Goal: Information Seeking & Learning: Learn about a topic

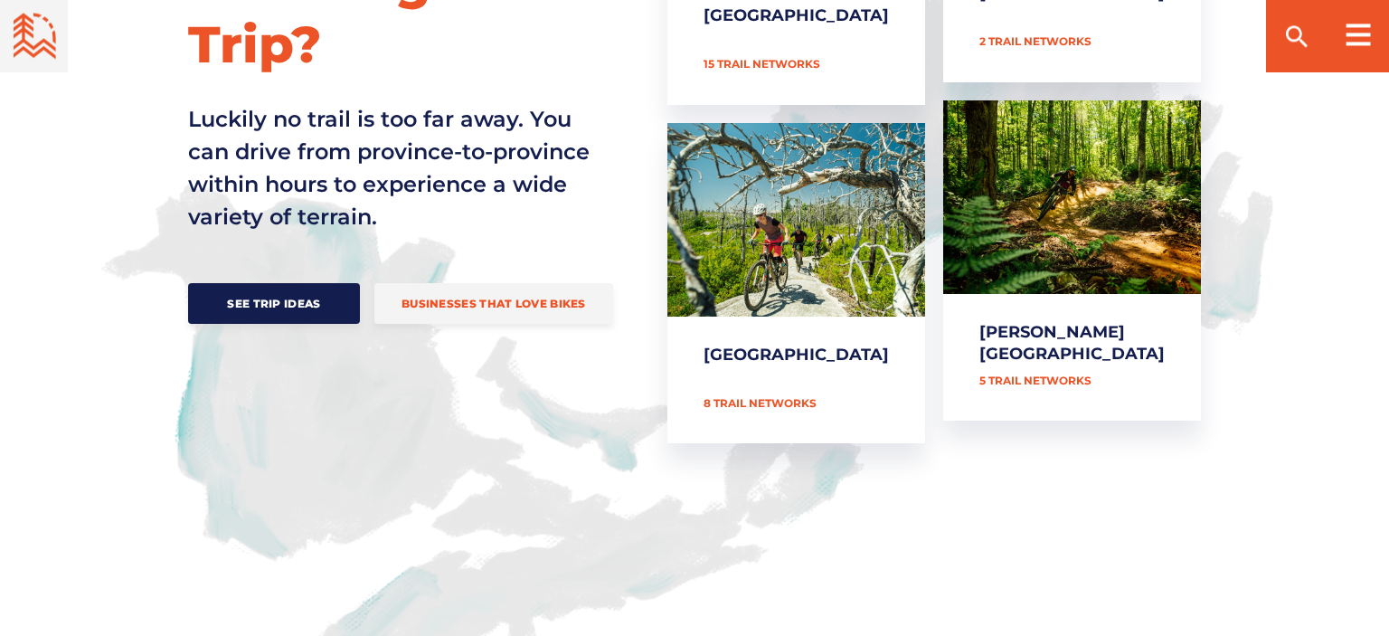
scroll to position [912, 0]
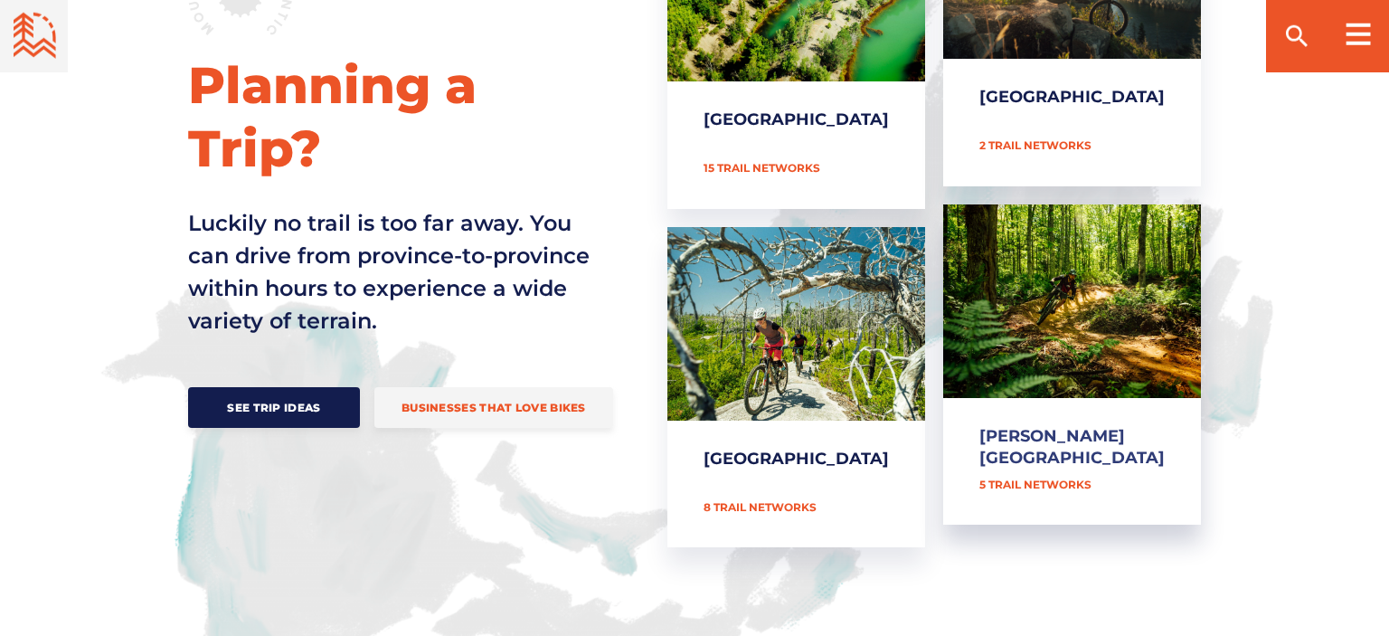
click at [1089, 308] on link "[PERSON_NAME][GEOGRAPHIC_DATA]" at bounding box center [1072, 364] width 258 height 321
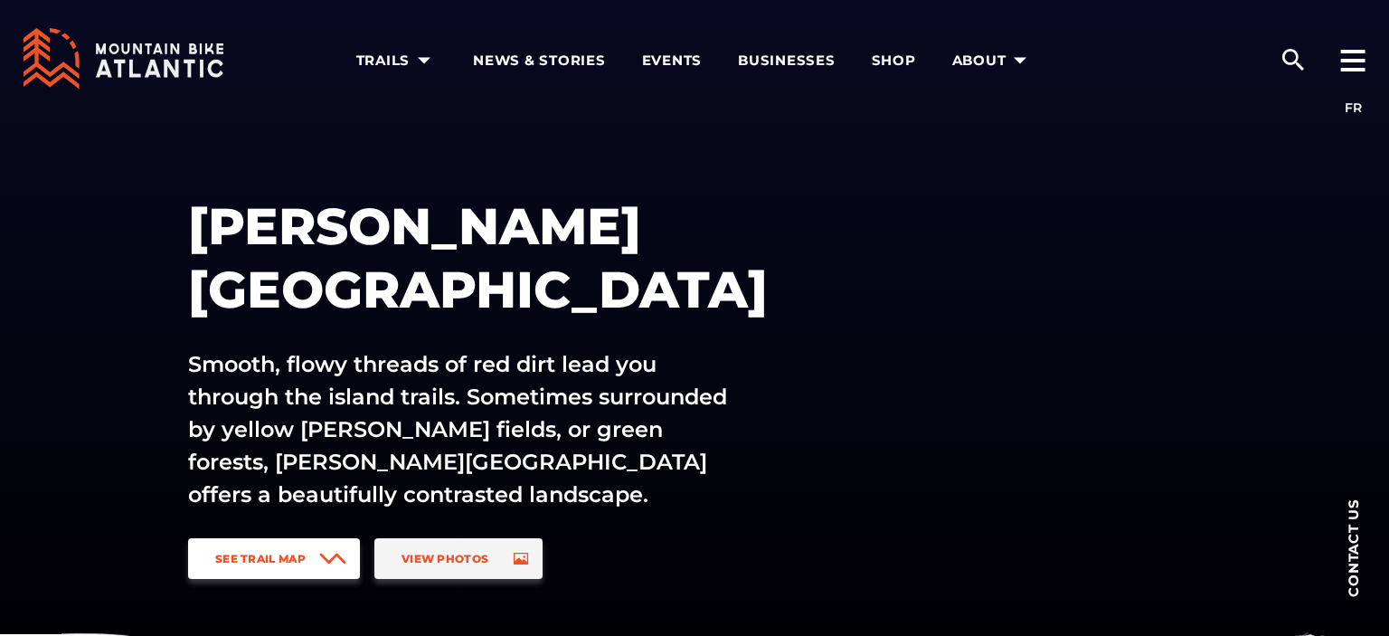
click at [287, 555] on span "See Trail Map" at bounding box center [260, 559] width 90 height 14
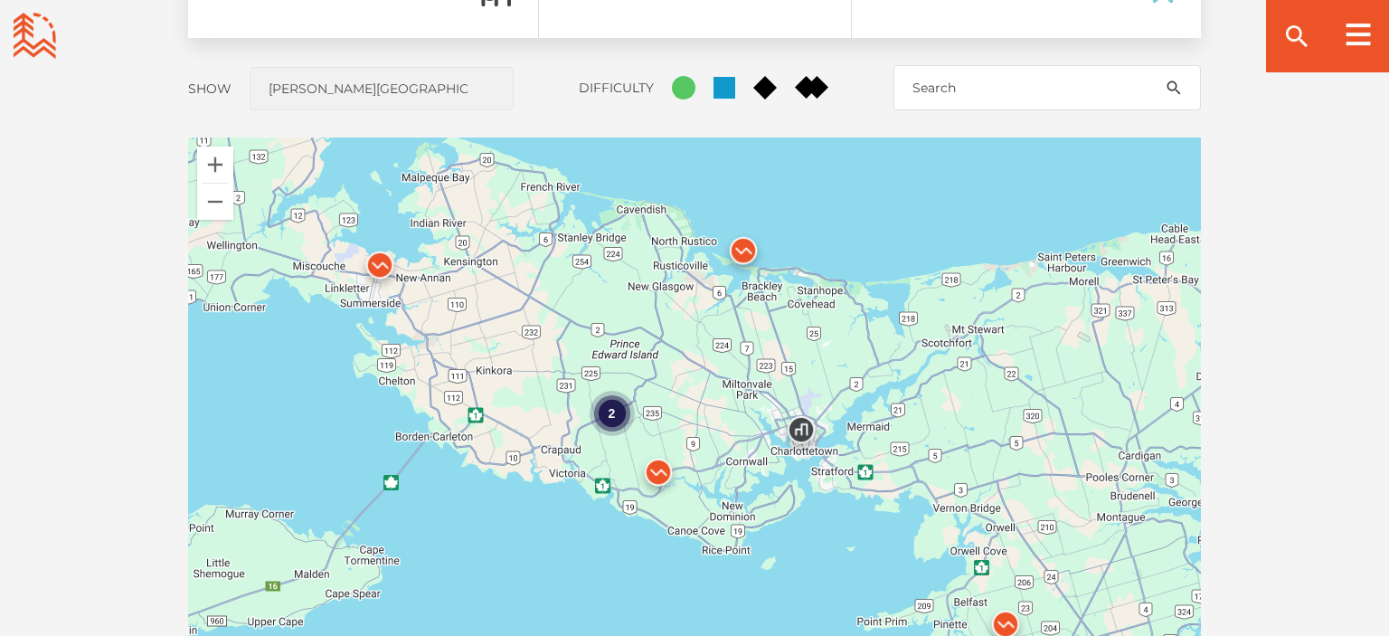
scroll to position [1552, 0]
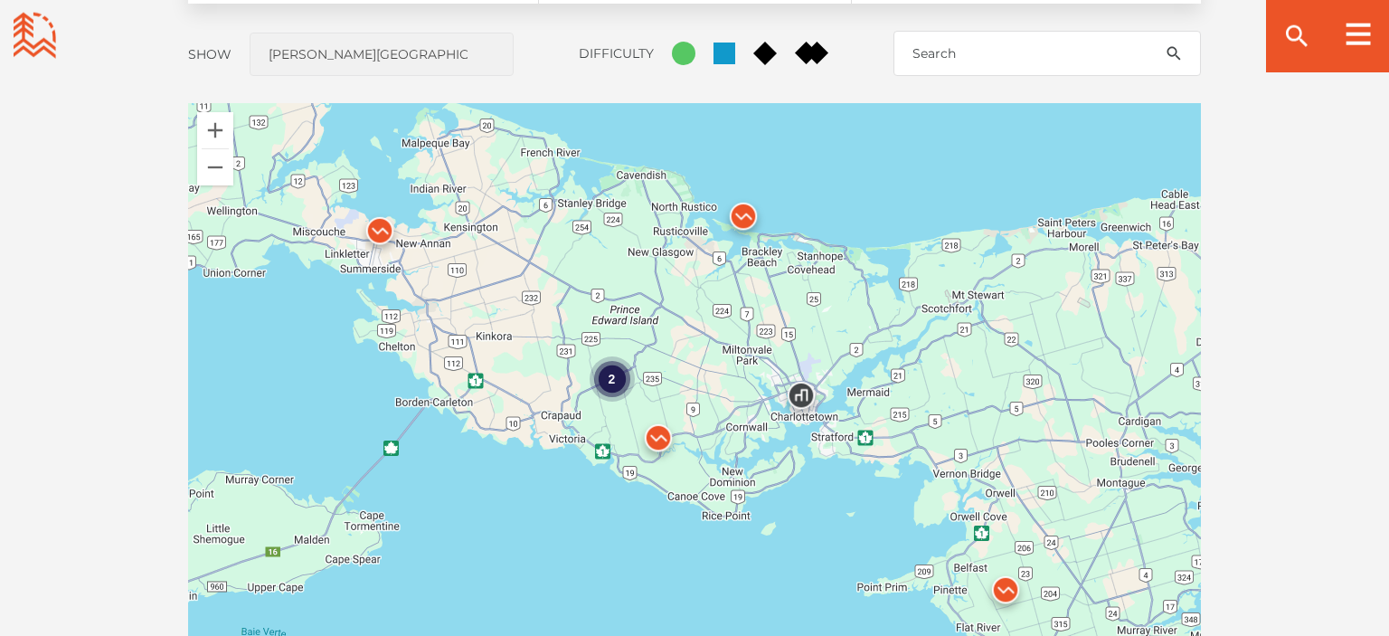
click at [382, 231] on img at bounding box center [380, 235] width 54 height 54
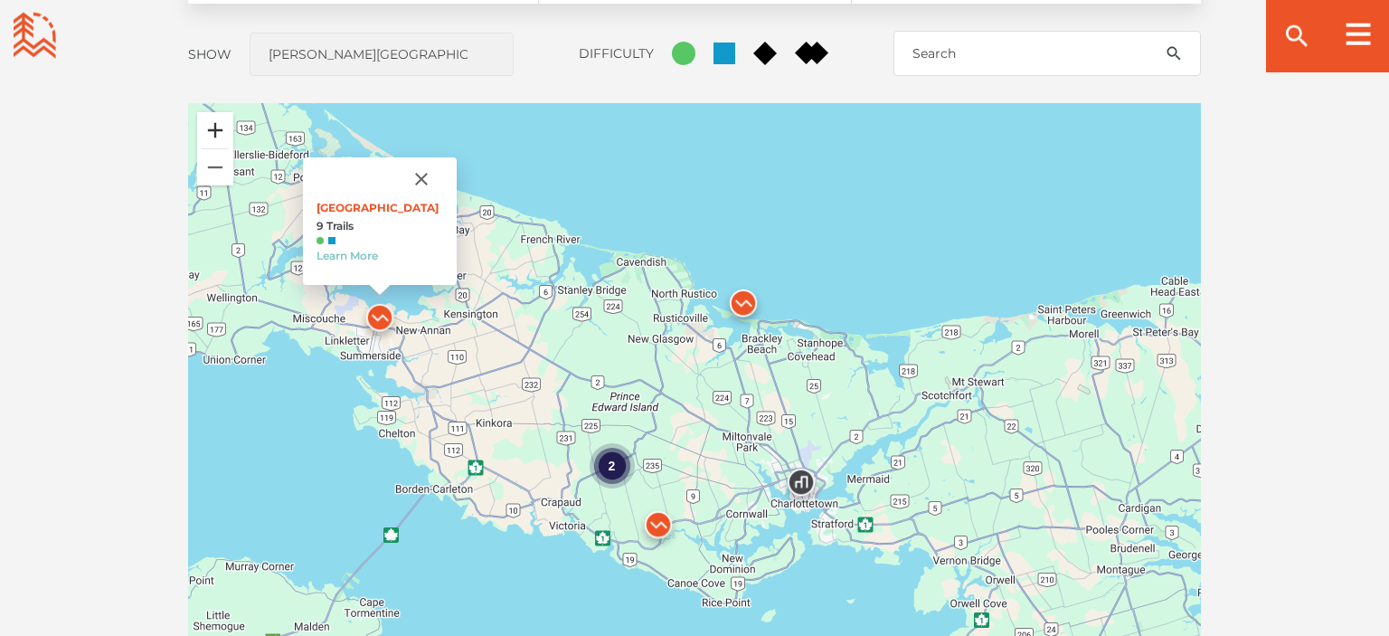
click at [220, 137] on button "Zoom in" at bounding box center [215, 130] width 36 height 36
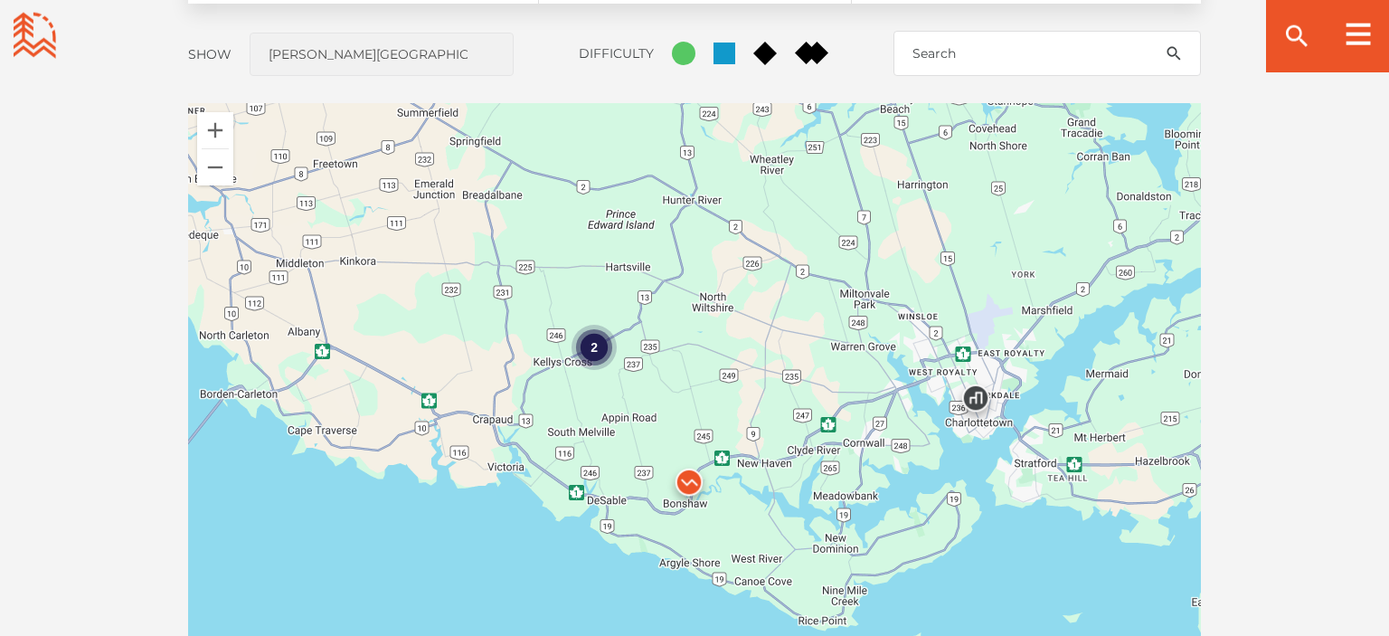
drag, startPoint x: 604, startPoint y: 428, endPoint x: 688, endPoint y: 250, distance: 197.0
click at [688, 250] on div "2 Rotary Park 9 Trails Learn More" at bounding box center [694, 419] width 1013 height 633
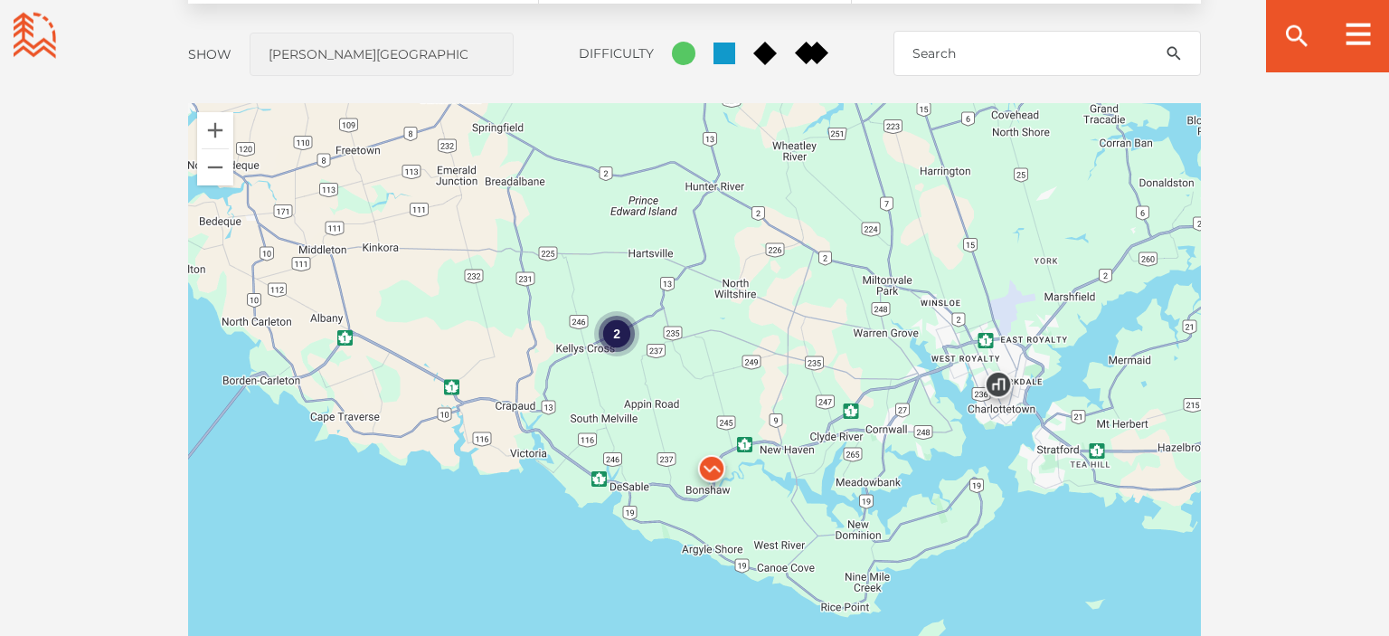
click at [710, 465] on img at bounding box center [712, 473] width 54 height 54
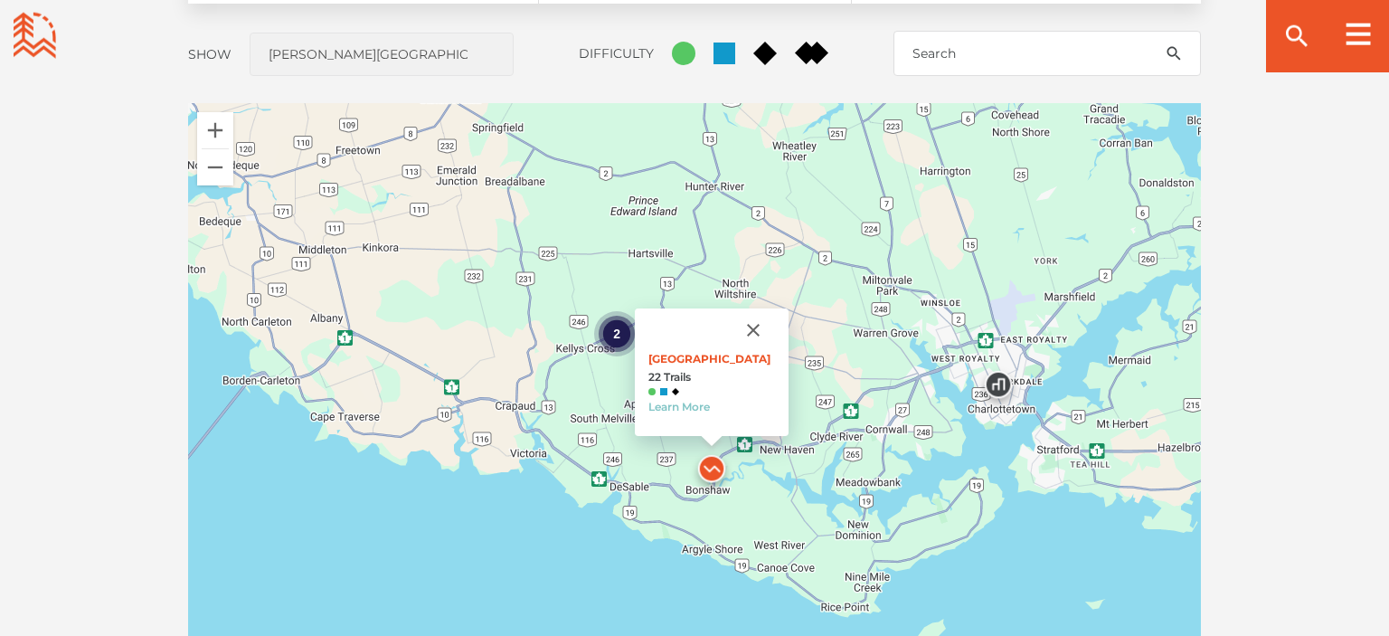
click at [612, 335] on div "2" at bounding box center [616, 333] width 45 height 45
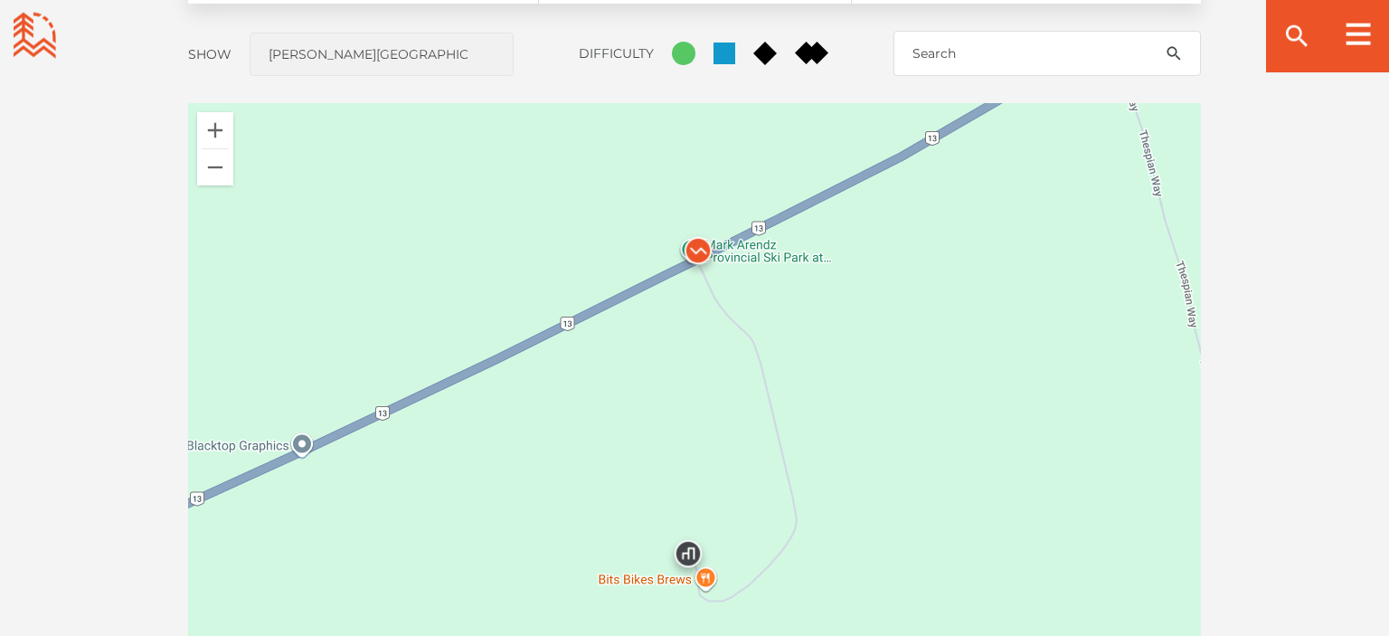
click at [698, 251] on img at bounding box center [698, 255] width 54 height 54
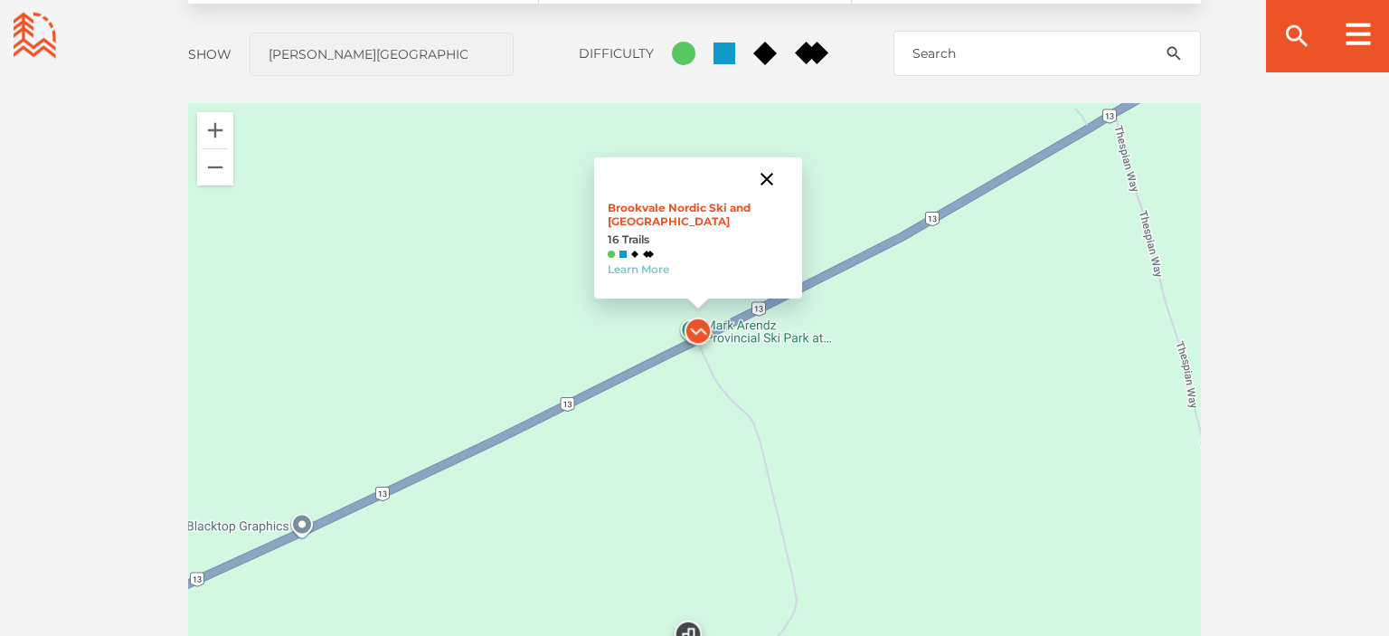
click at [770, 178] on button "Close" at bounding box center [766, 178] width 43 height 43
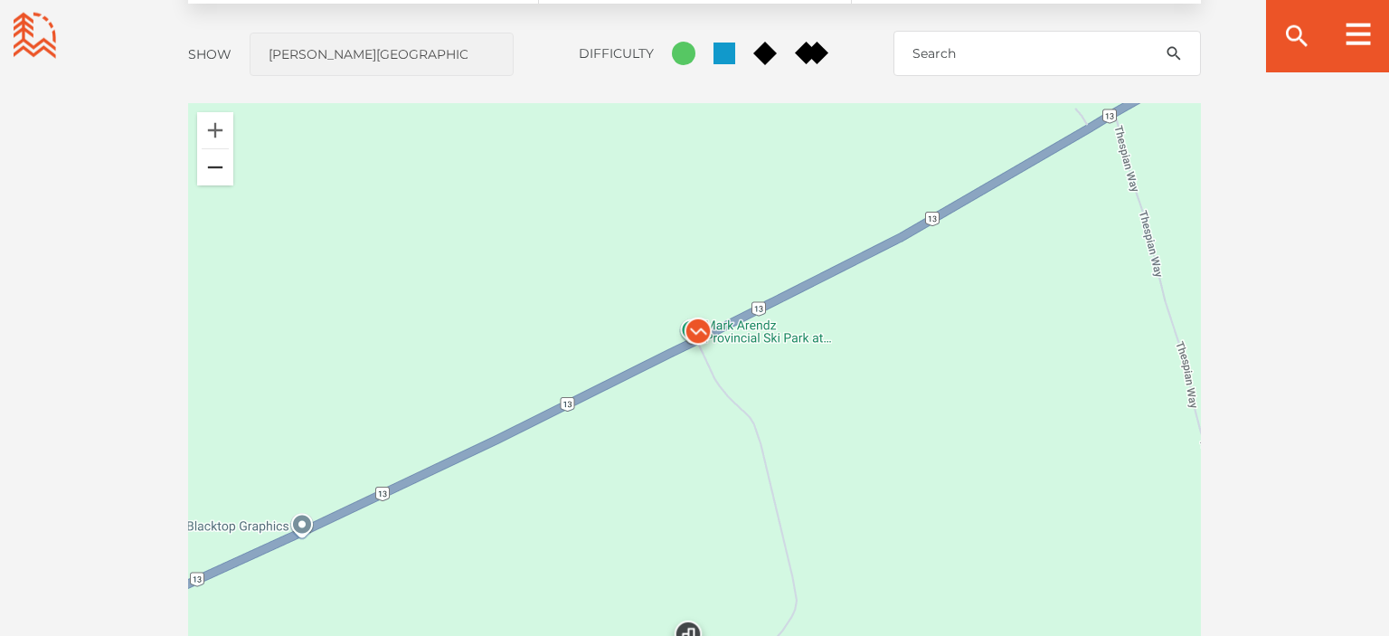
click at [218, 174] on button "Zoom out" at bounding box center [215, 167] width 36 height 36
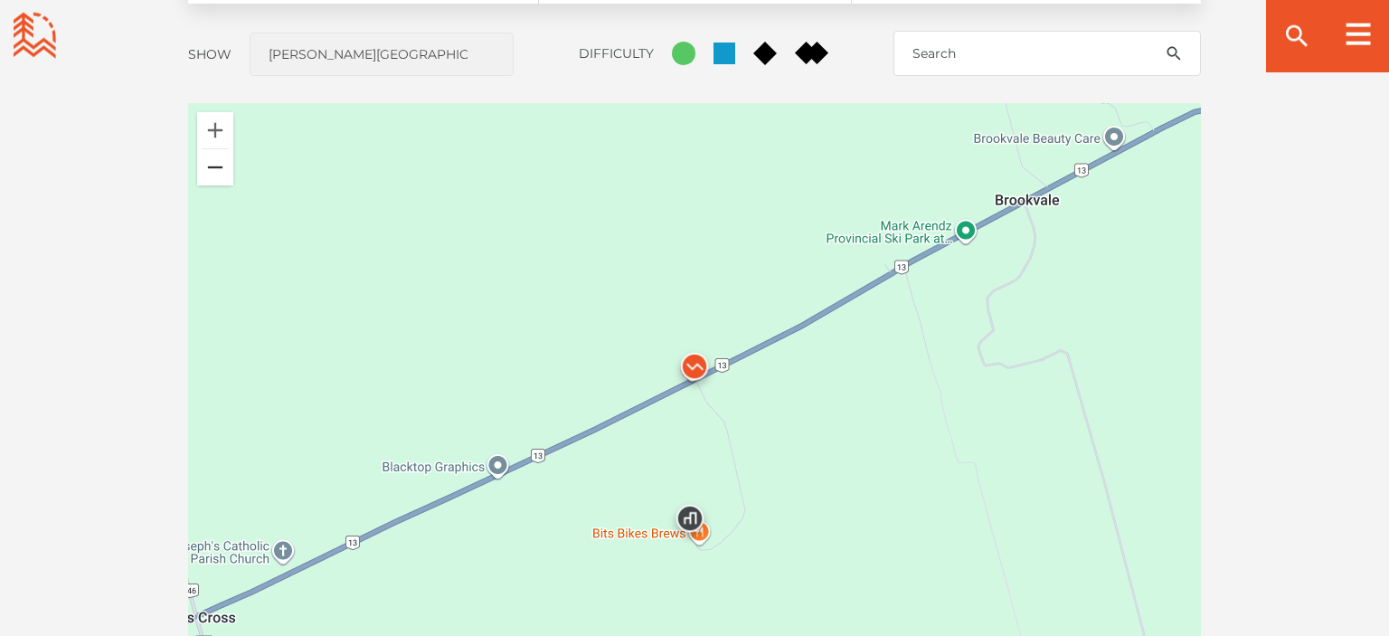
click at [218, 174] on button "Zoom out" at bounding box center [215, 167] width 36 height 36
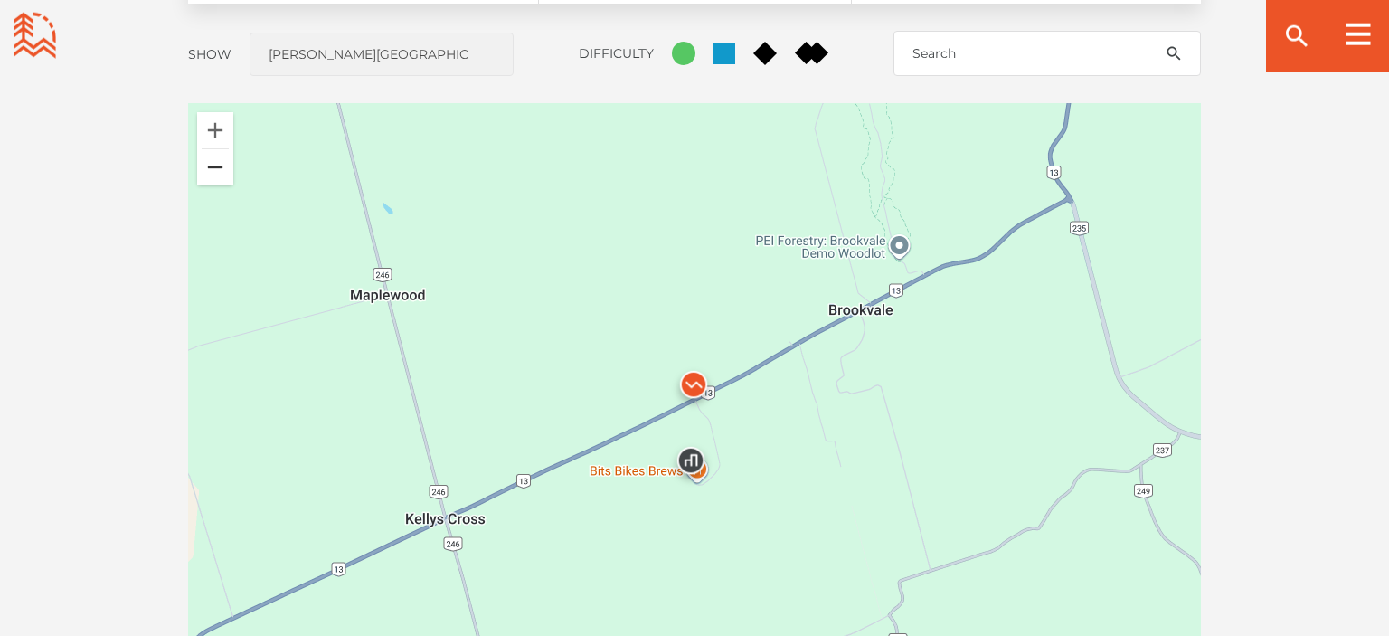
click at [218, 174] on button "Zoom out" at bounding box center [215, 167] width 36 height 36
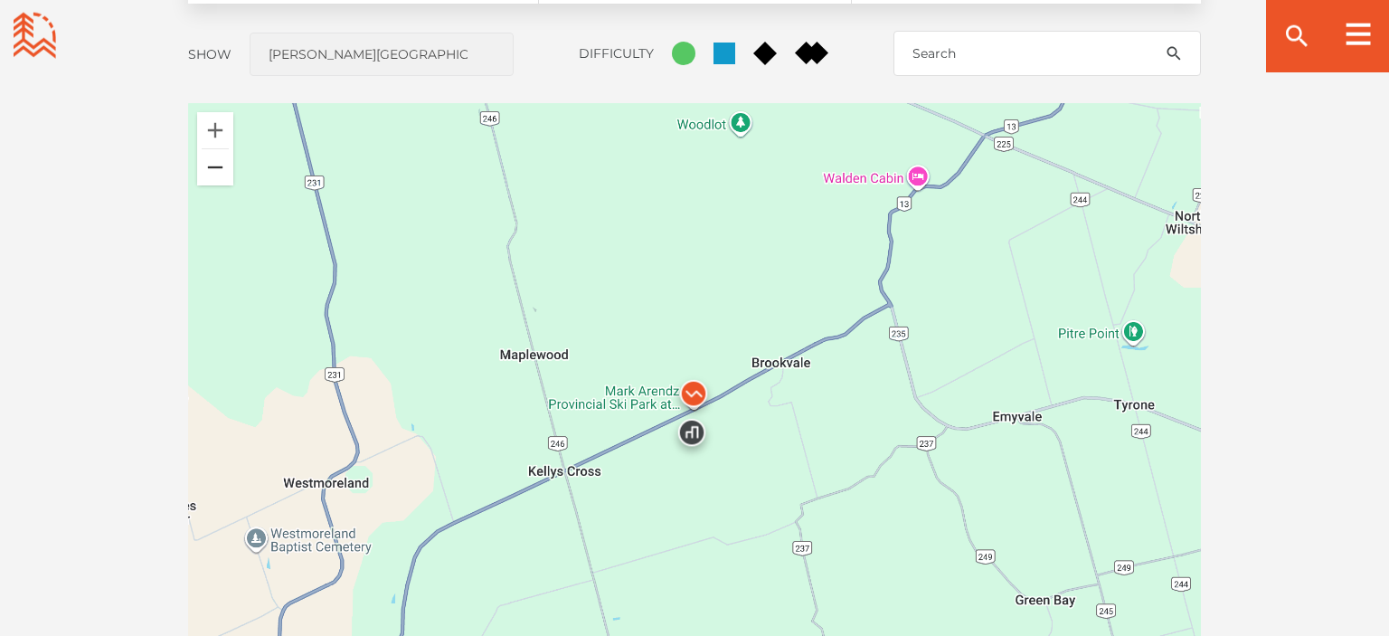
click at [218, 174] on button "Zoom out" at bounding box center [215, 167] width 36 height 36
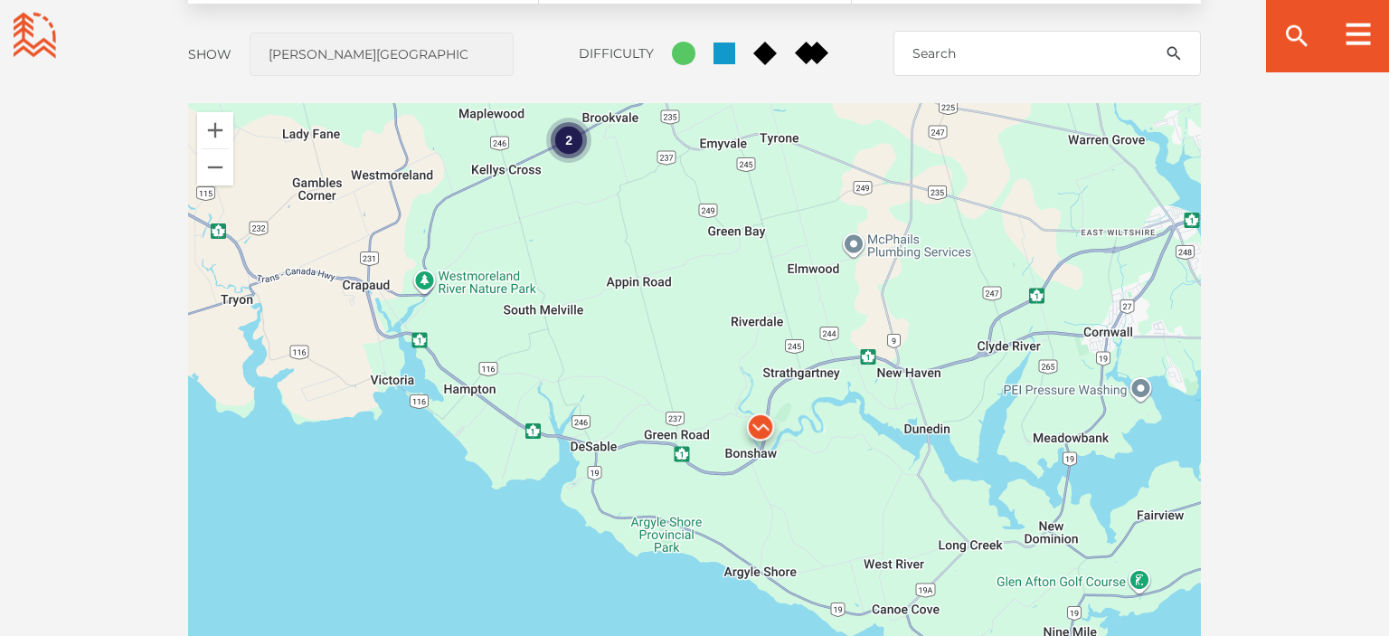
drag, startPoint x: 769, startPoint y: 435, endPoint x: 637, endPoint y: 155, distance: 309.8
click at [637, 155] on div "2" at bounding box center [694, 419] width 1013 height 633
click at [759, 430] on img at bounding box center [760, 431] width 54 height 54
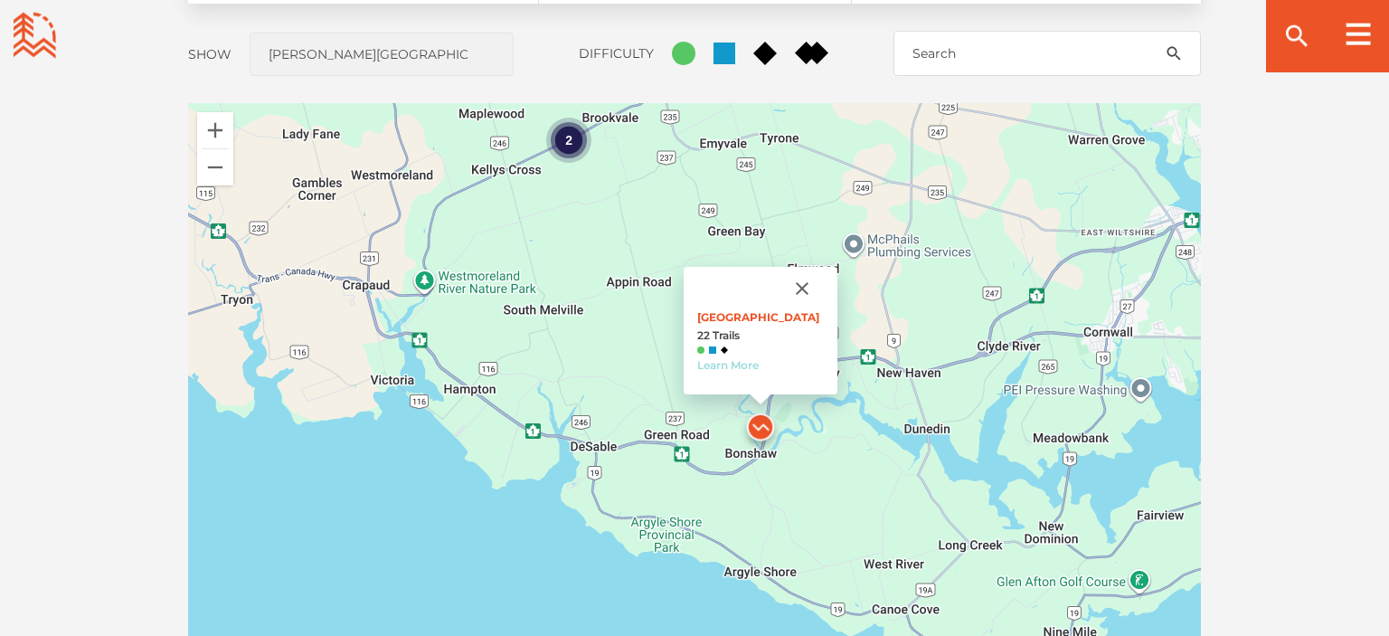
click at [725, 366] on link "Learn More" at bounding box center [727, 365] width 61 height 14
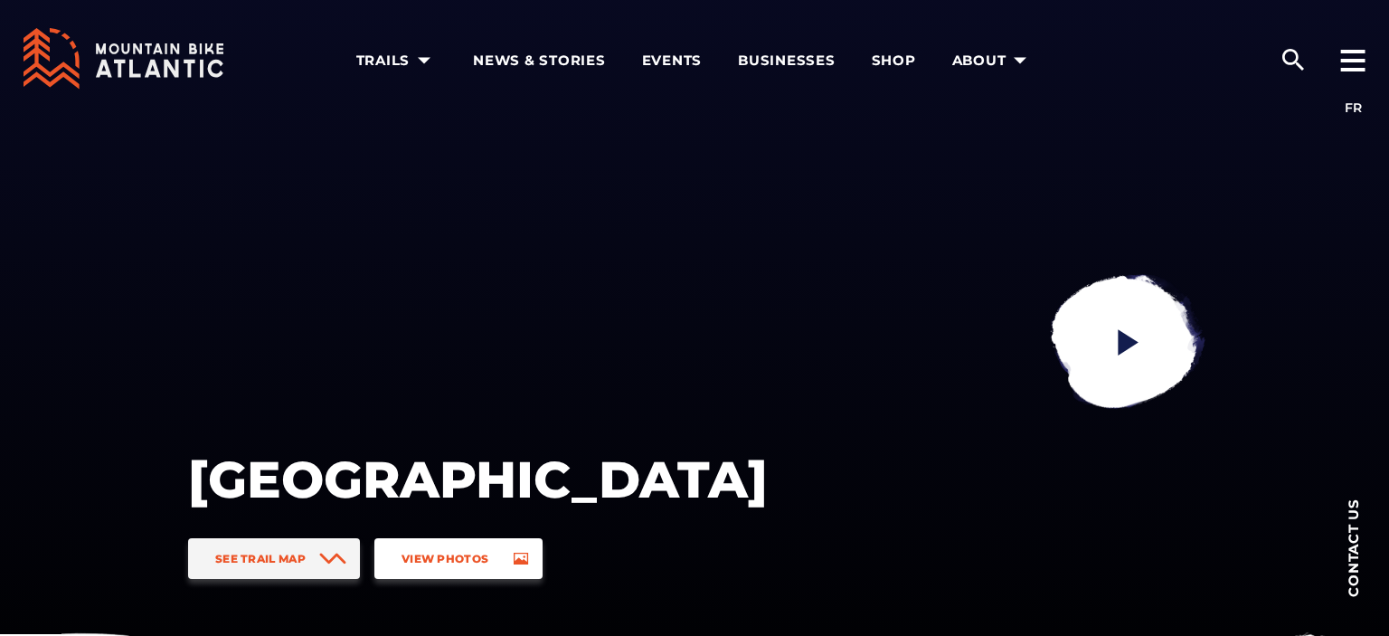
click at [437, 556] on span "View Photos" at bounding box center [444, 559] width 87 height 14
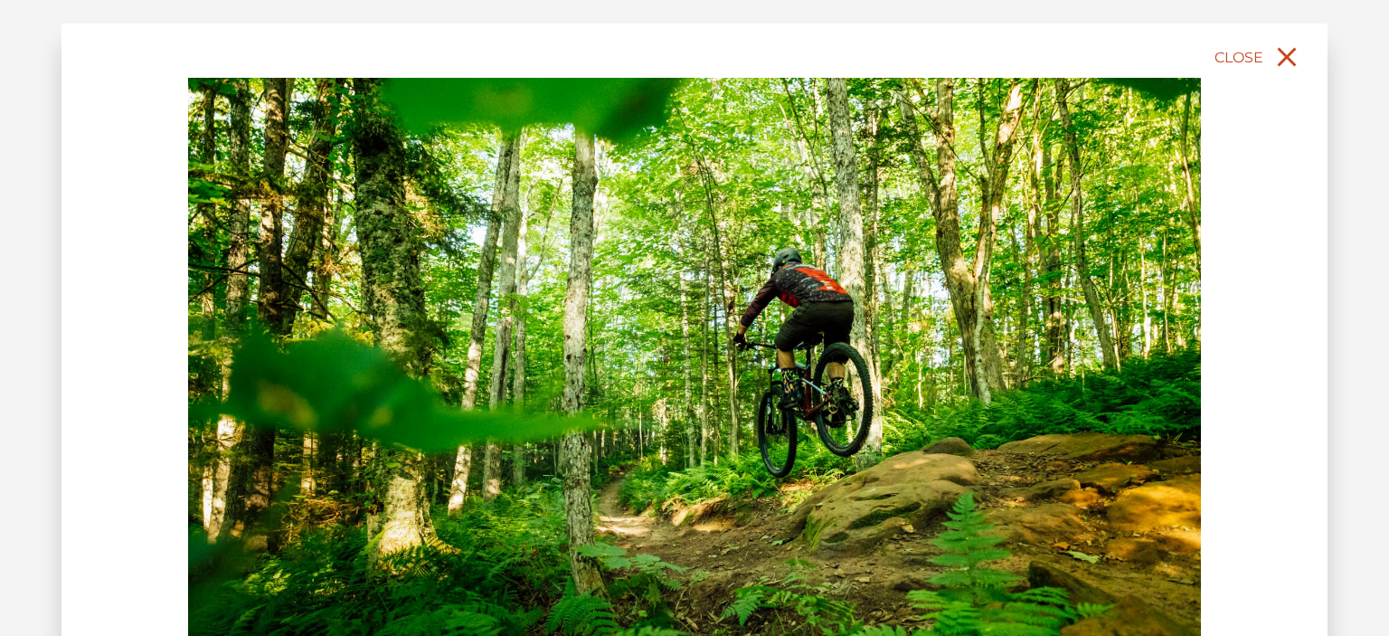
click at [1268, 61] on button "Close" at bounding box center [1259, 57] width 96 height 40
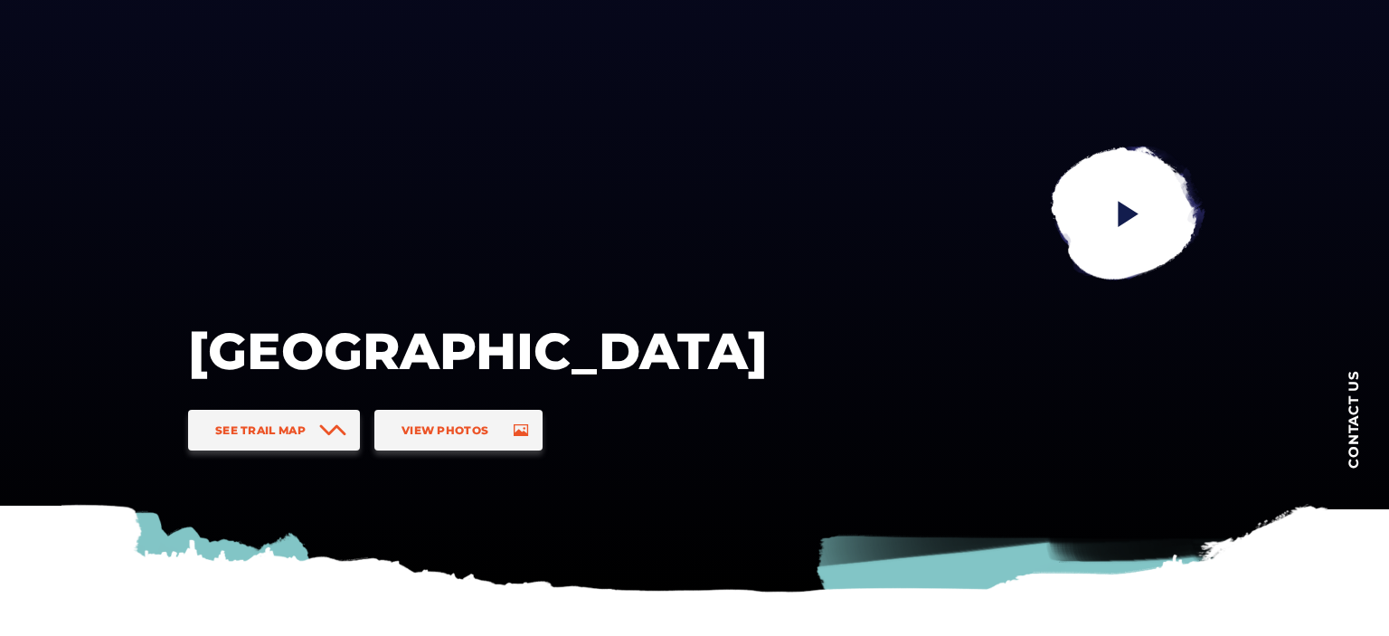
scroll to position [64, 0]
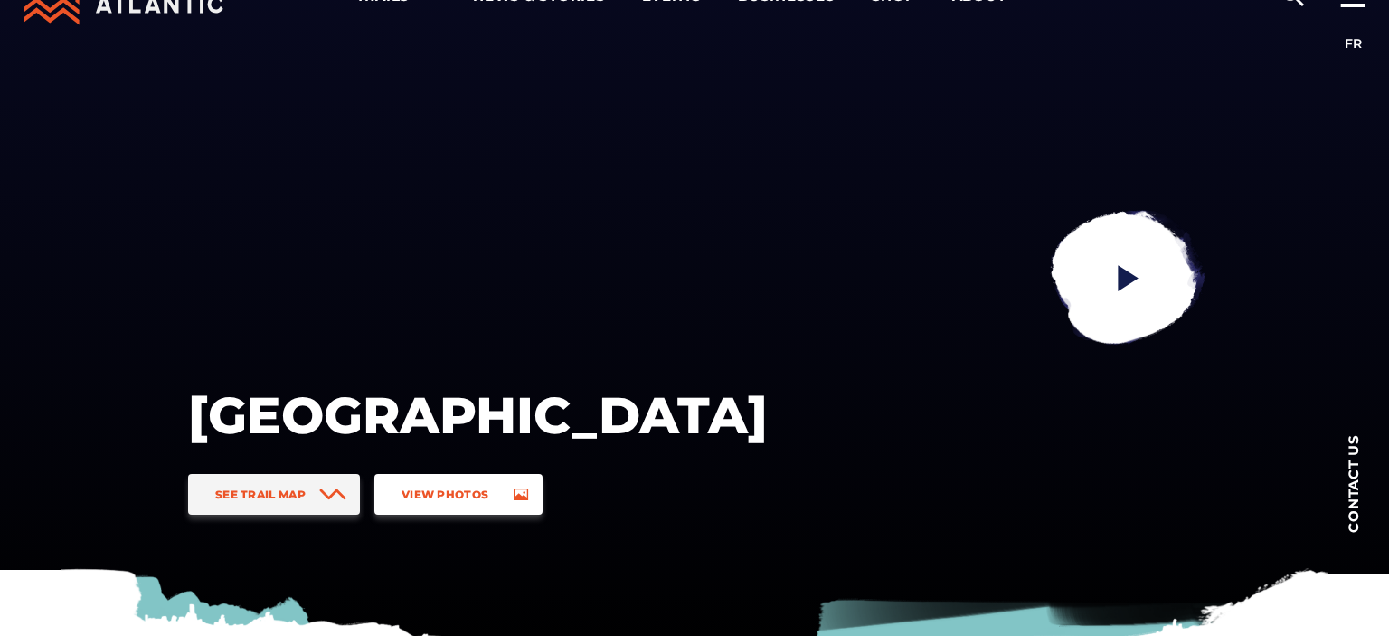
click at [440, 487] on span "View Photos" at bounding box center [444, 494] width 87 height 14
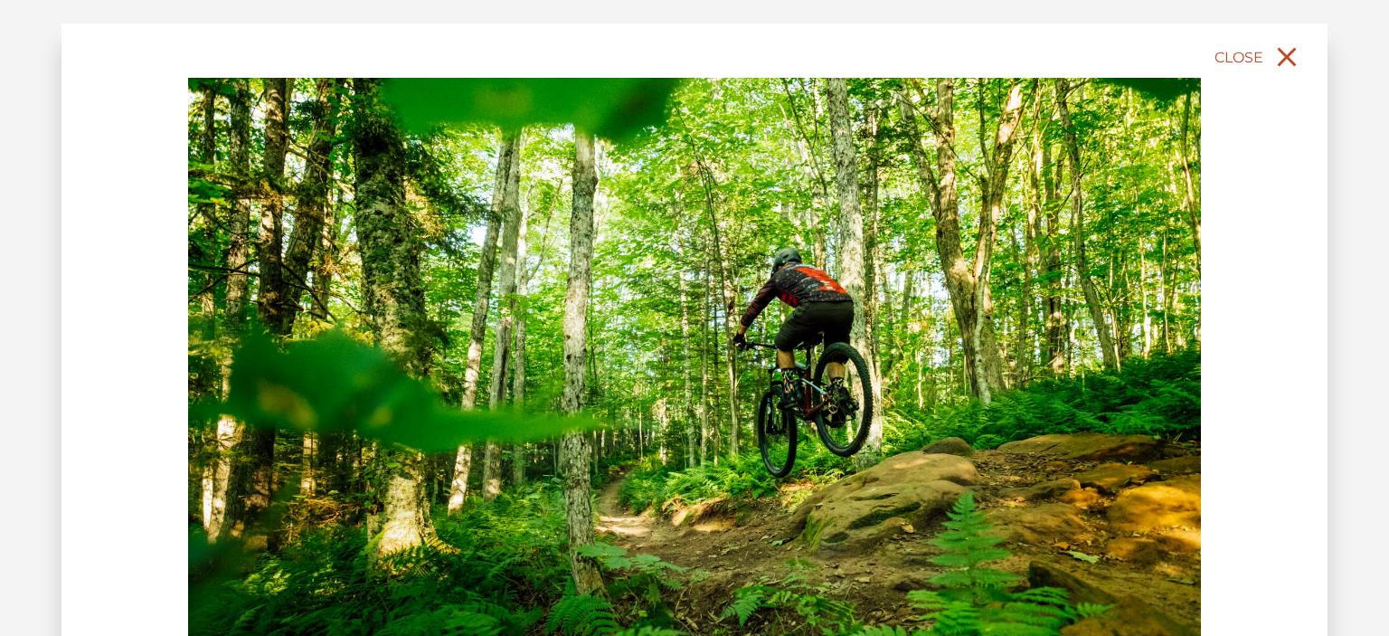
click at [1258, 58] on span "Close" at bounding box center [1238, 57] width 49 height 17
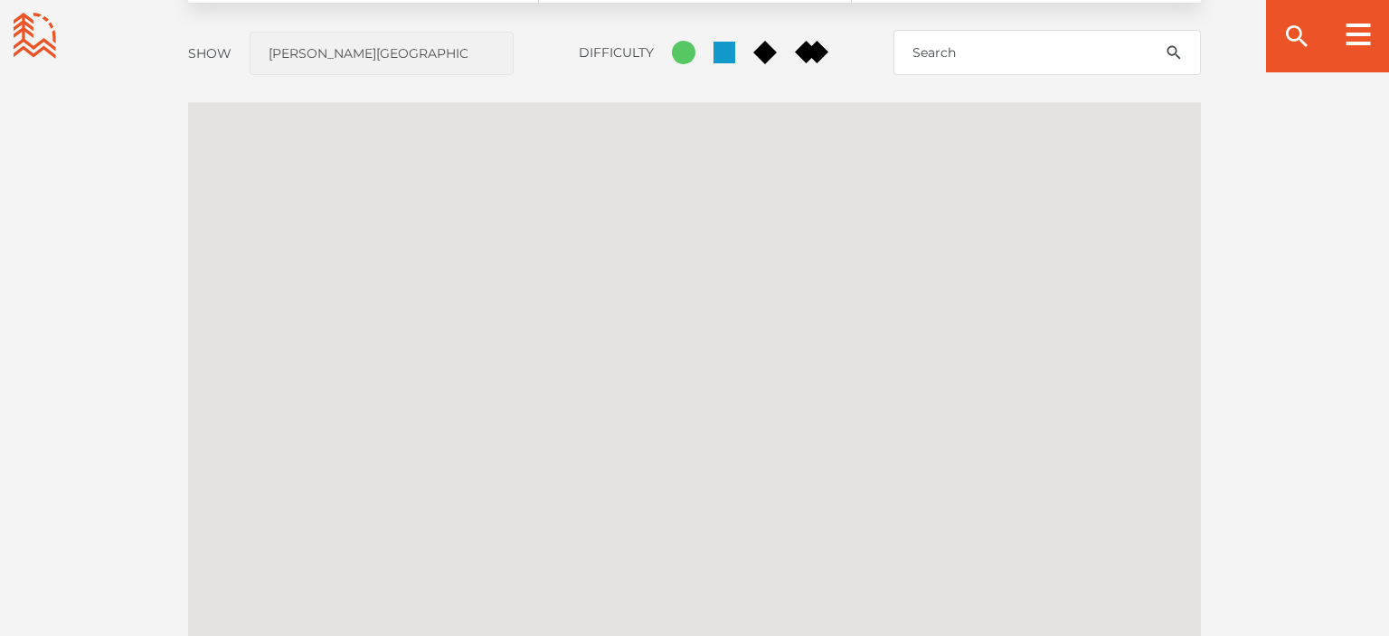
scroll to position [1553, 0]
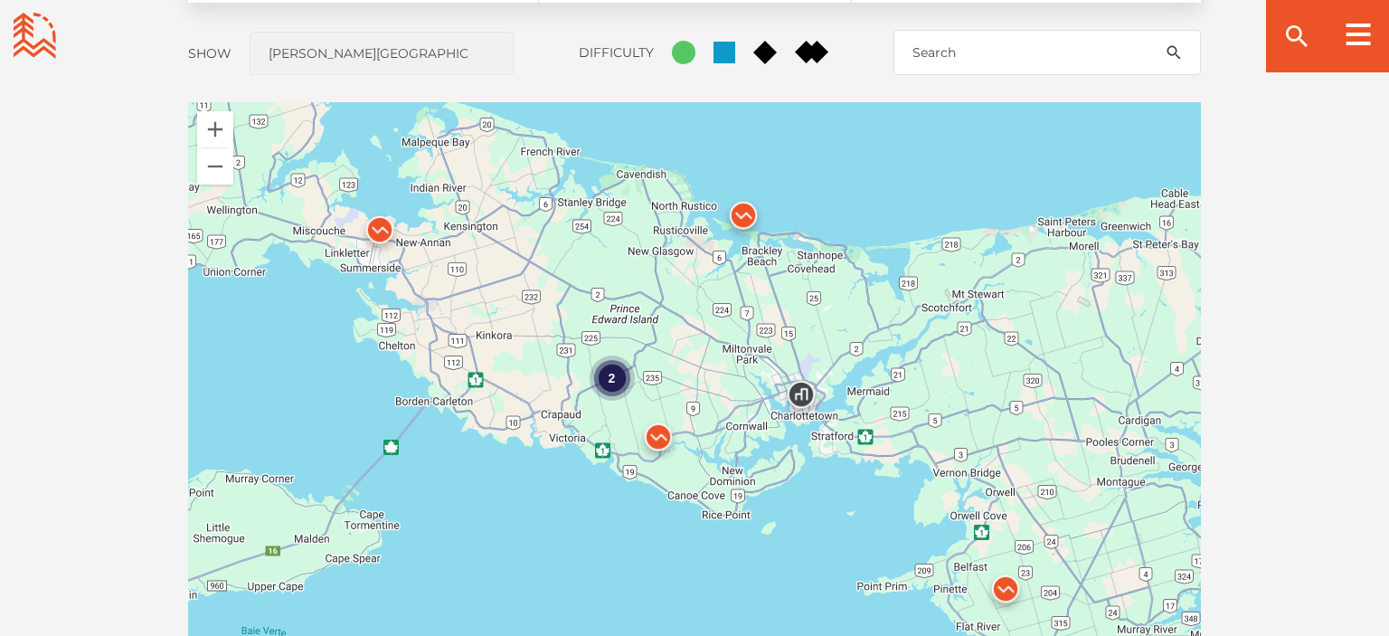
click at [1007, 593] on img at bounding box center [1005, 593] width 54 height 54
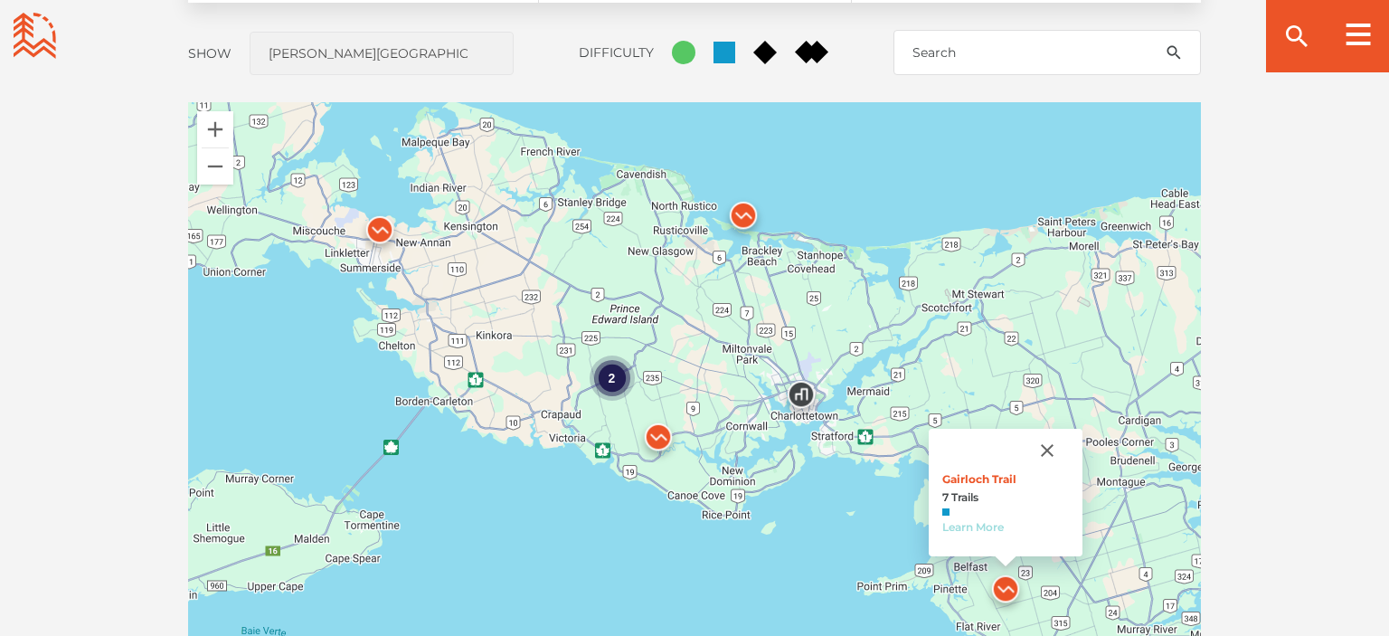
click at [969, 526] on link "Learn More" at bounding box center [972, 527] width 61 height 14
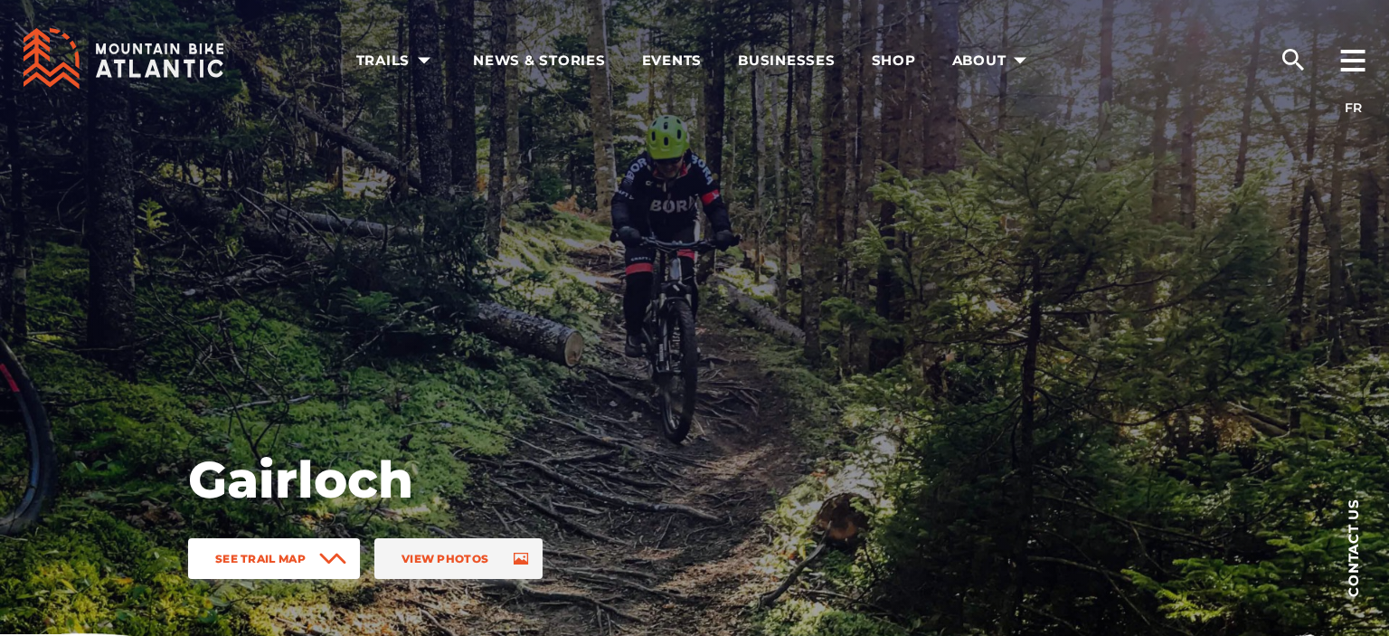
click at [304, 554] on span "See Trail Map" at bounding box center [260, 559] width 90 height 14
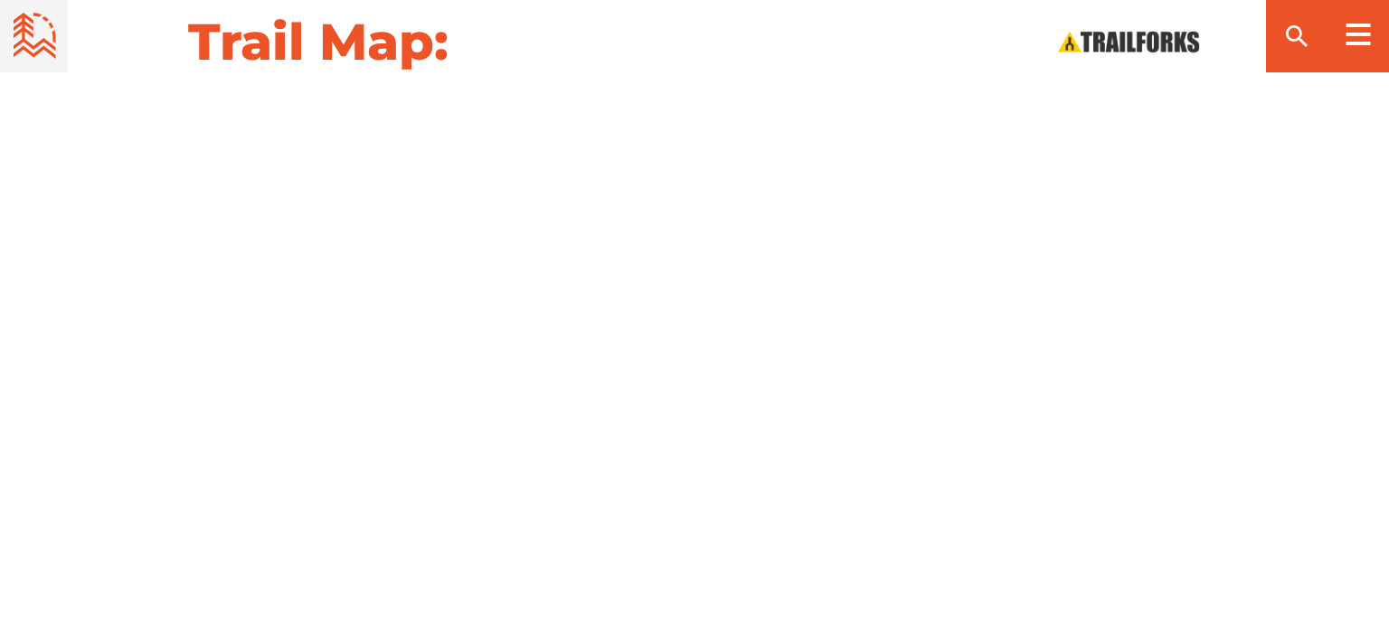
scroll to position [1879, 0]
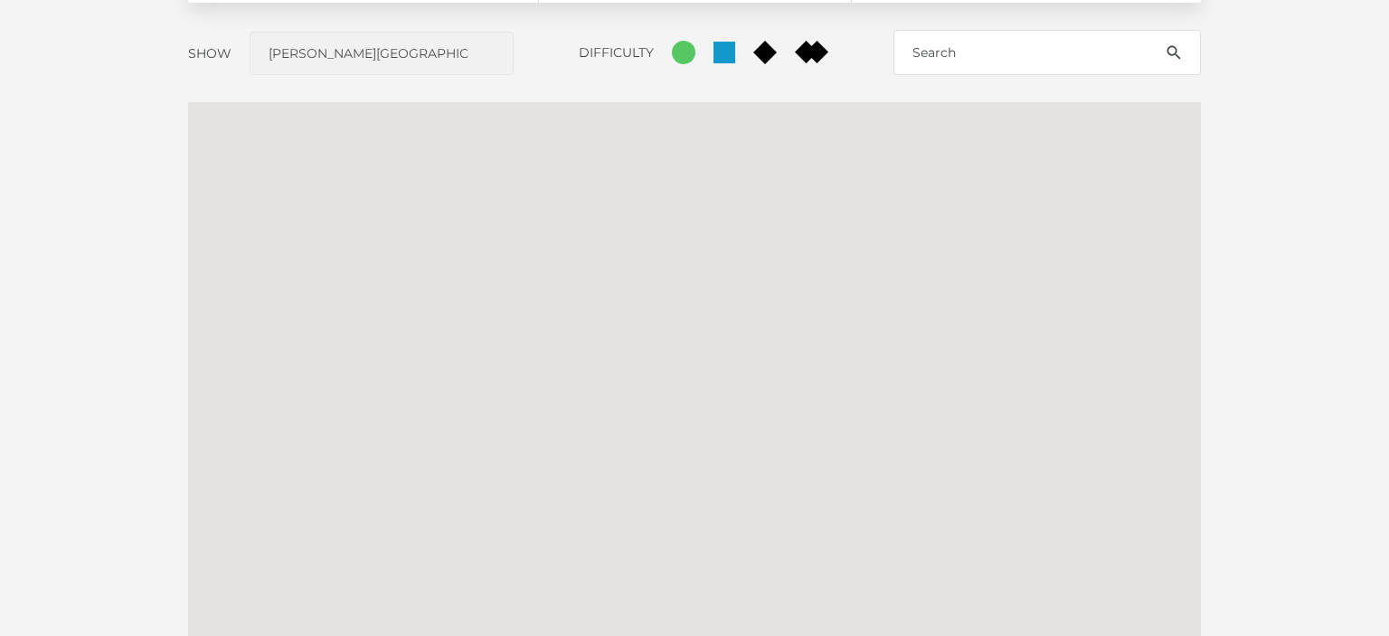
scroll to position [1553, 0]
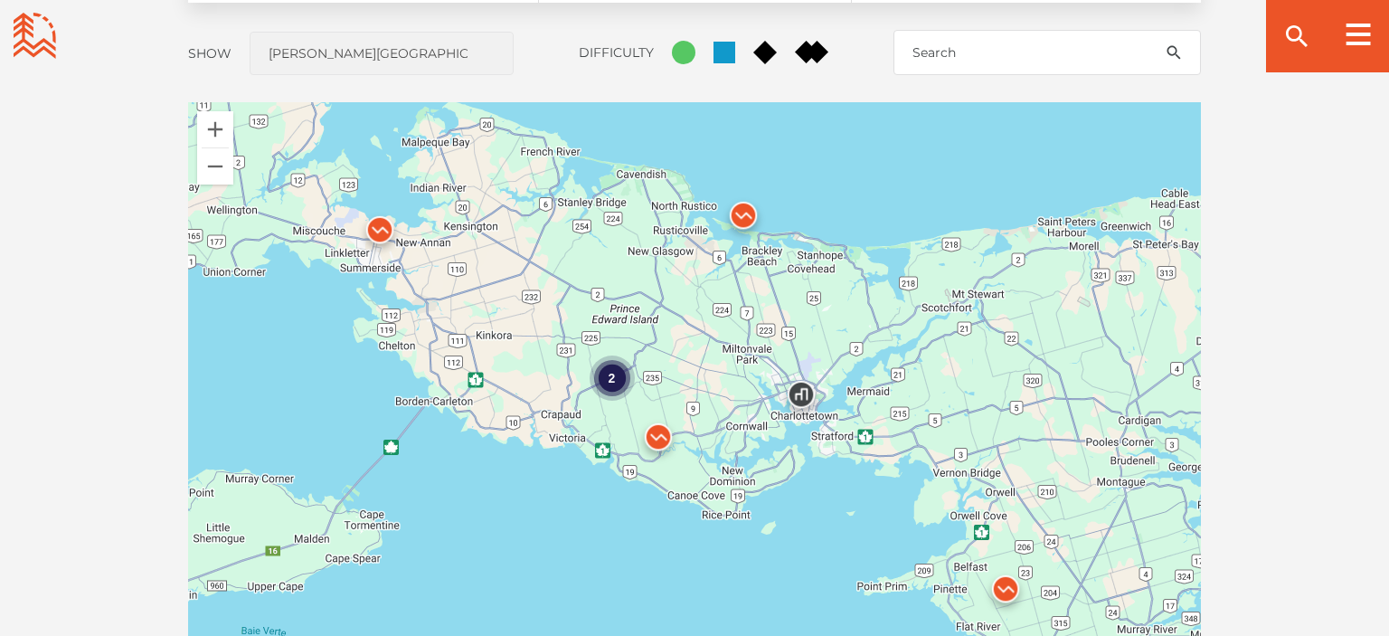
click at [614, 382] on div "2" at bounding box center [612, 377] width 45 height 45
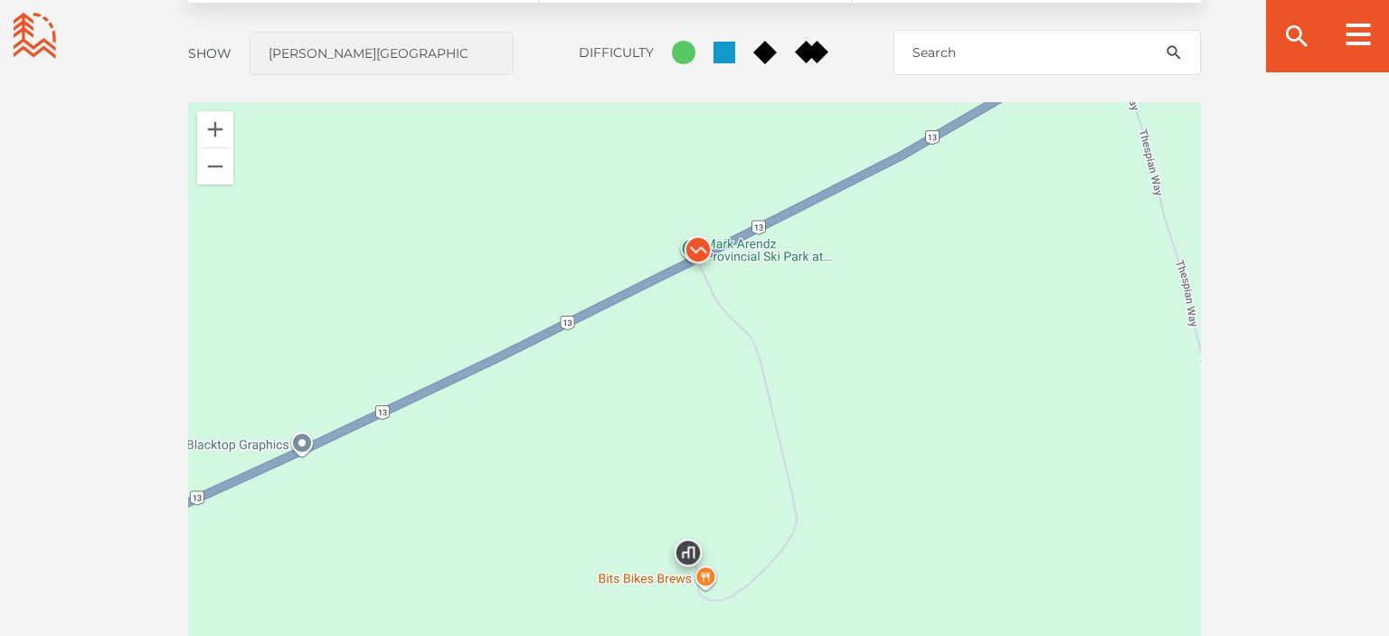
click at [698, 248] on img at bounding box center [698, 254] width 54 height 54
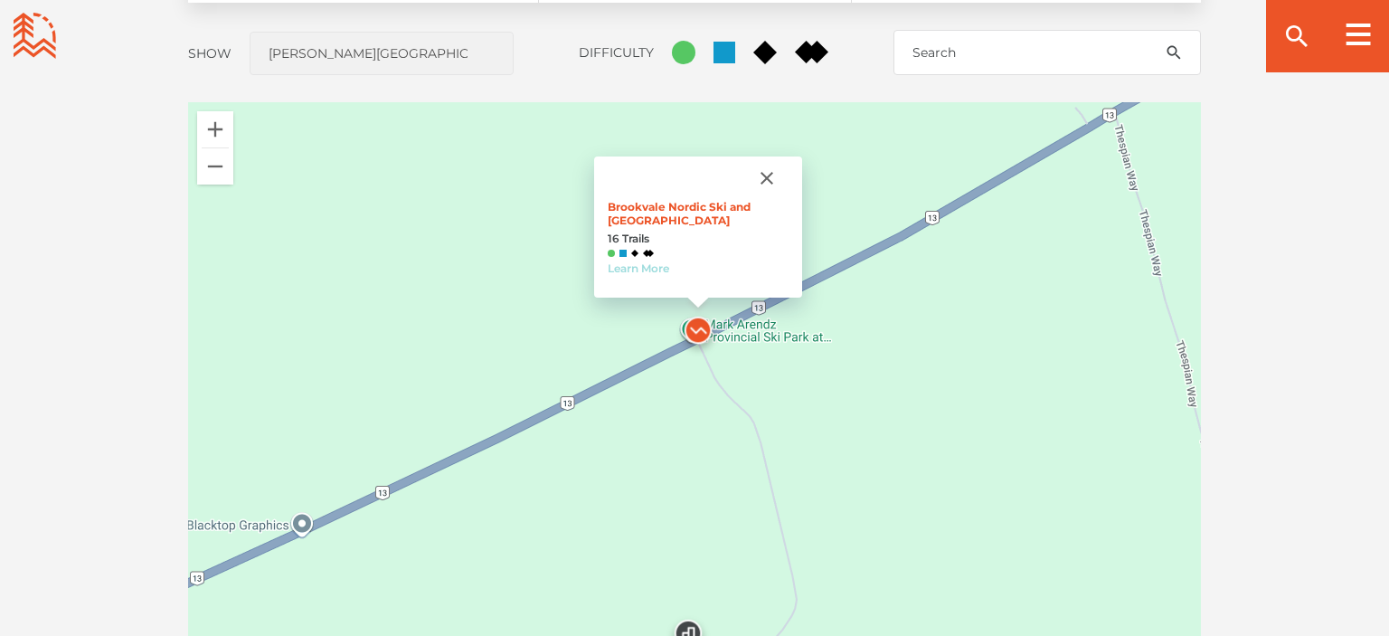
click at [649, 267] on link "Learn More" at bounding box center [638, 268] width 61 height 14
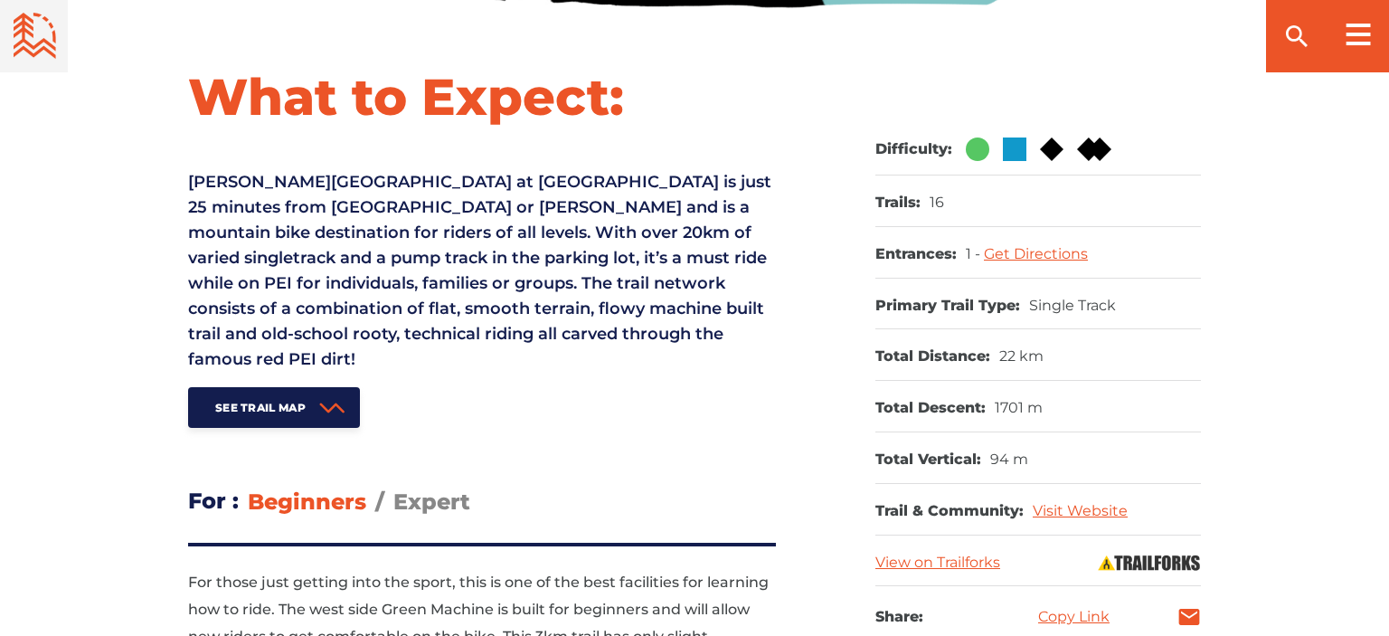
scroll to position [767, 0]
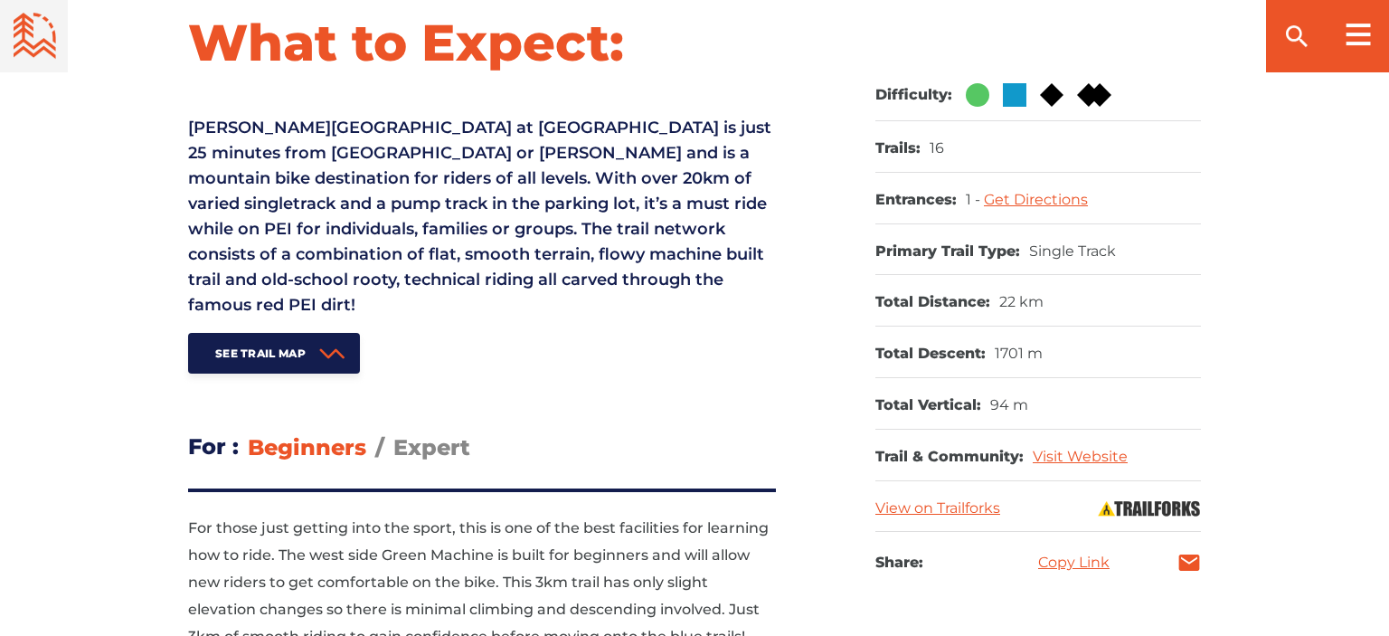
drag, startPoint x: 1383, startPoint y: 90, endPoint x: 1386, endPoint y: 106, distance: 15.6
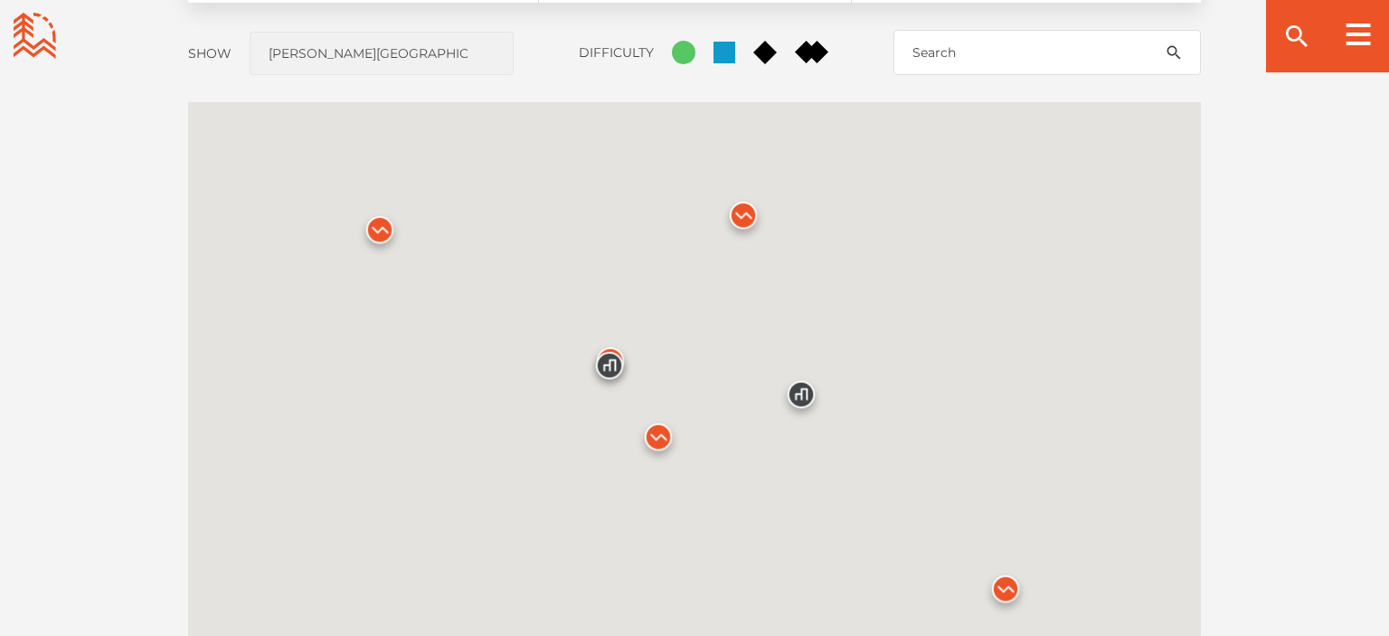
scroll to position [1553, 0]
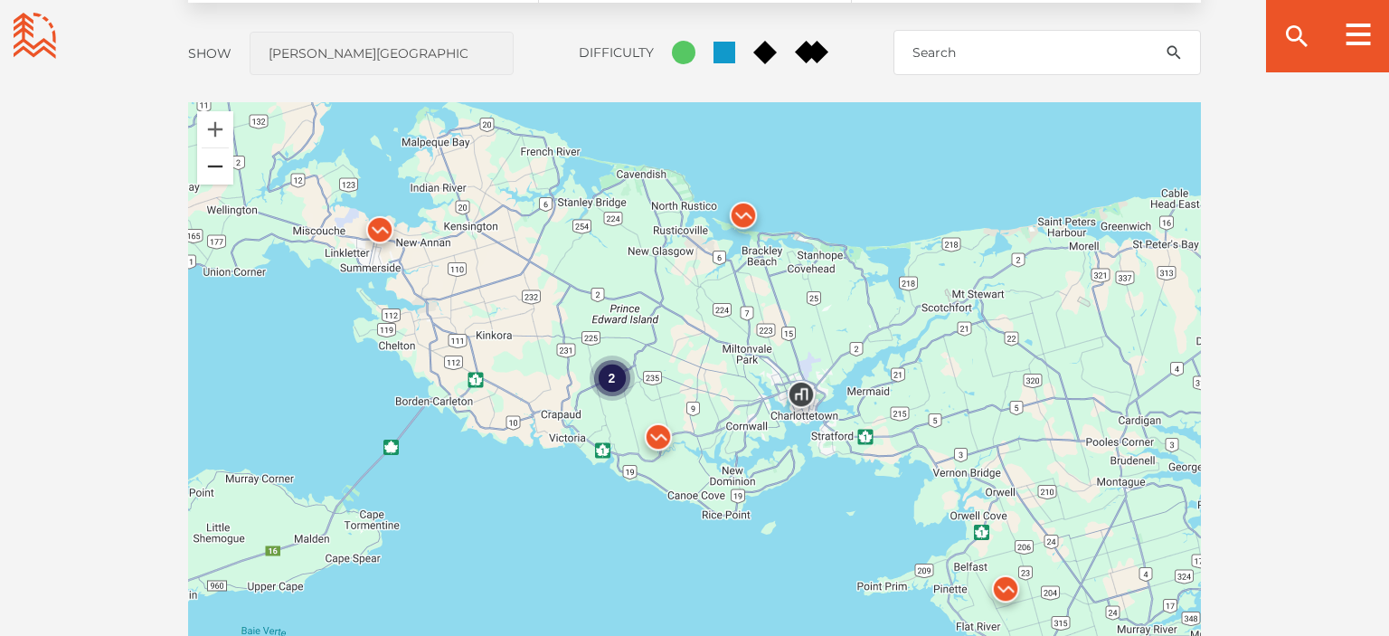
click at [214, 173] on button "Zoom out" at bounding box center [215, 166] width 36 height 36
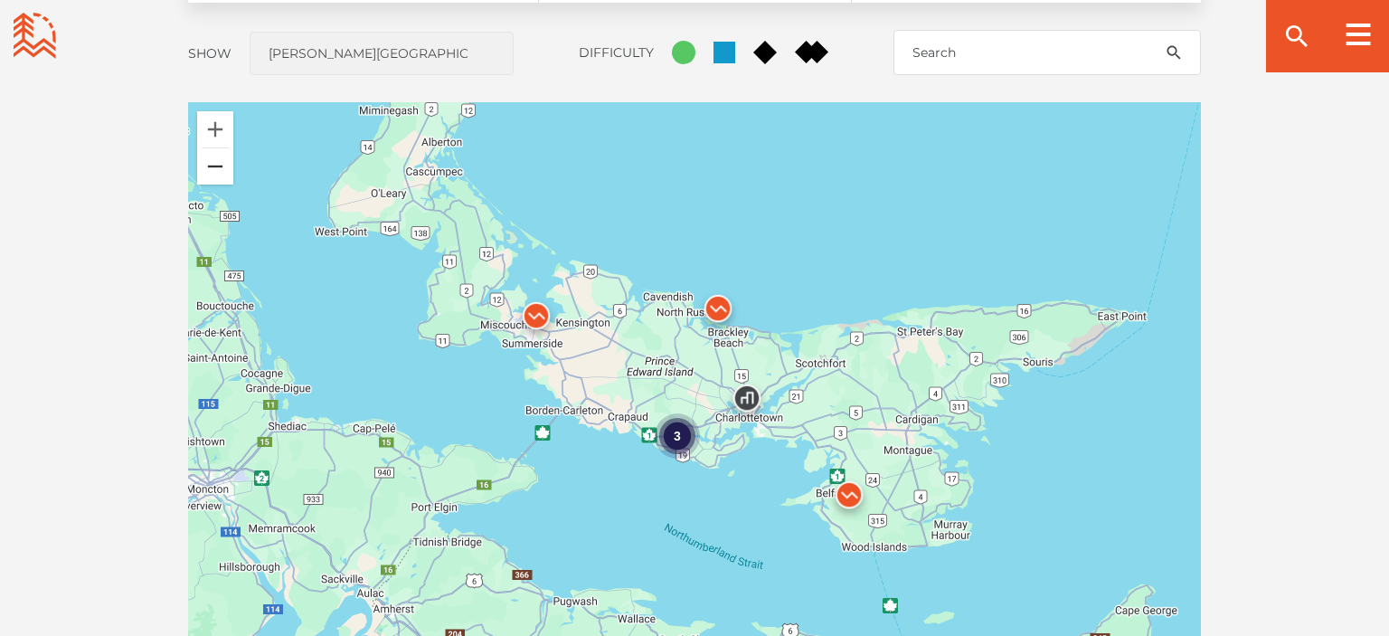
click at [214, 173] on button "Zoom out" at bounding box center [215, 166] width 36 height 36
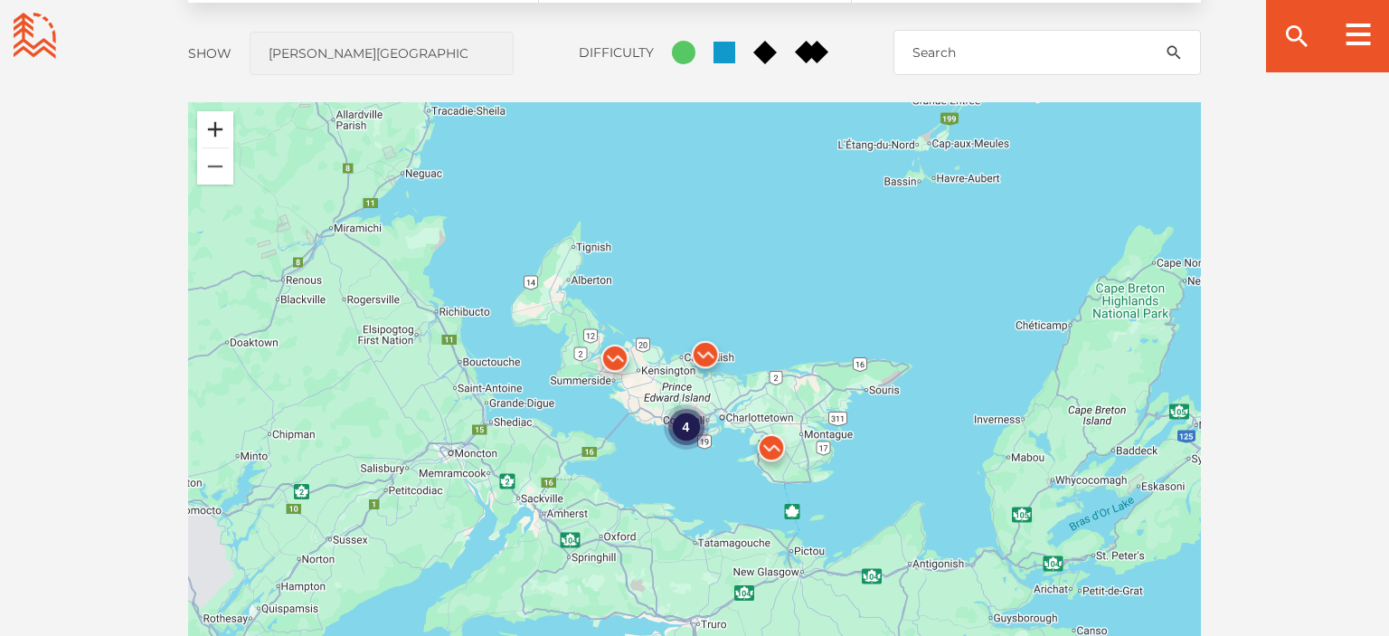
click at [215, 126] on button "Zoom in" at bounding box center [215, 129] width 36 height 36
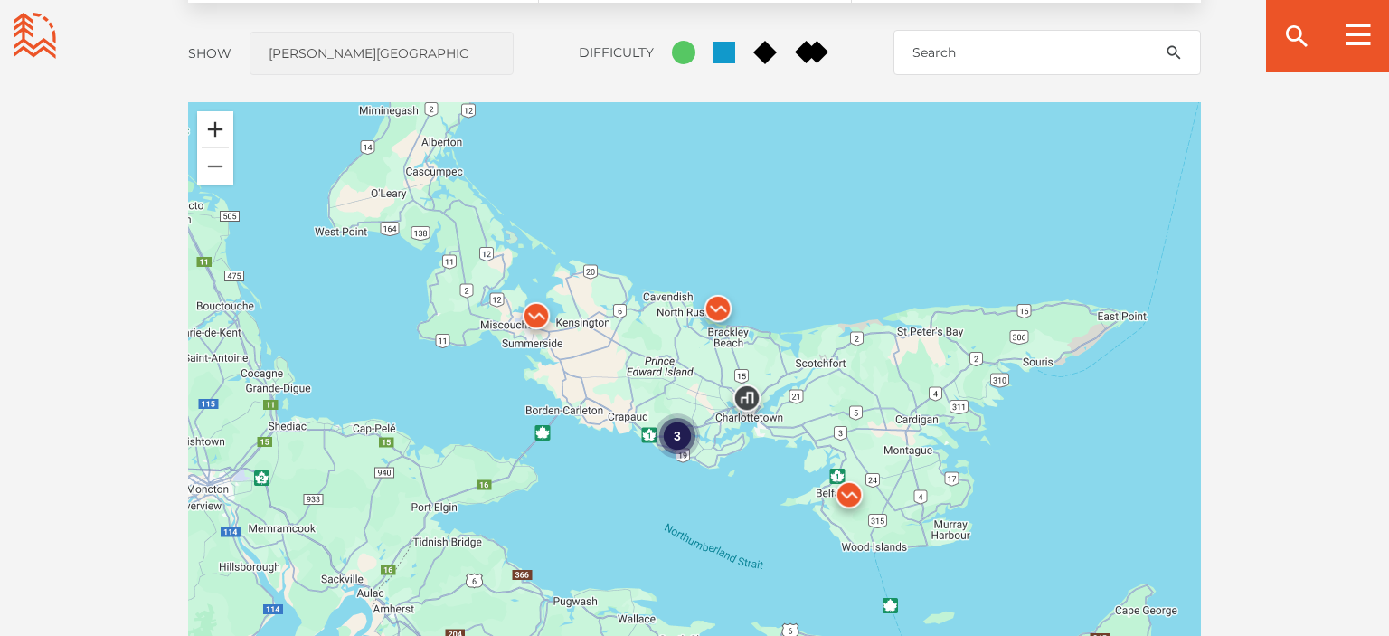
click at [215, 126] on button "Zoom in" at bounding box center [215, 129] width 36 height 36
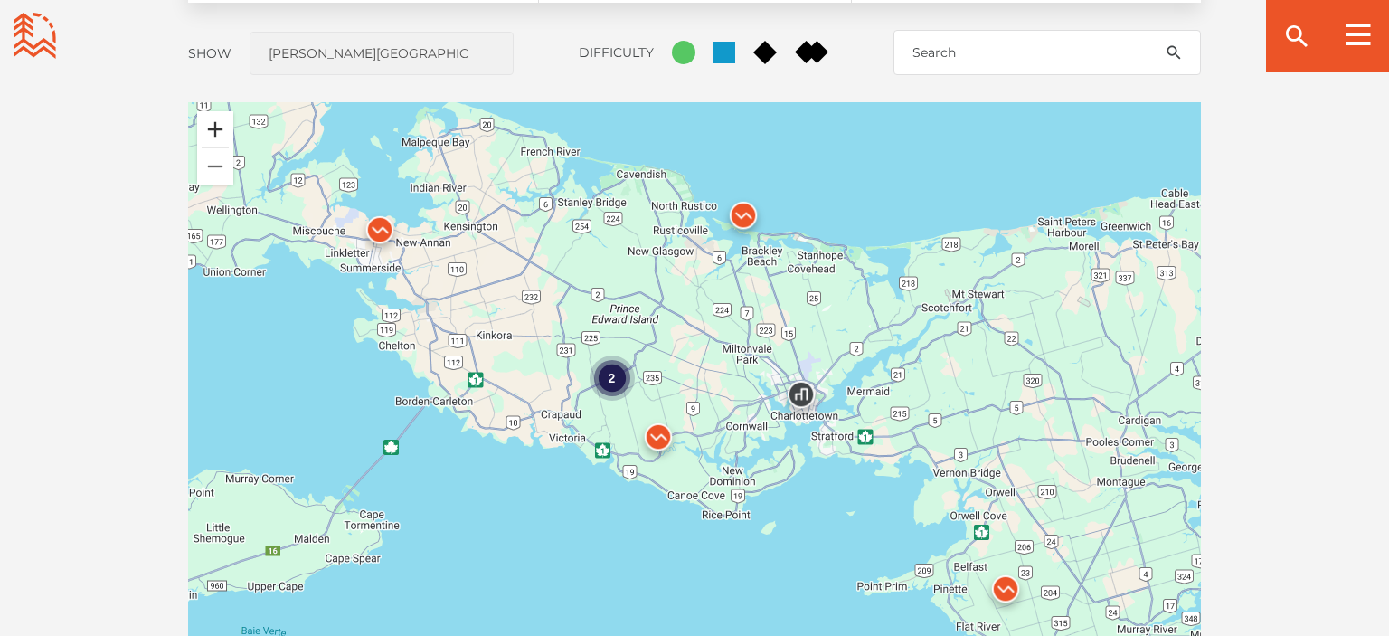
click at [215, 126] on button "Zoom in" at bounding box center [215, 129] width 36 height 36
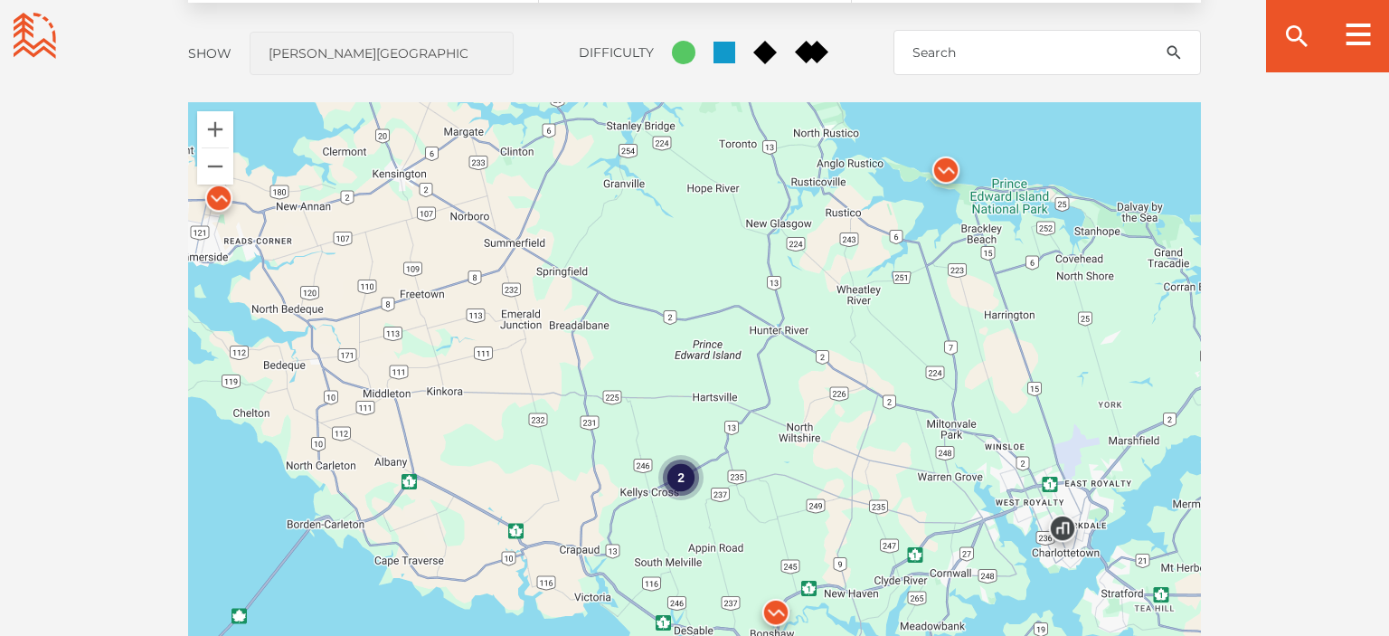
drag, startPoint x: 441, startPoint y: 253, endPoint x: 600, endPoint y: 400, distance: 215.6
click at [600, 400] on div "2" at bounding box center [694, 418] width 1013 height 633
click at [946, 169] on img at bounding box center [946, 174] width 54 height 54
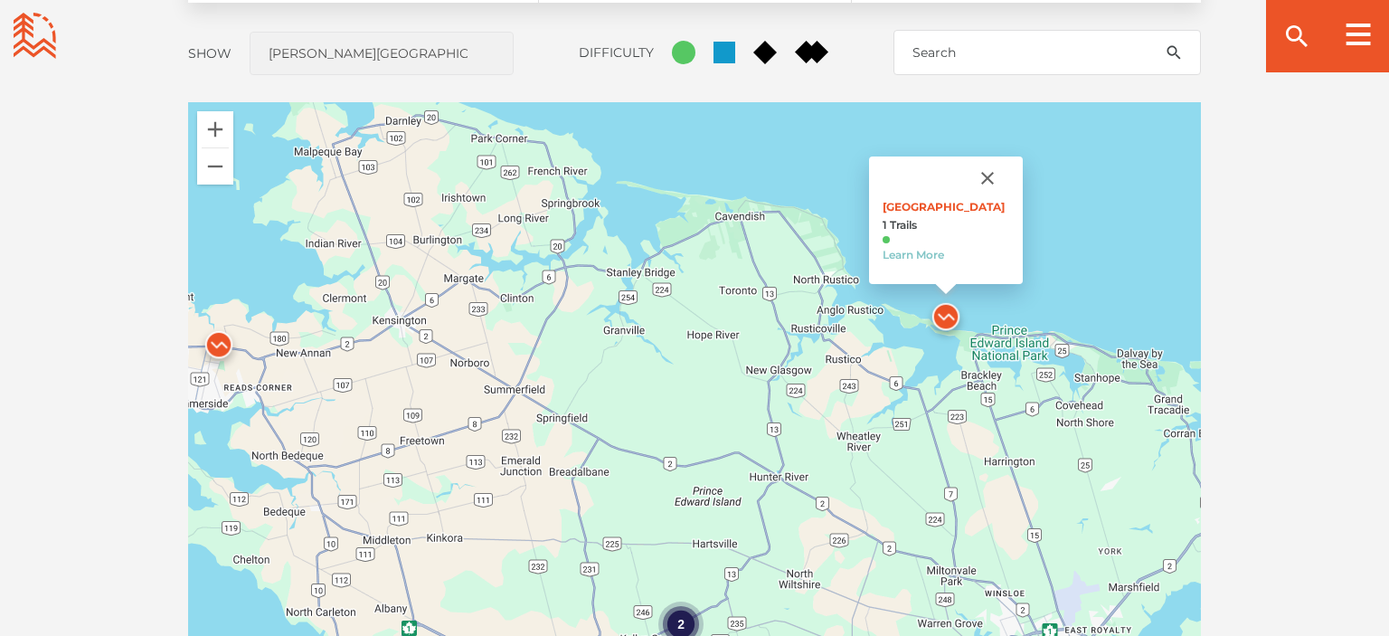
click at [217, 344] on img at bounding box center [219, 349] width 54 height 54
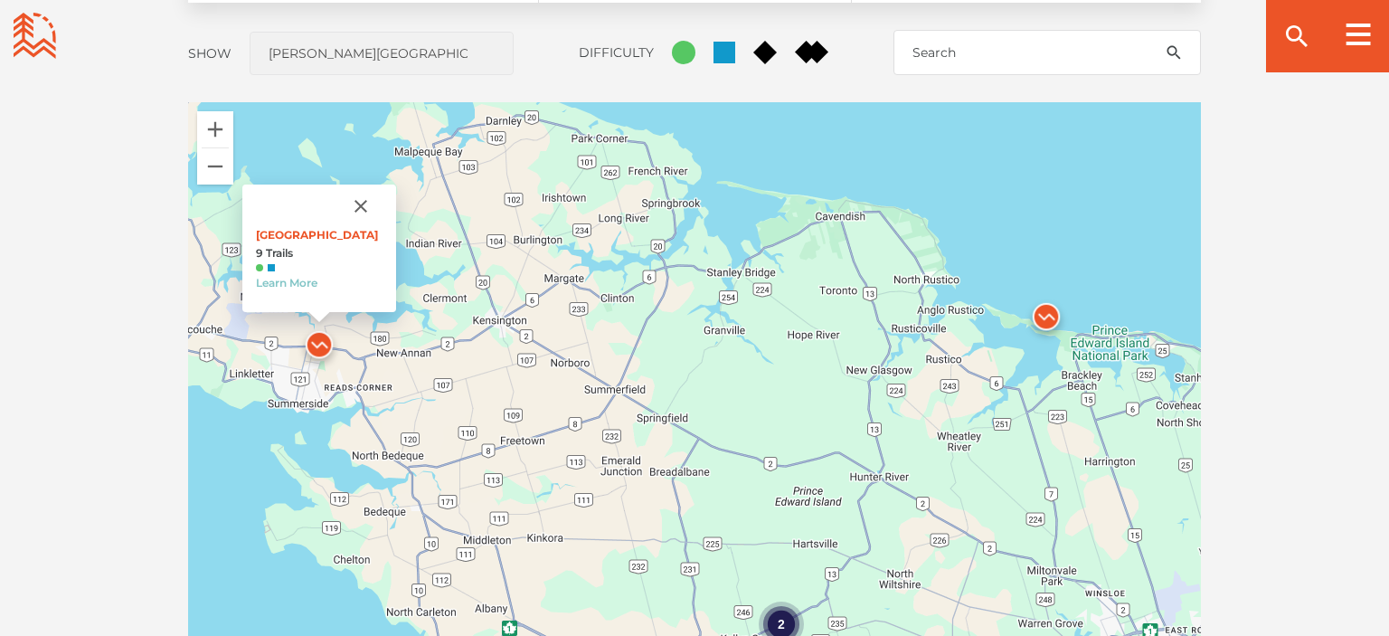
click at [327, 340] on img at bounding box center [319, 349] width 54 height 54
click at [307, 283] on link "Learn More" at bounding box center [286, 283] width 61 height 14
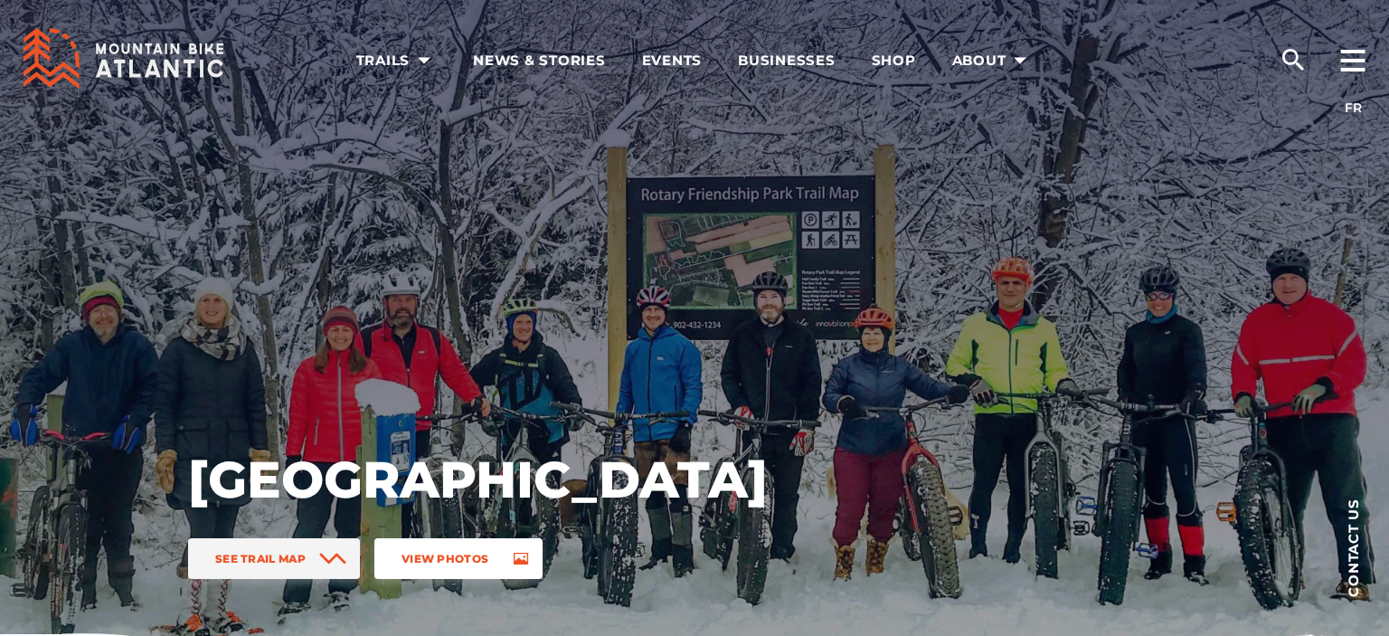
click at [467, 554] on span "View Photos" at bounding box center [444, 559] width 87 height 14
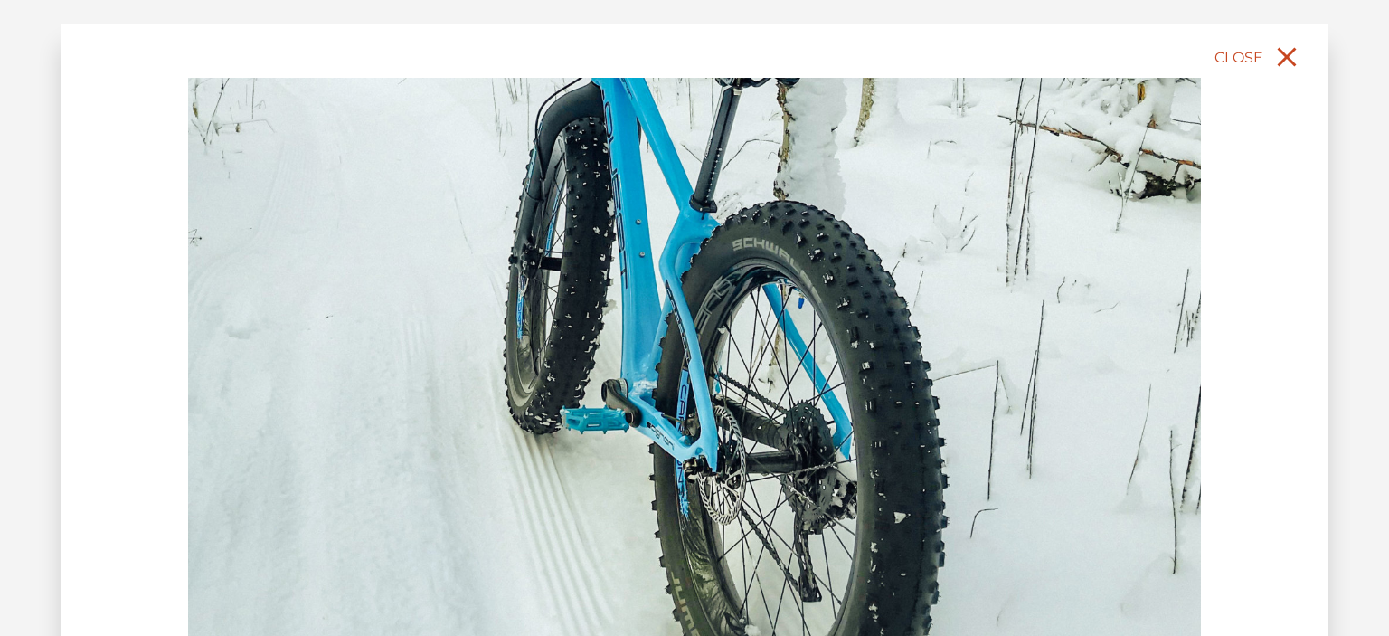
click at [1283, 59] on icon "close" at bounding box center [1287, 57] width 19 height 19
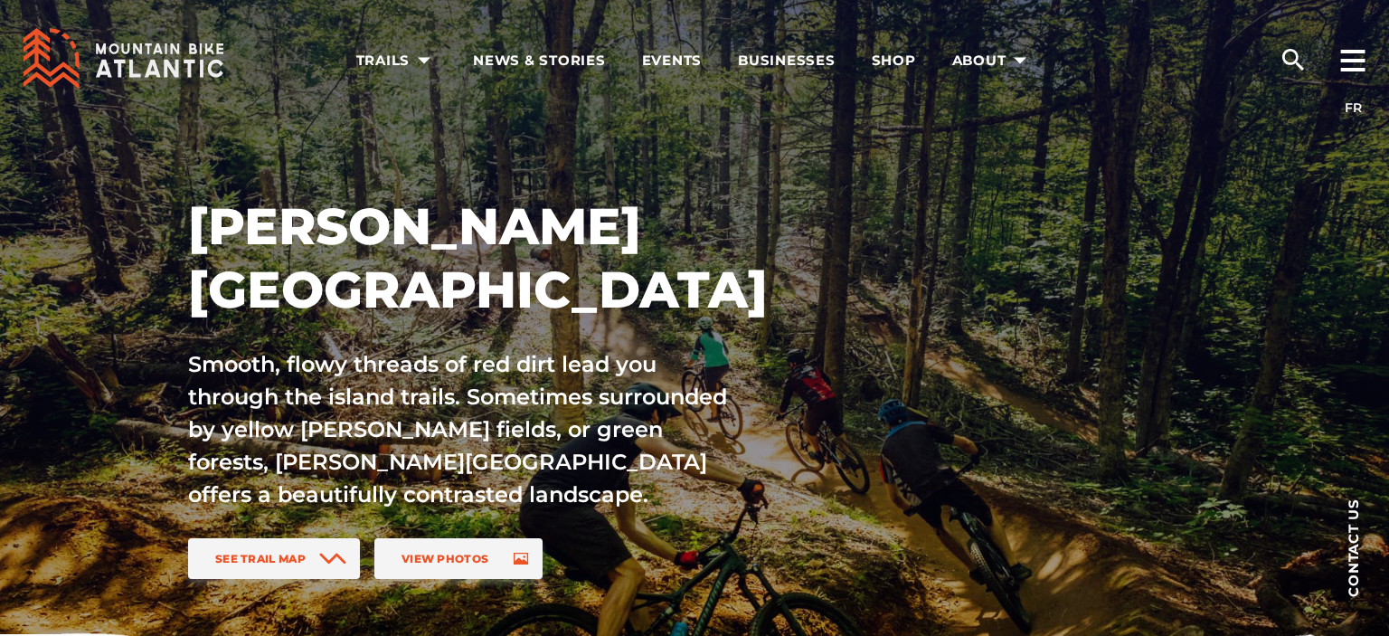
scroll to position [1553, 0]
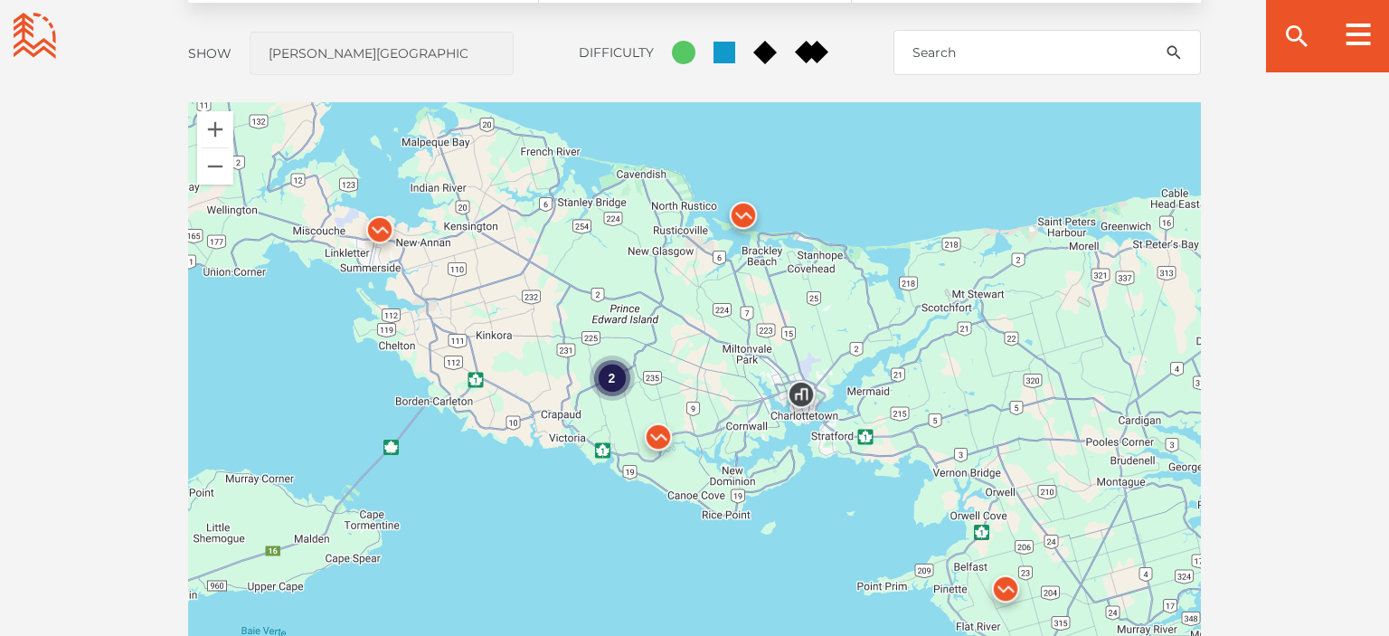
click at [664, 435] on img at bounding box center [658, 441] width 54 height 54
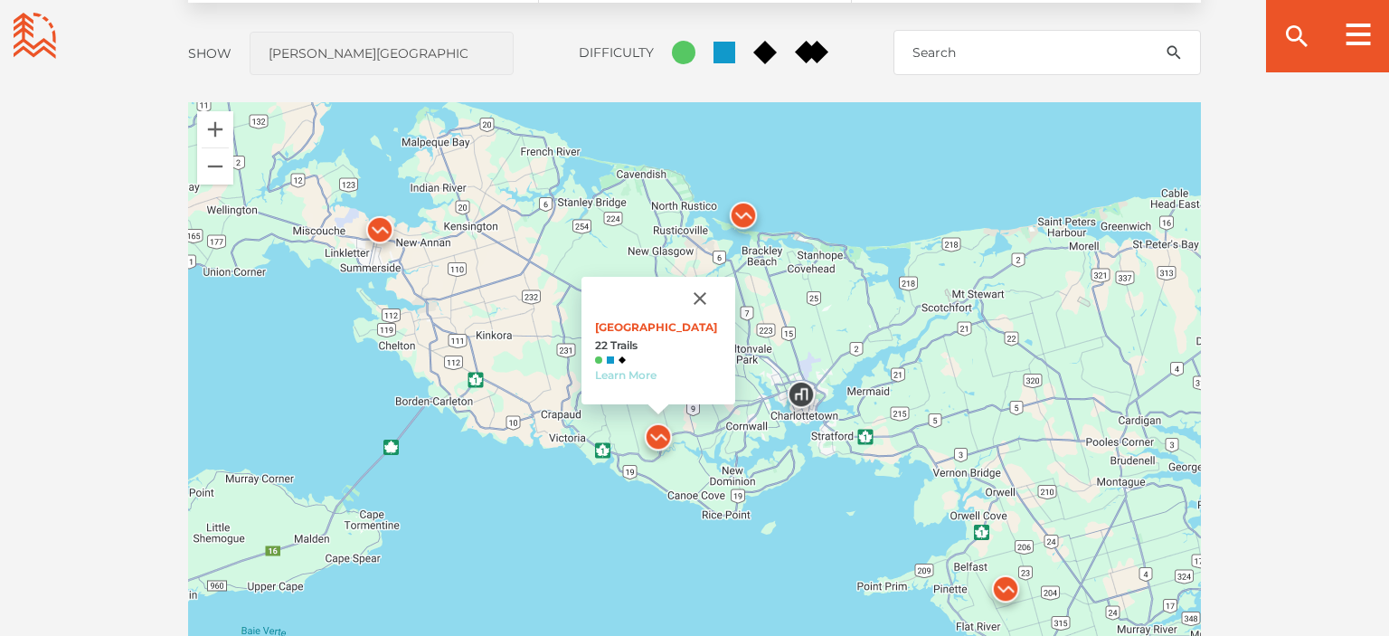
click at [617, 373] on link "Learn More" at bounding box center [625, 375] width 61 height 14
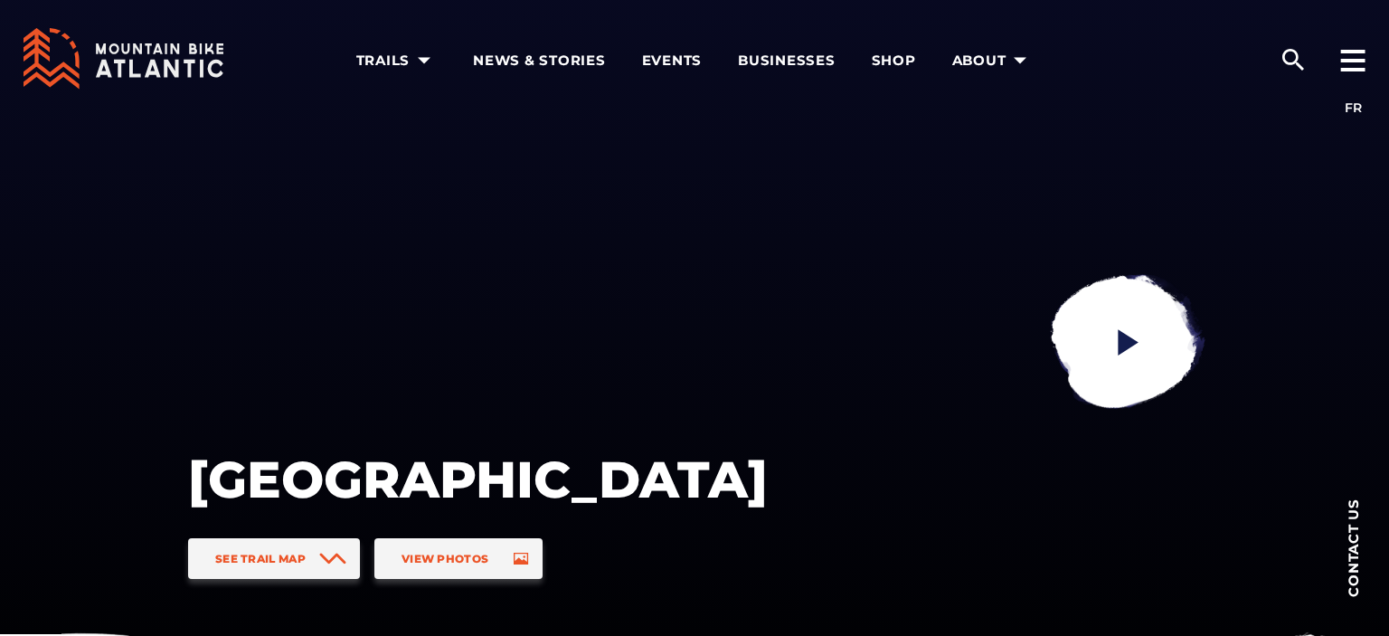
drag, startPoint x: 1384, startPoint y: 24, endPoint x: 1388, endPoint y: 81, distance: 57.1
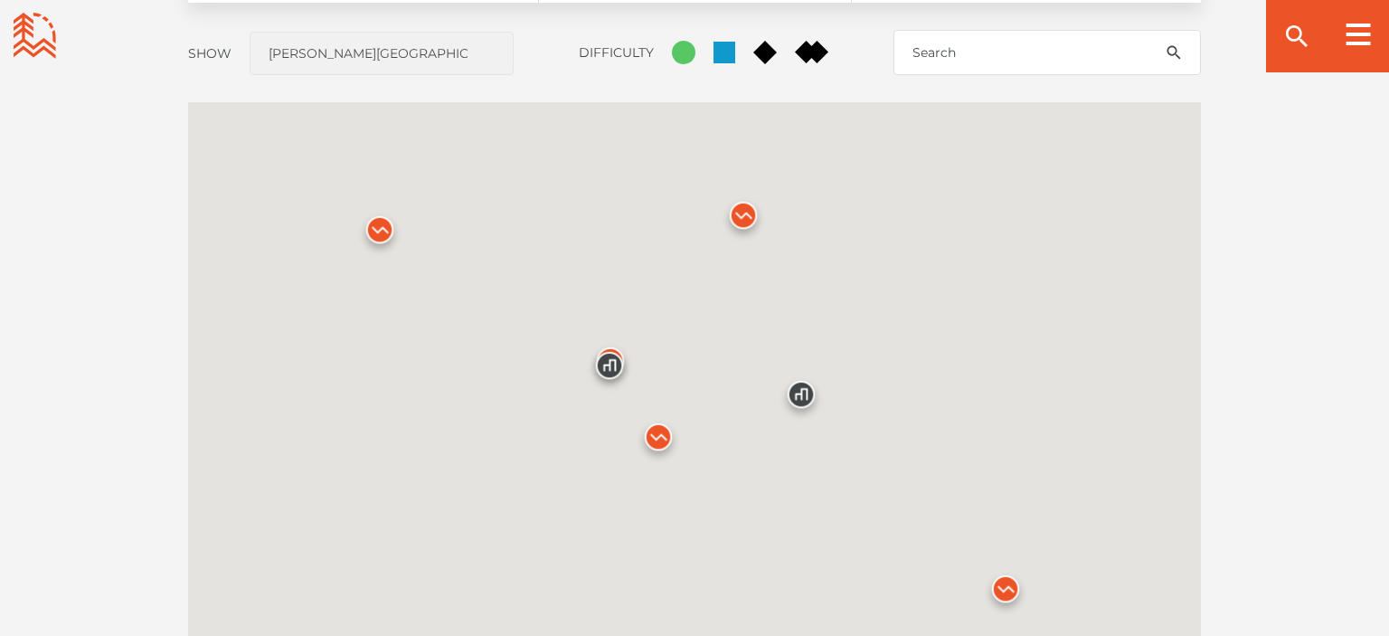
scroll to position [1553, 0]
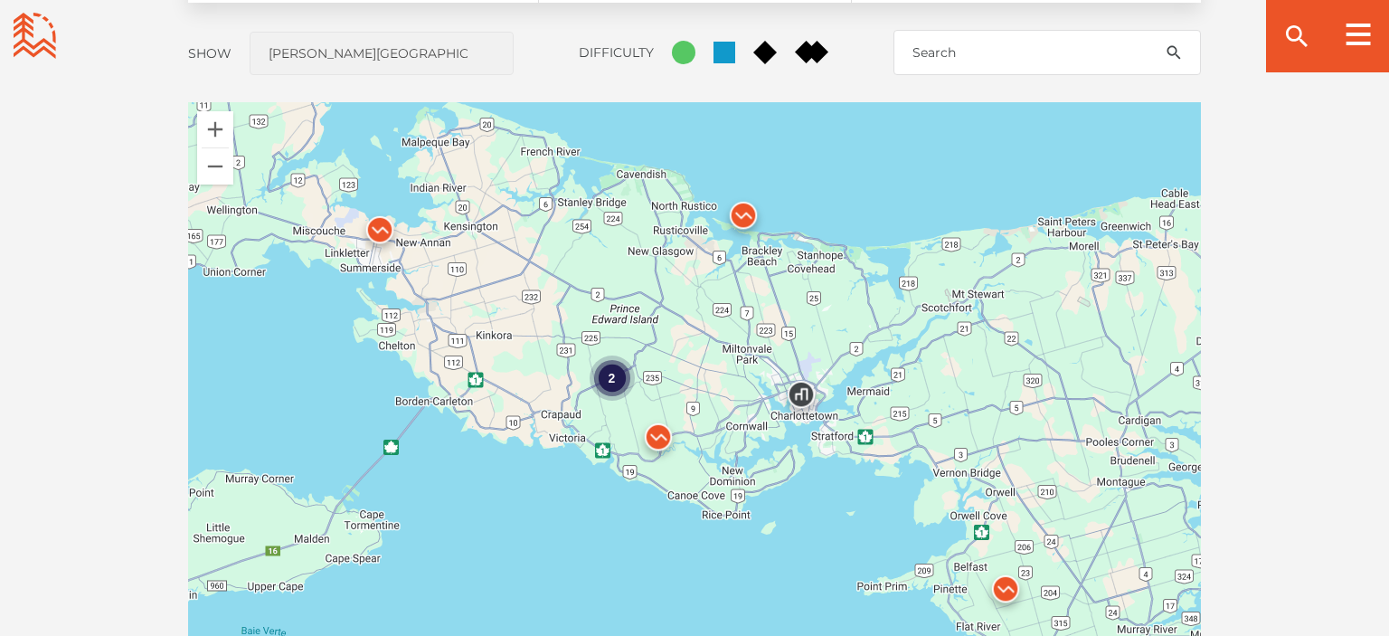
click at [746, 212] on img at bounding box center [743, 220] width 54 height 54
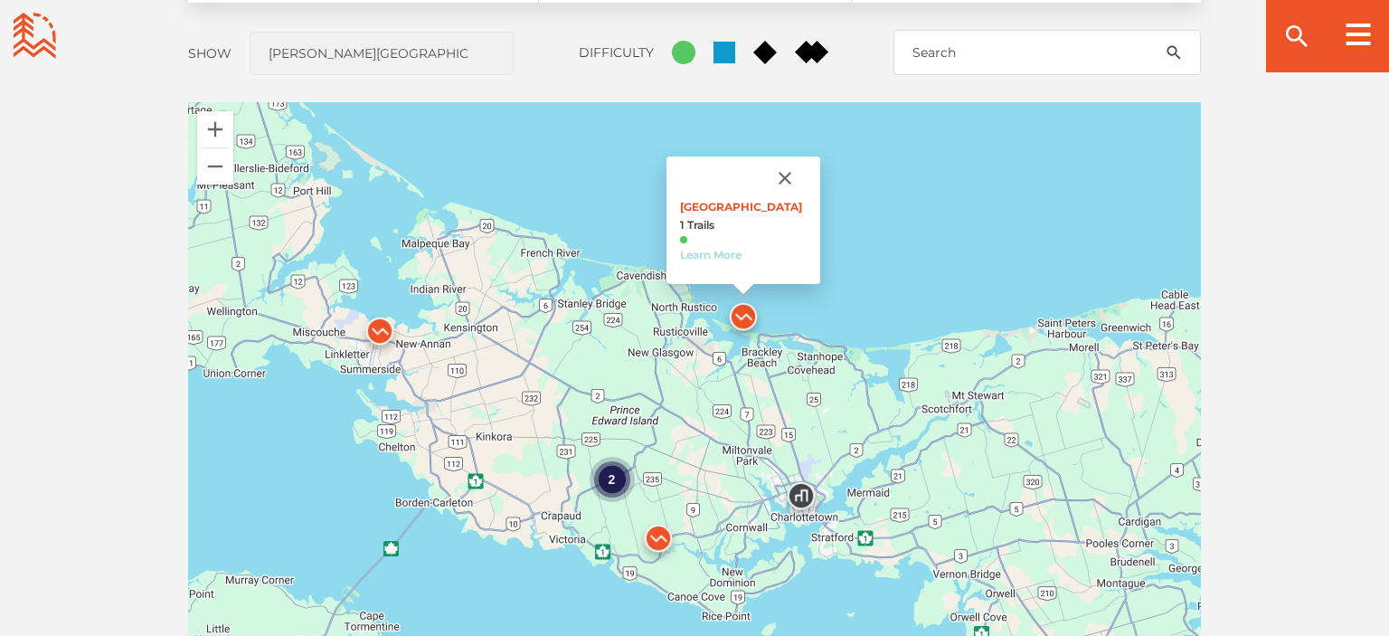
click at [705, 256] on link "Learn More" at bounding box center [710, 255] width 61 height 14
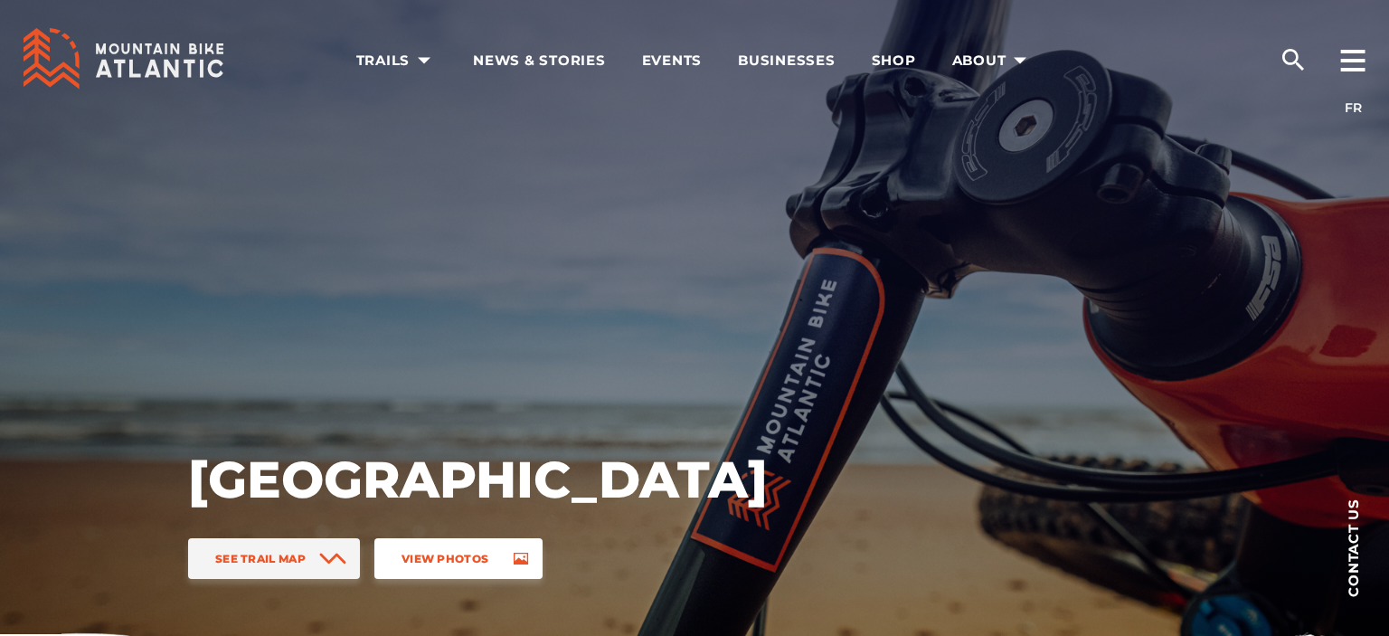
click at [431, 554] on span "View Photos" at bounding box center [444, 559] width 87 height 14
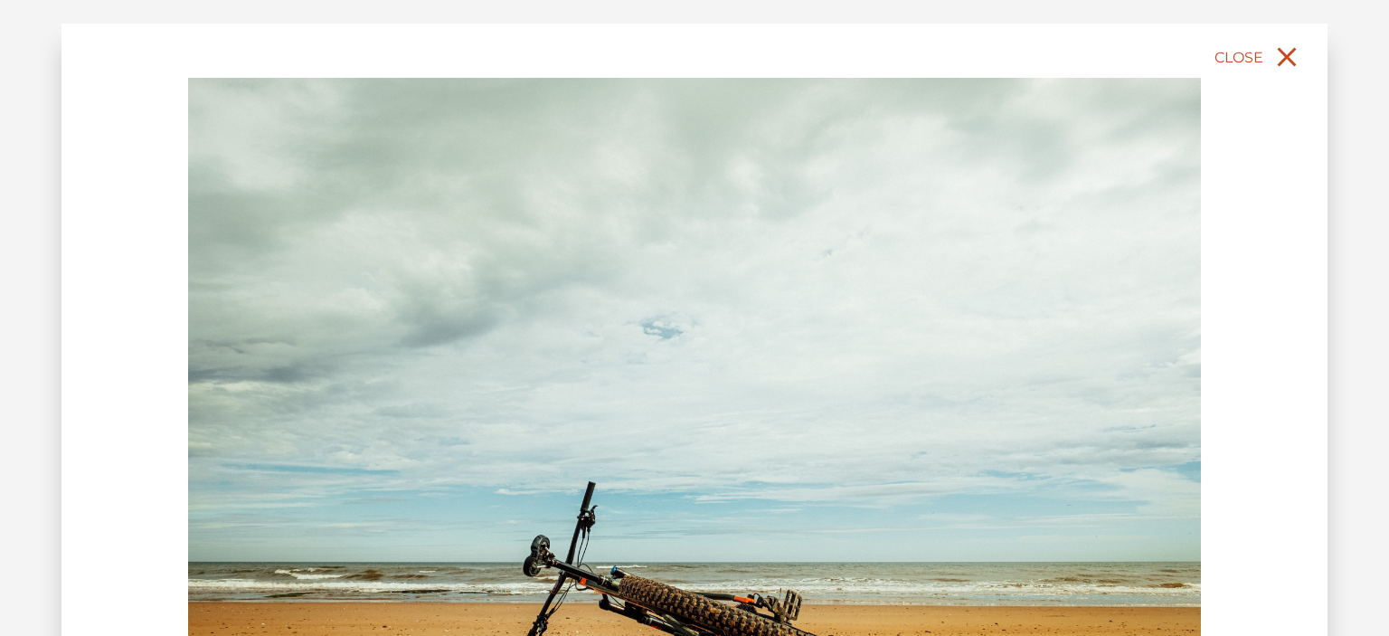
click at [1286, 52] on icon "close" at bounding box center [1286, 57] width 33 height 33
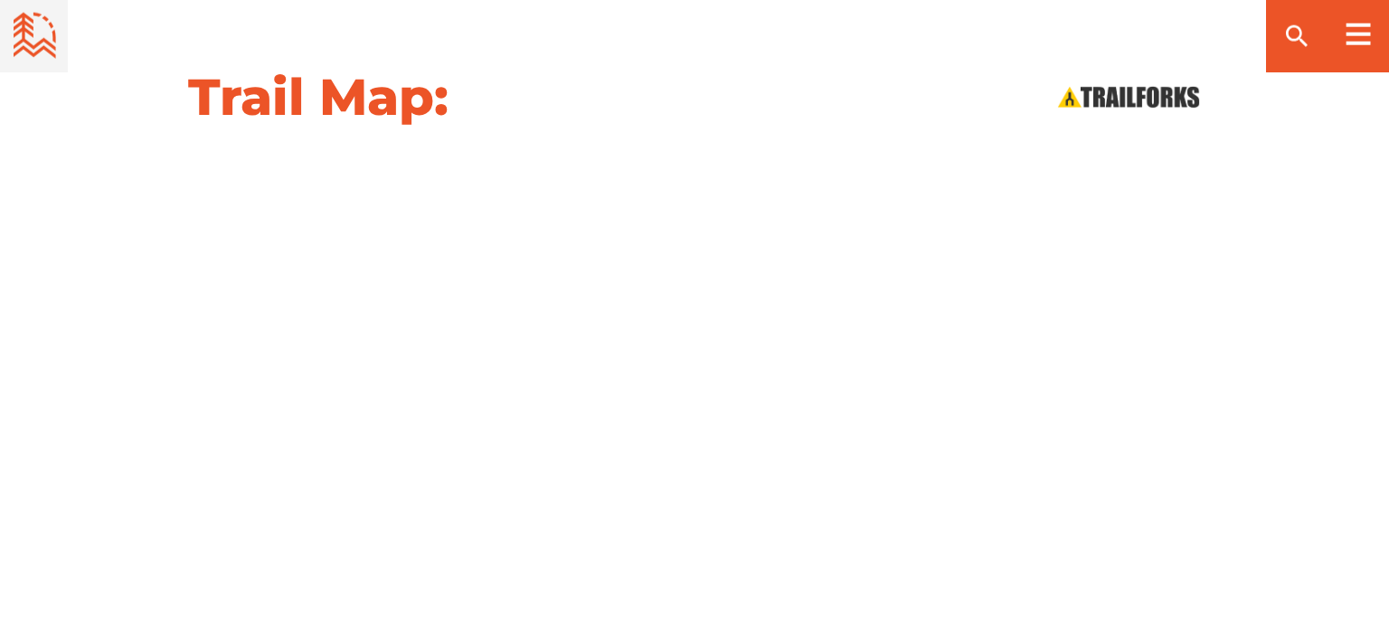
scroll to position [1939, 0]
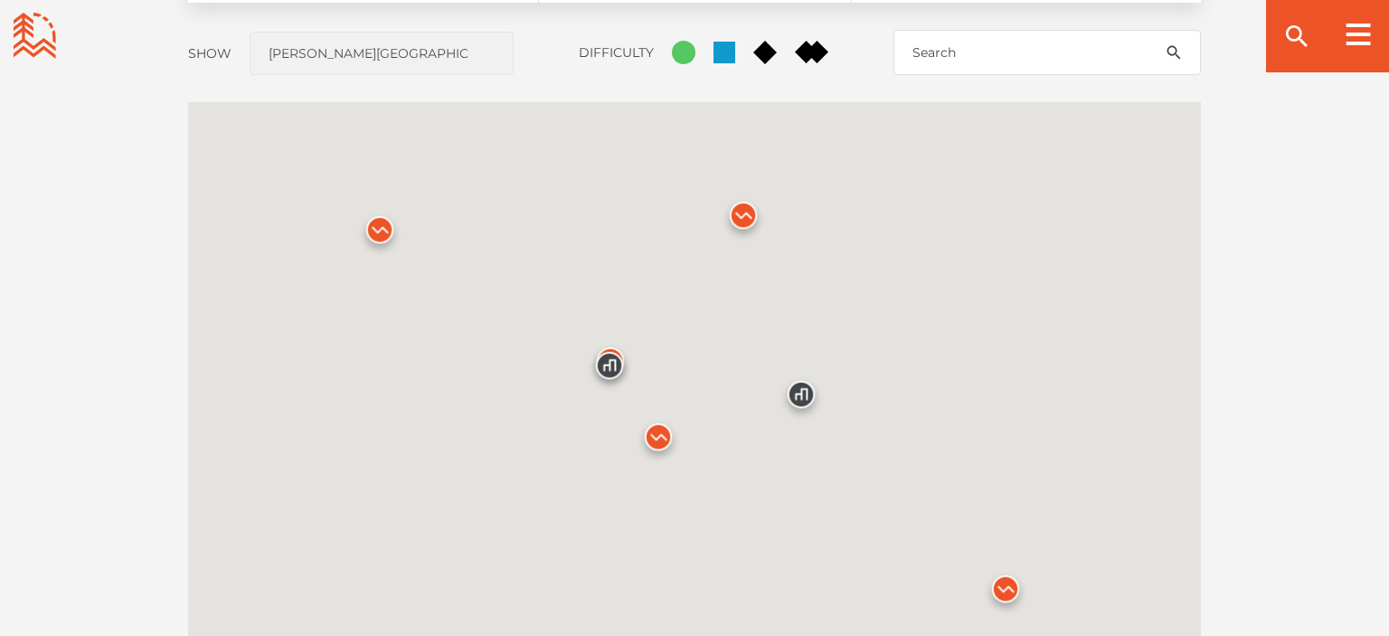
scroll to position [1553, 0]
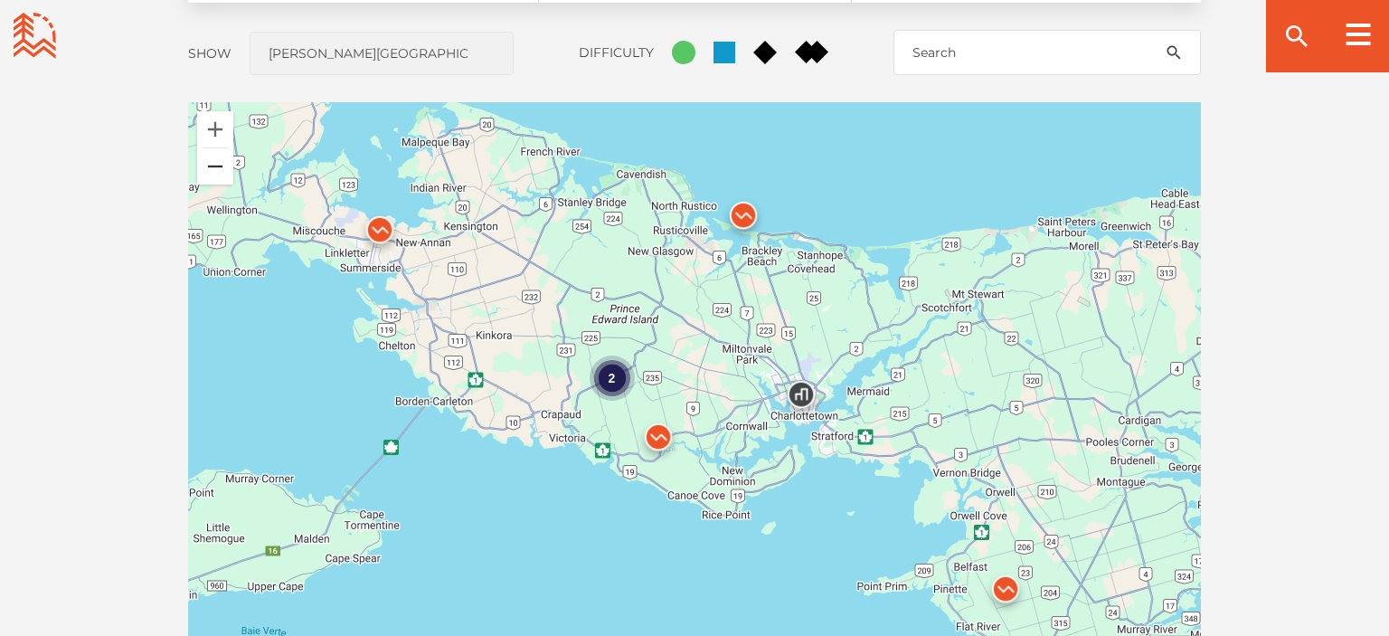
click at [215, 172] on button "Zoom out" at bounding box center [215, 166] width 36 height 36
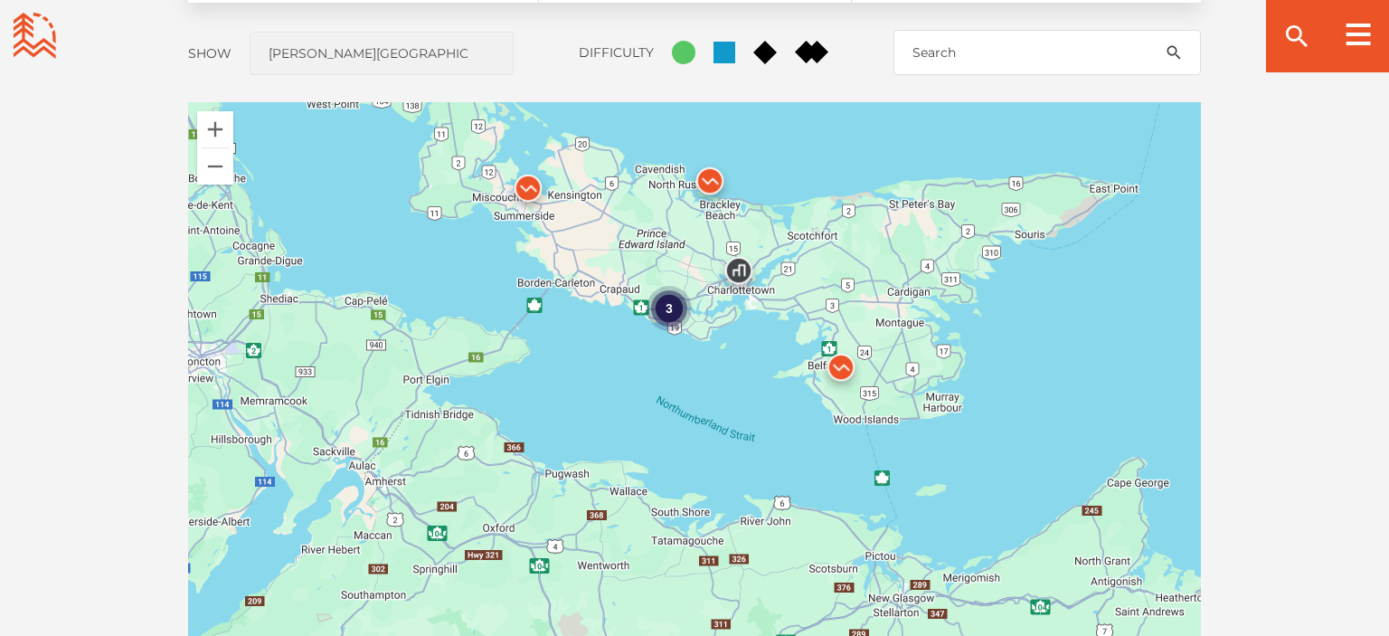
drag, startPoint x: 866, startPoint y: 572, endPoint x: 854, endPoint y: 439, distance: 133.5
click at [854, 439] on div "3" at bounding box center [694, 418] width 1013 height 633
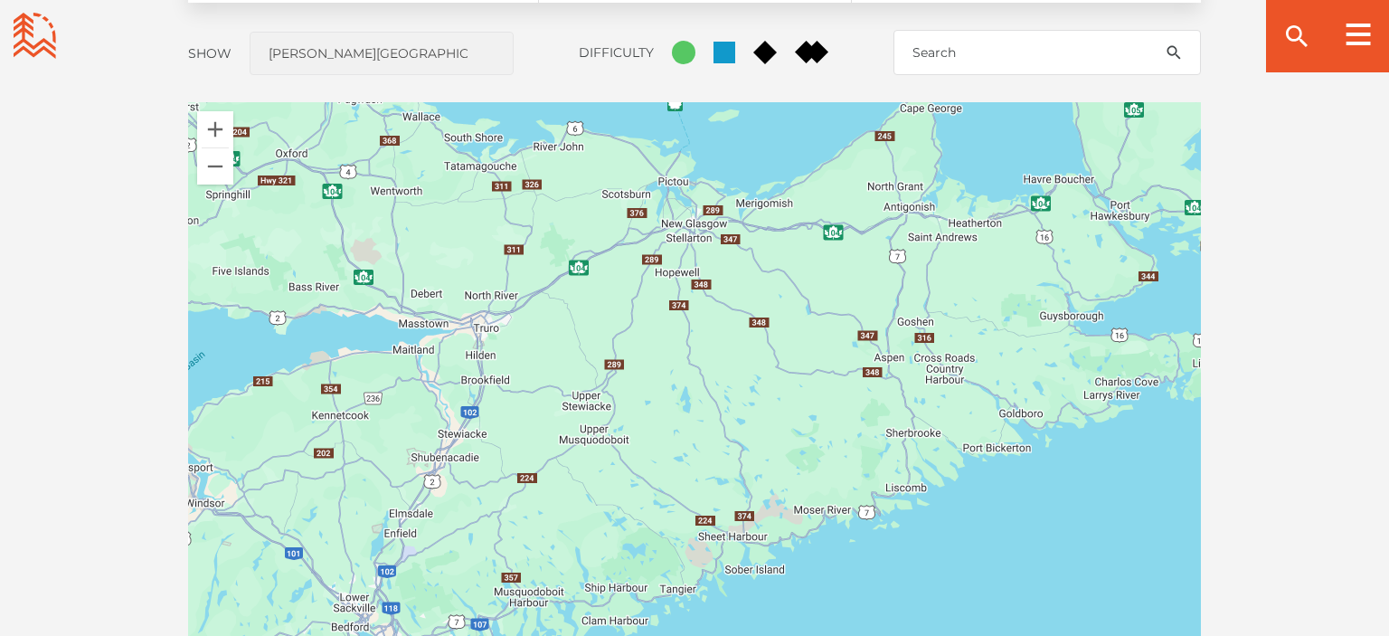
drag, startPoint x: 942, startPoint y: 521, endPoint x: 725, endPoint y: 137, distance: 441.3
click at [725, 137] on div "3" at bounding box center [694, 418] width 1013 height 633
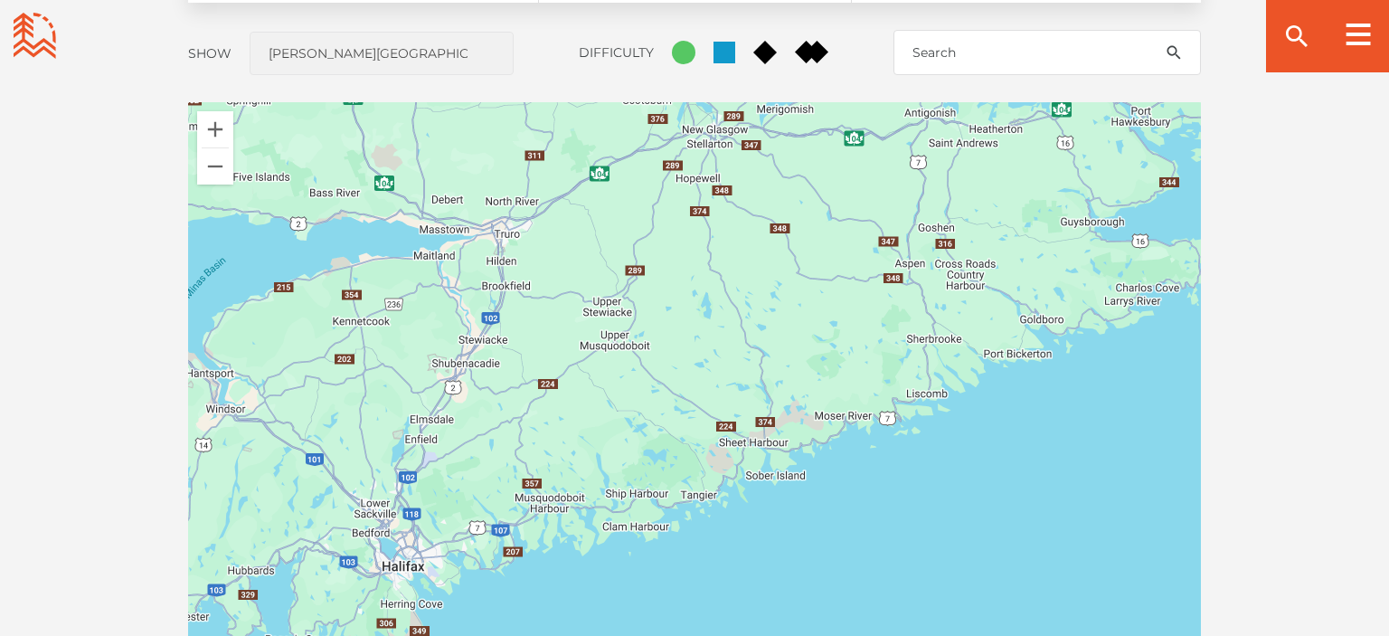
drag, startPoint x: 370, startPoint y: 609, endPoint x: 391, endPoint y: 513, distance: 99.0
click at [391, 513] on div "3" at bounding box center [694, 418] width 1013 height 633
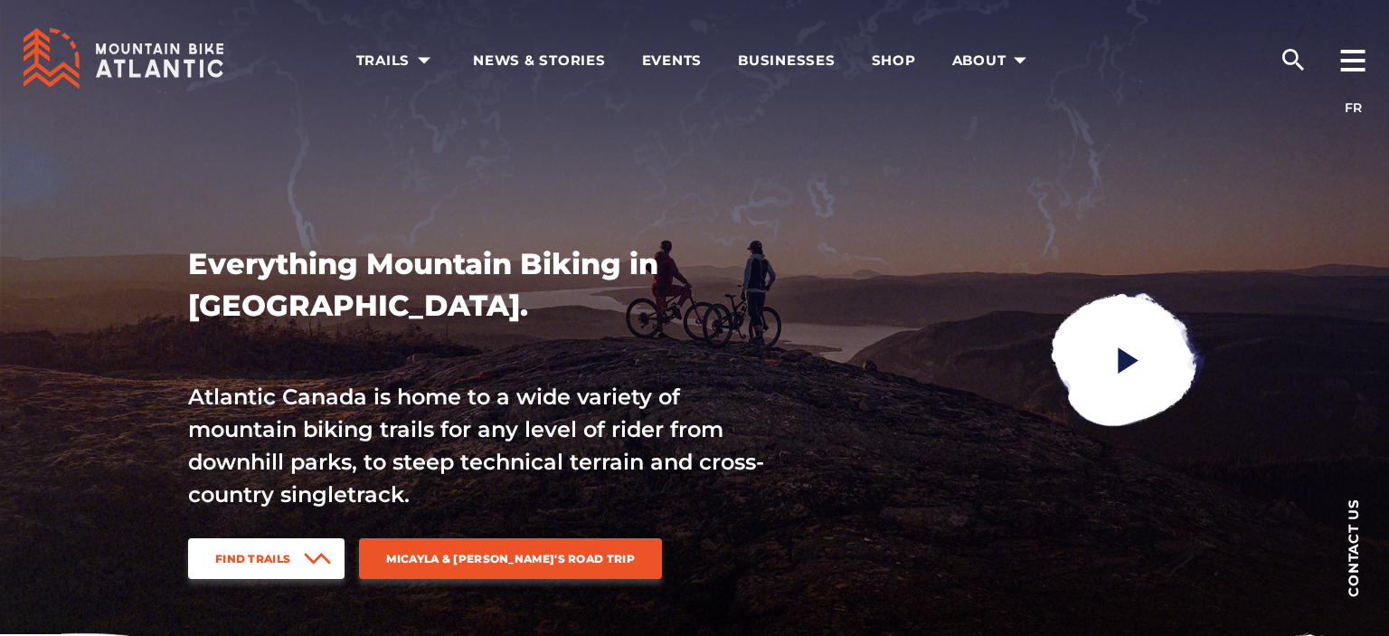
click at [281, 549] on link "Find Trails" at bounding box center [266, 558] width 156 height 41
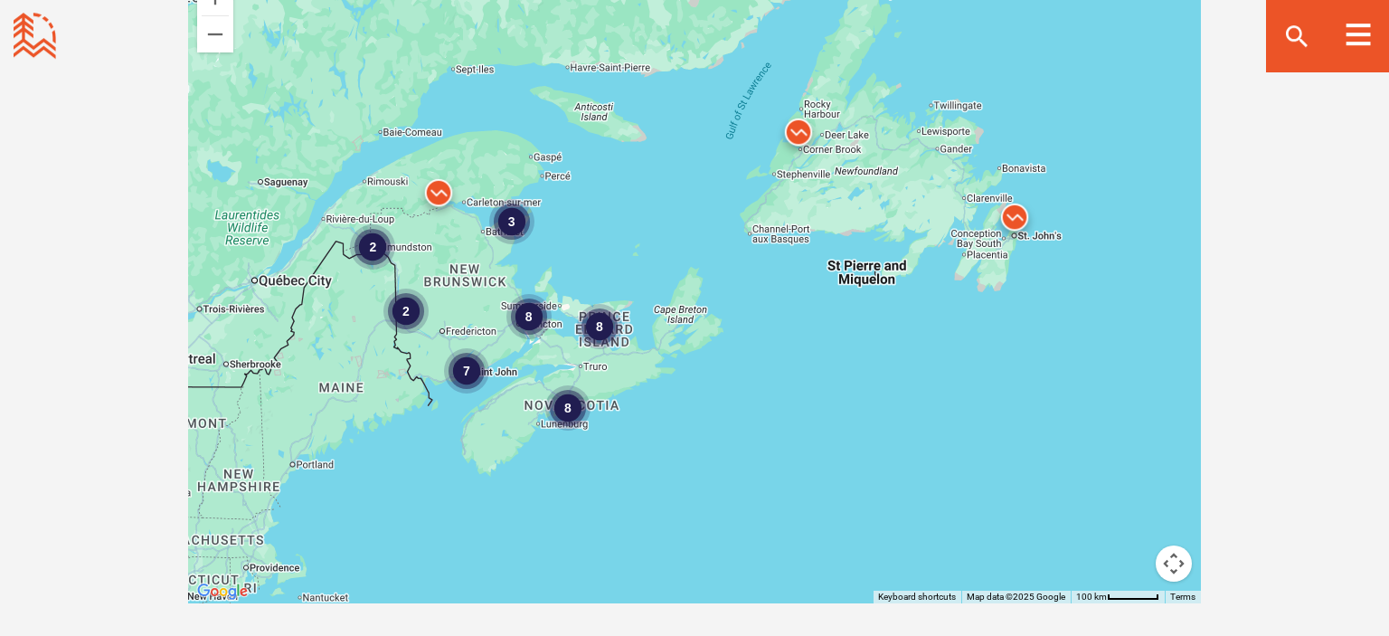
scroll to position [2608, 0]
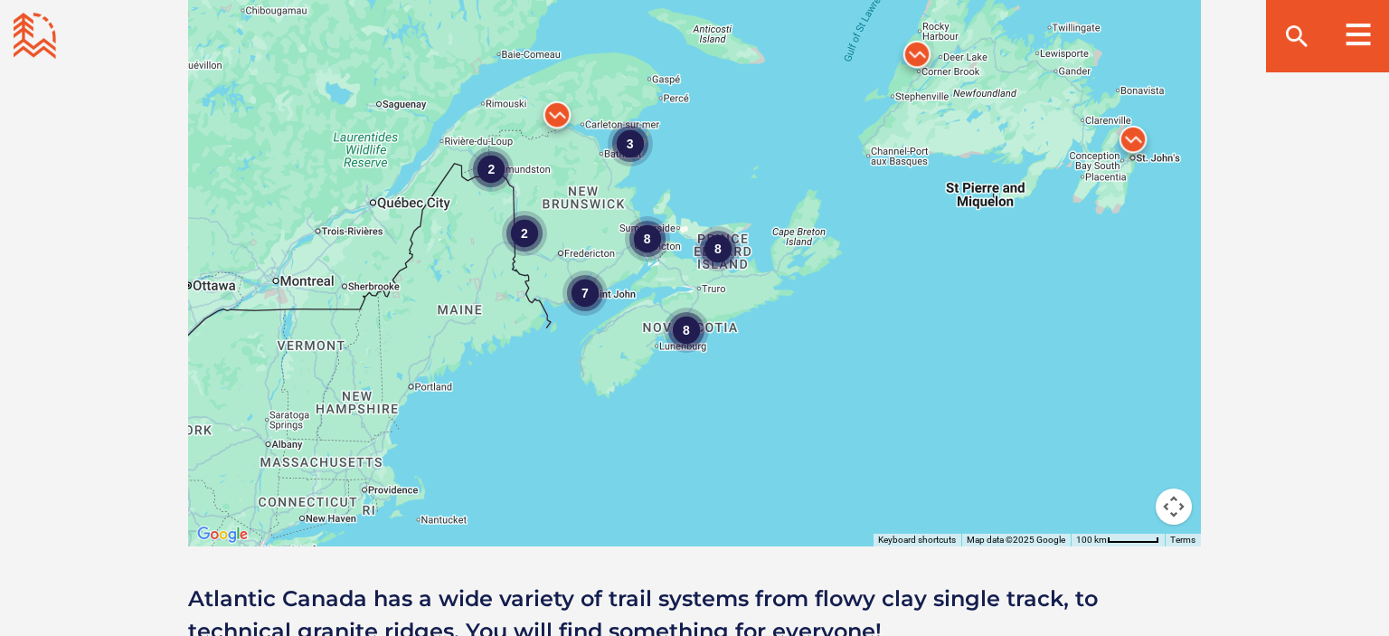
drag, startPoint x: 526, startPoint y: 285, endPoint x: 651, endPoint y: 264, distance: 126.5
click at [651, 264] on div "8 7 2 3 8 8 2" at bounding box center [694, 229] width 1013 height 633
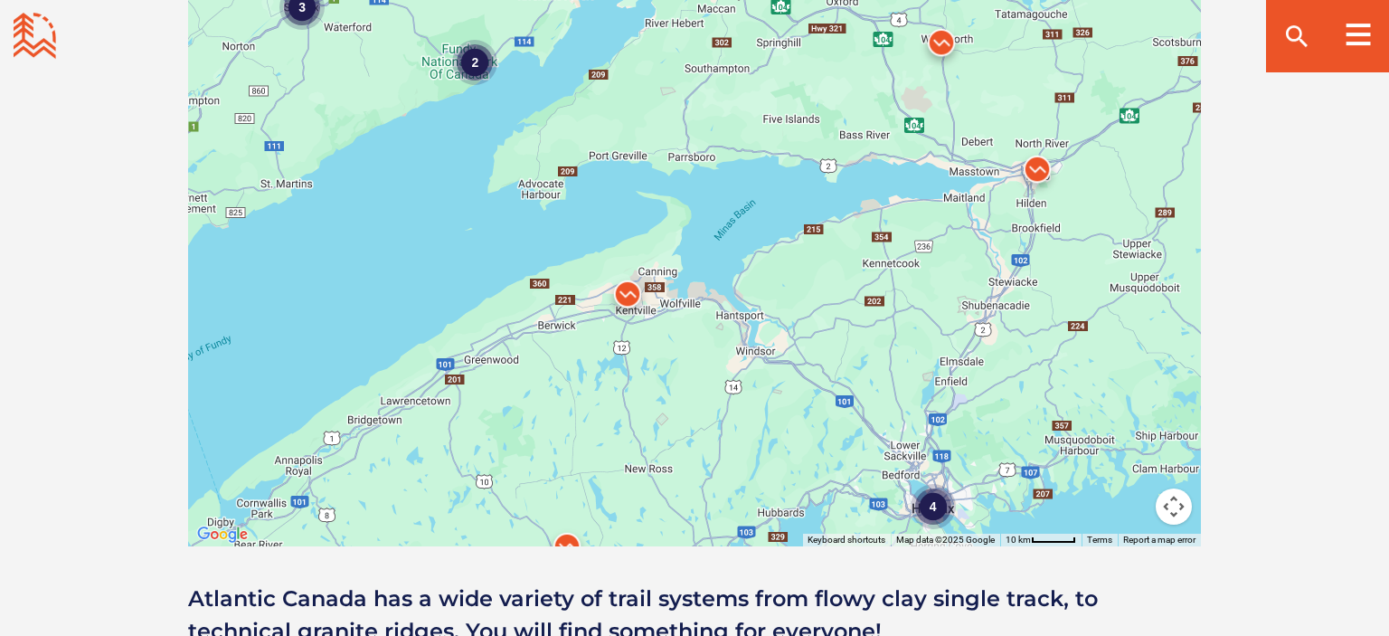
click at [627, 271] on img at bounding box center [627, 298] width 54 height 54
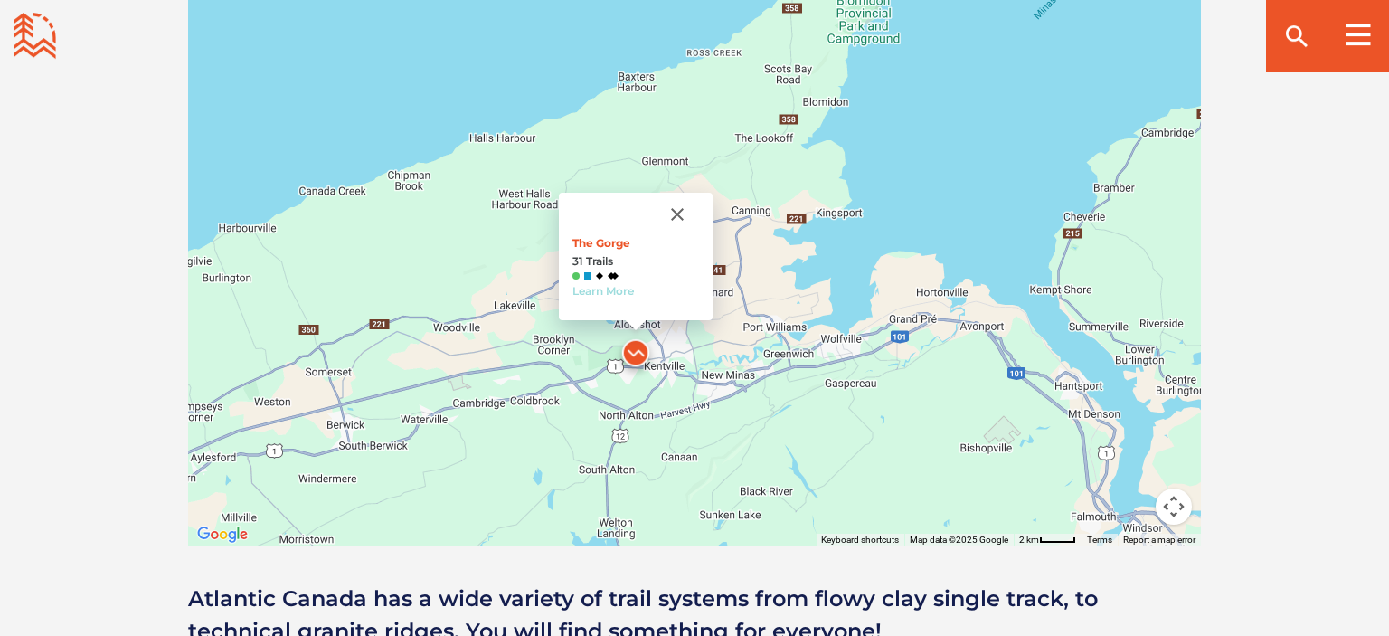
click at [616, 284] on link "Learn More" at bounding box center [602, 291] width 61 height 14
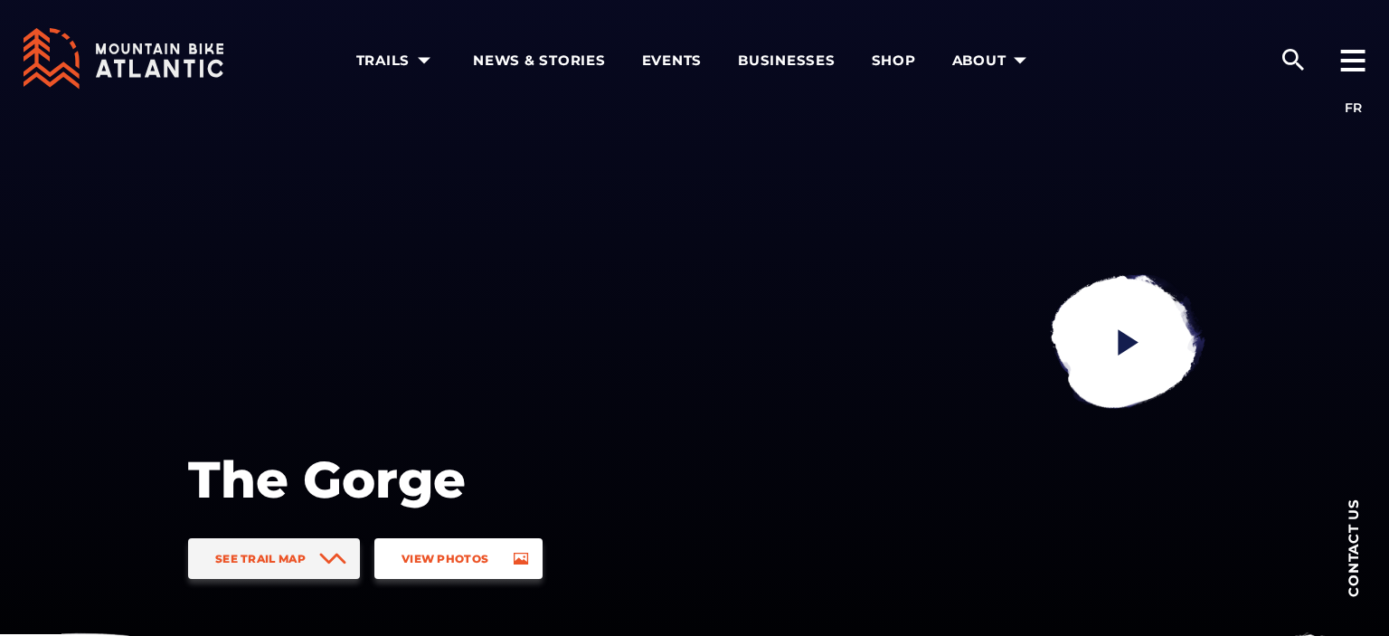
click at [458, 557] on span "View Photos" at bounding box center [444, 559] width 87 height 14
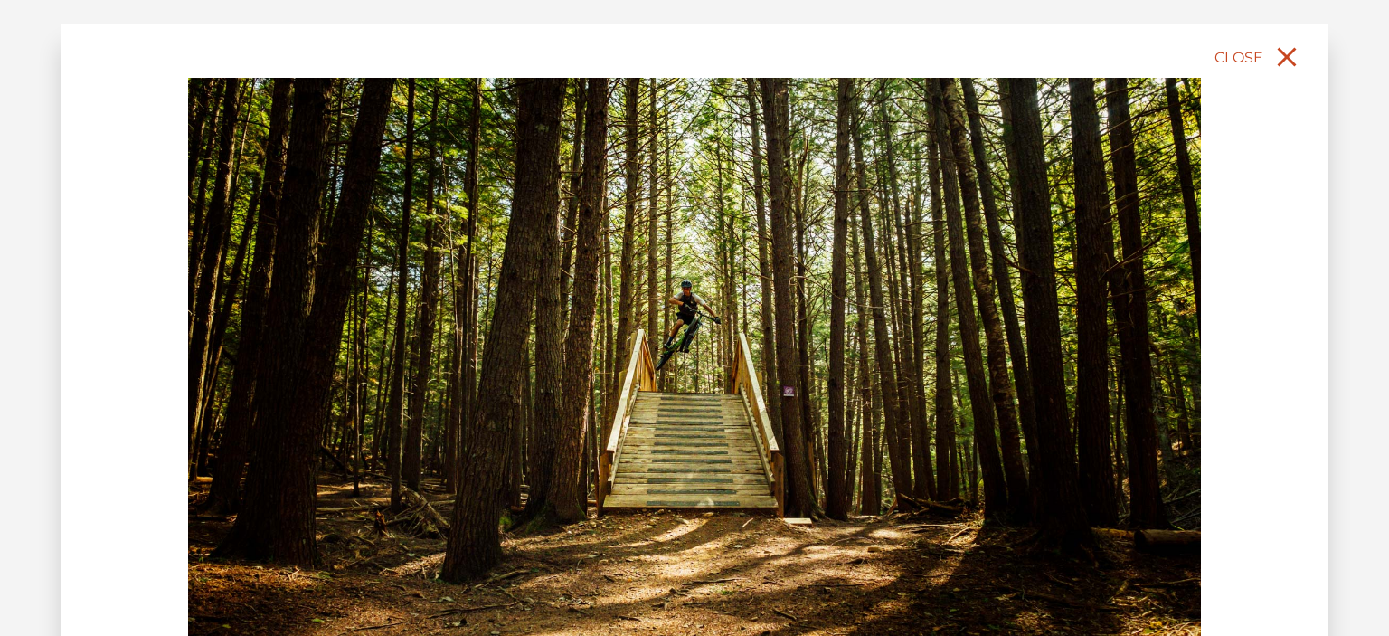
click at [1286, 59] on icon "close" at bounding box center [1287, 57] width 19 height 19
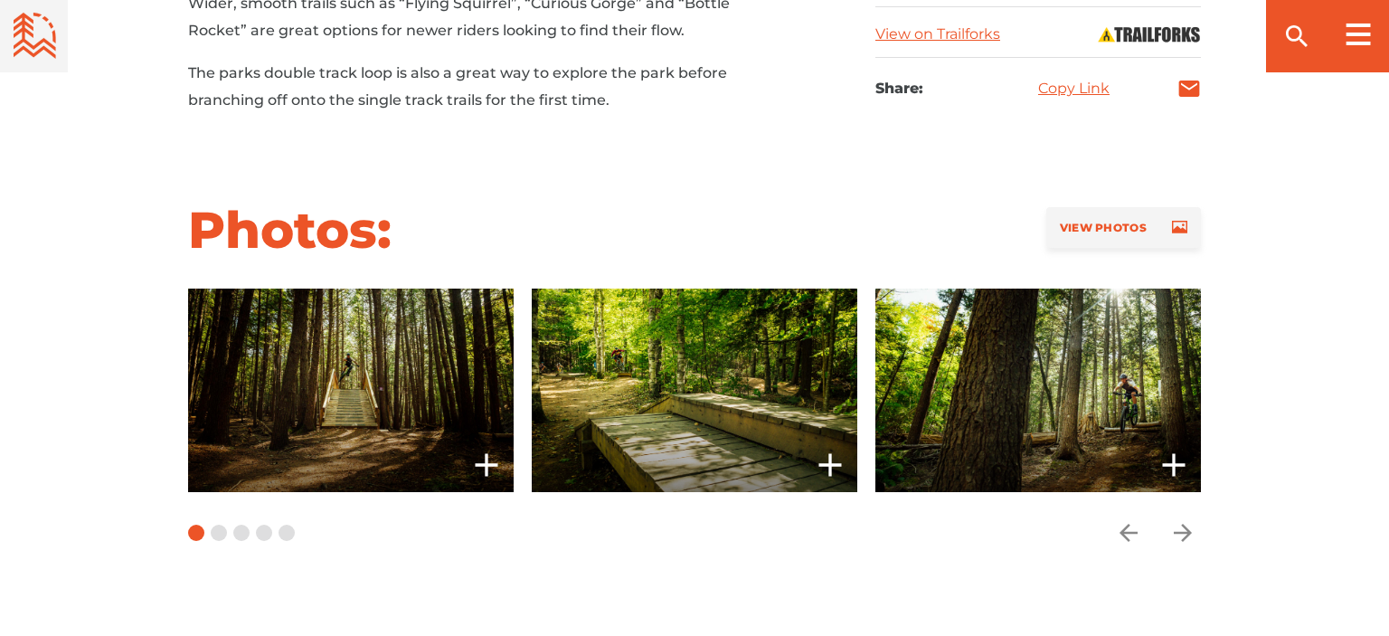
scroll to position [1309, 0]
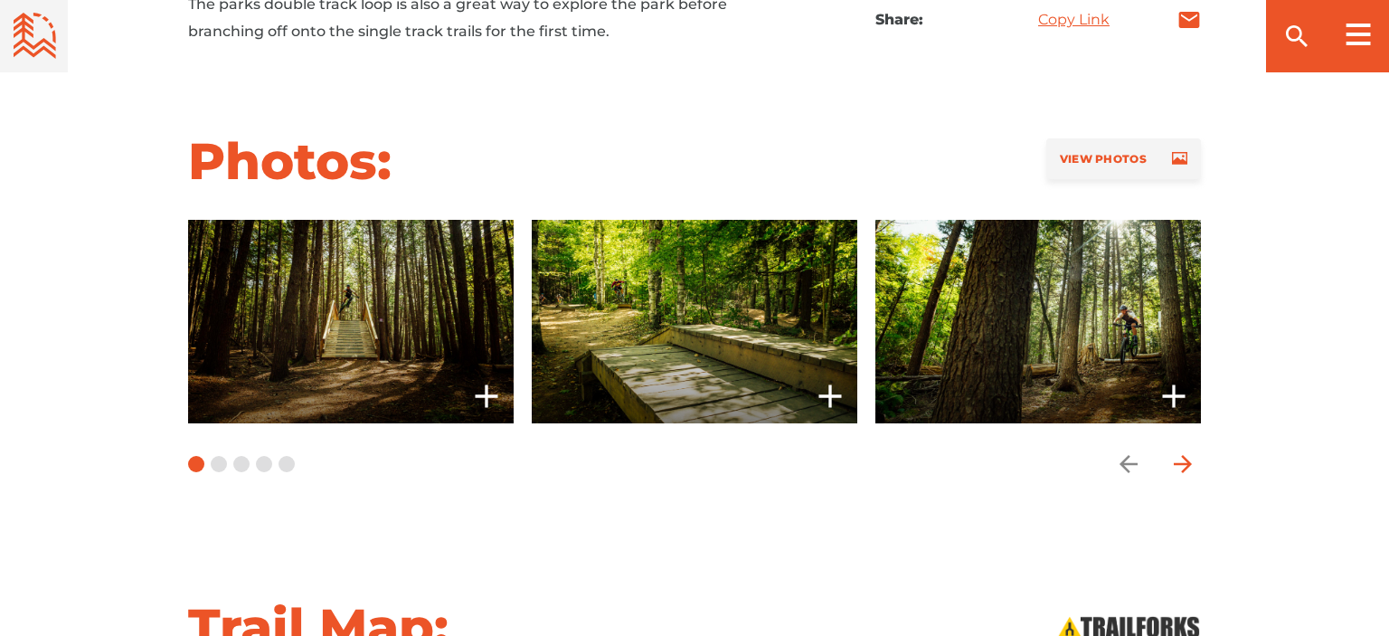
click at [1182, 458] on icon "arrow forward" at bounding box center [1182, 463] width 27 height 27
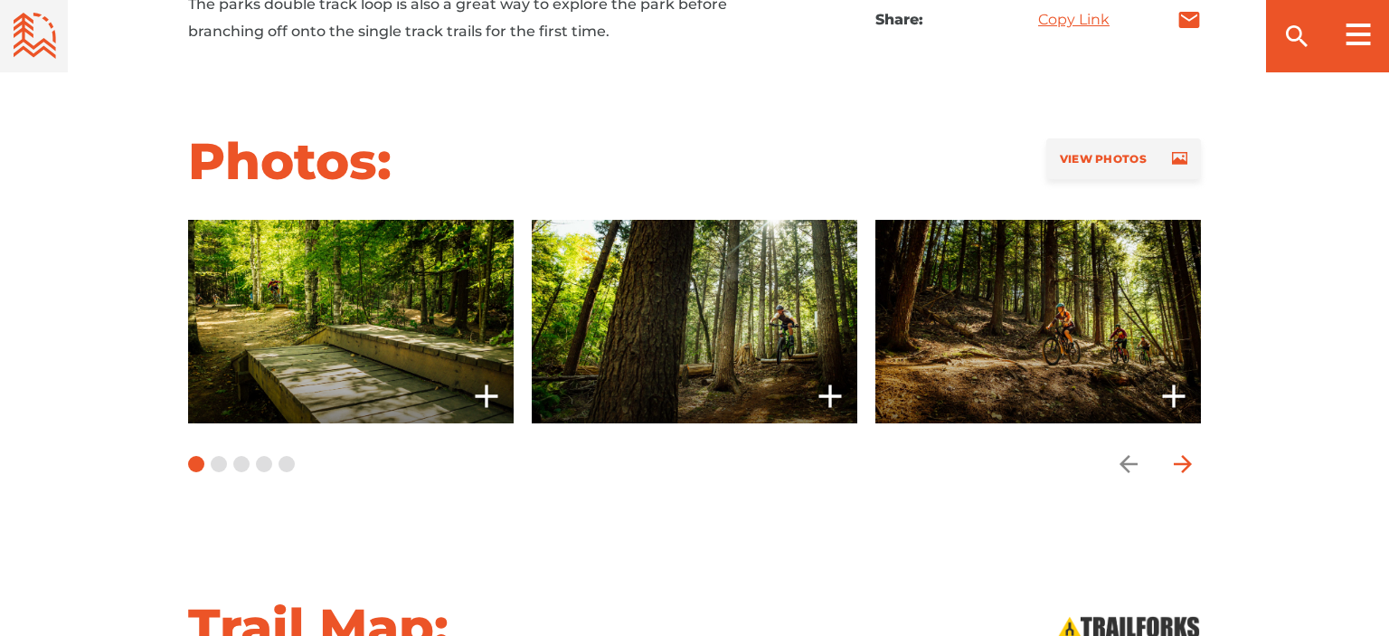
click at [1182, 458] on icon "arrow forward" at bounding box center [1182, 463] width 27 height 27
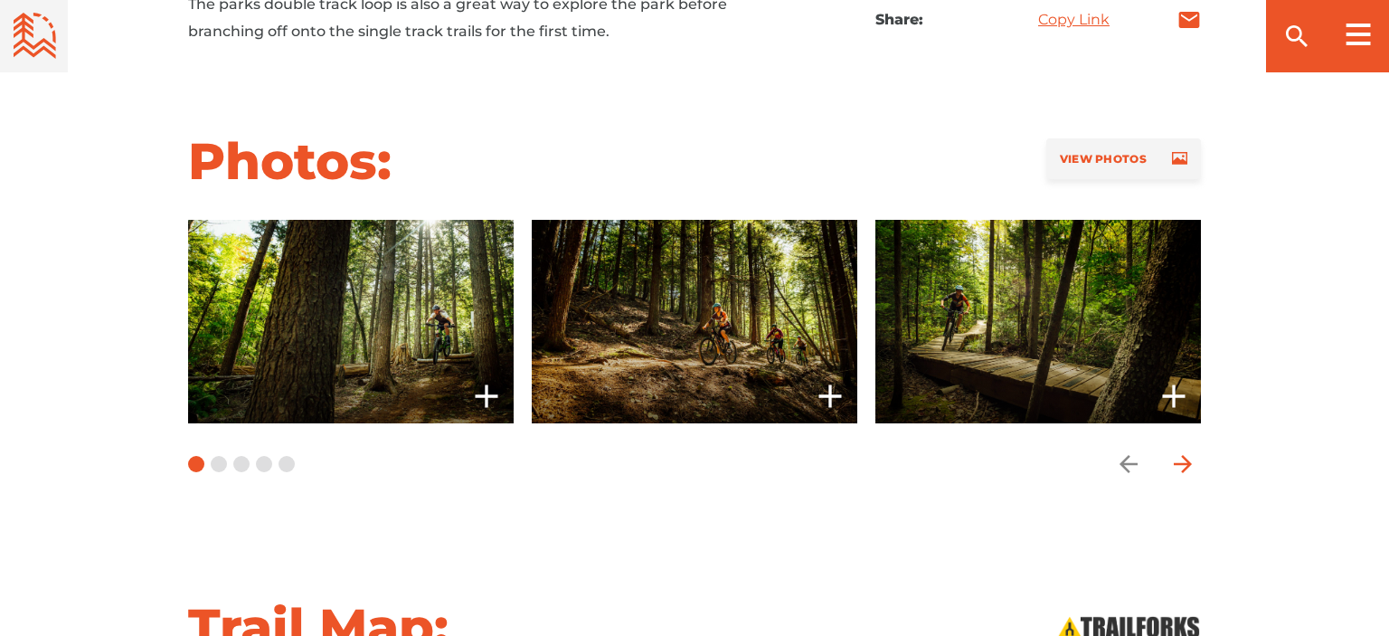
click at [1182, 458] on icon "arrow forward" at bounding box center [1182, 463] width 27 height 27
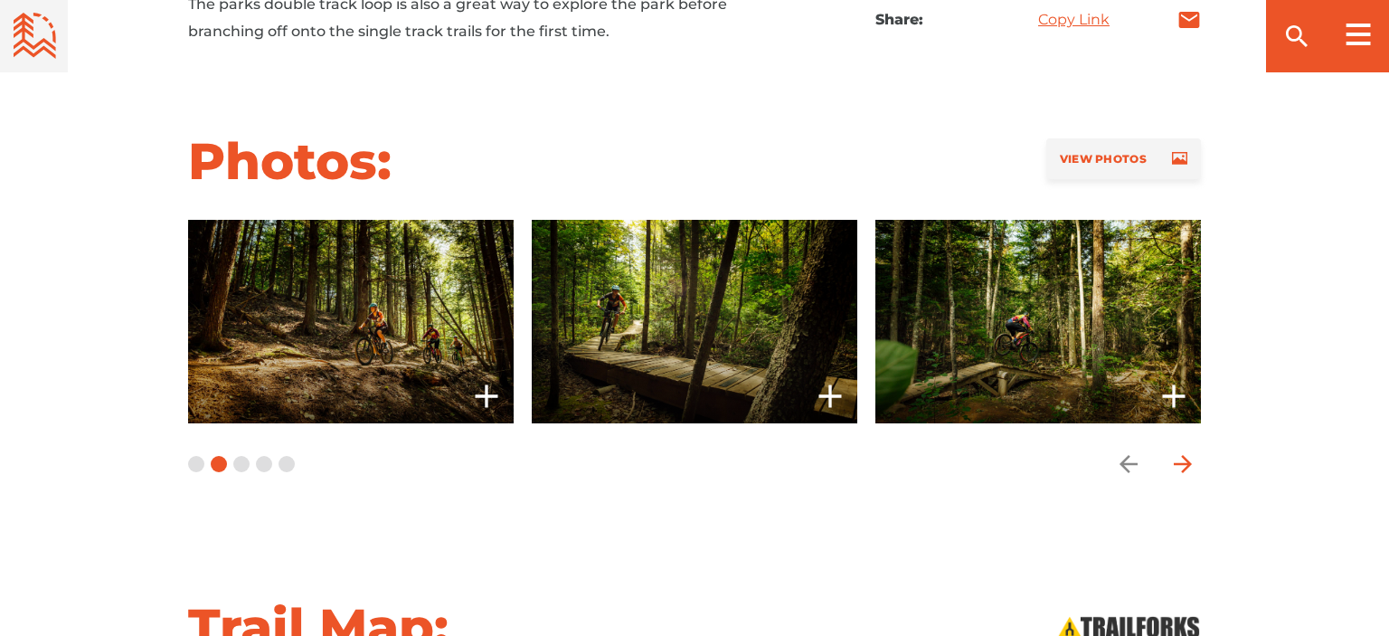
click at [1182, 458] on icon "arrow forward" at bounding box center [1182, 463] width 27 height 27
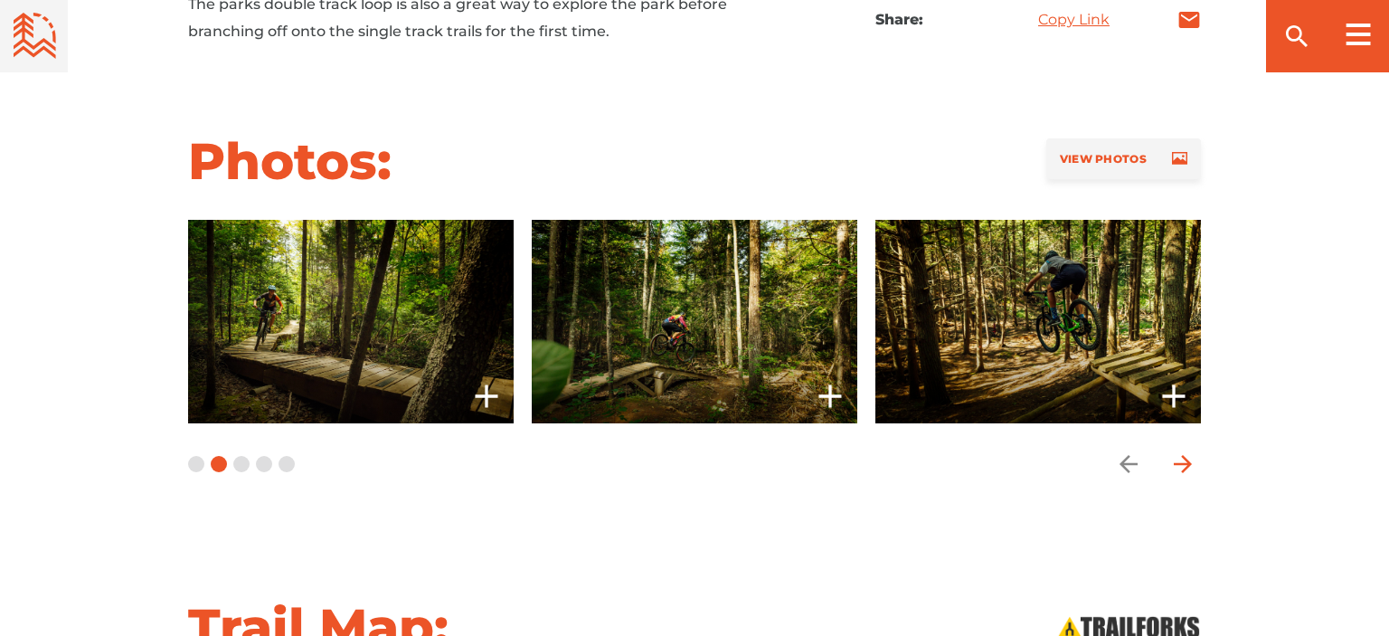
click at [1182, 458] on icon "arrow forward" at bounding box center [1182, 463] width 27 height 27
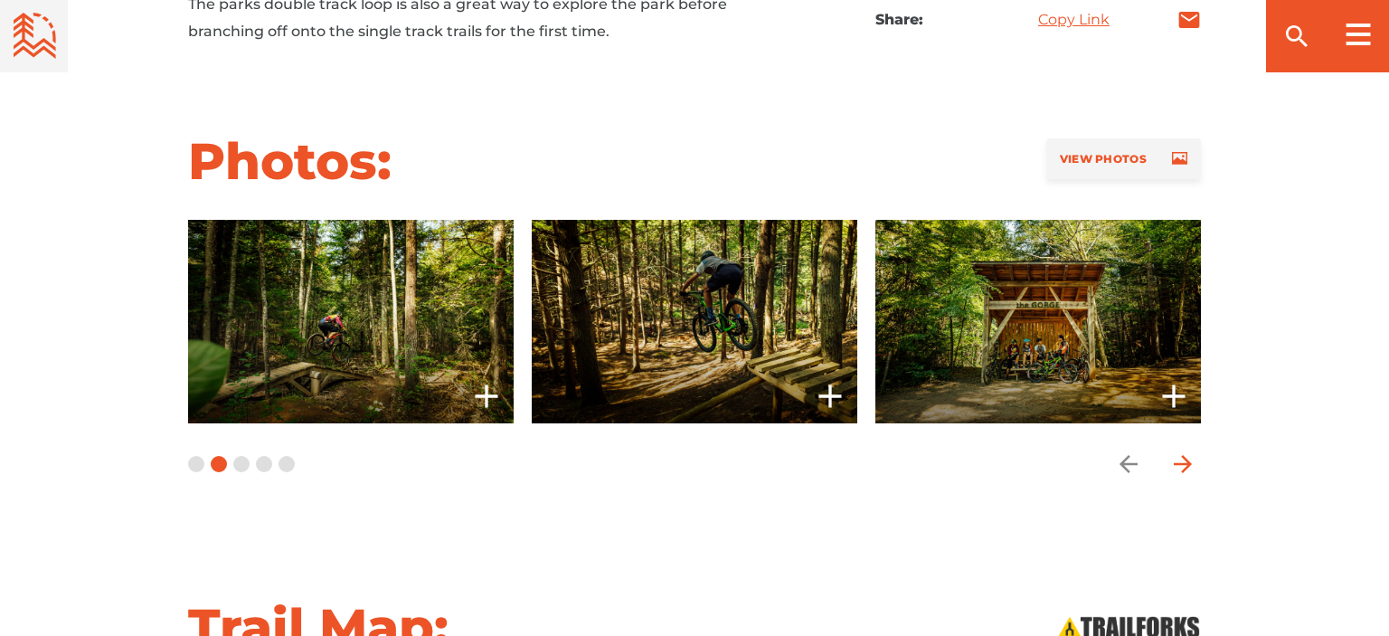
click at [1182, 458] on icon "arrow forward" at bounding box center [1182, 463] width 27 height 27
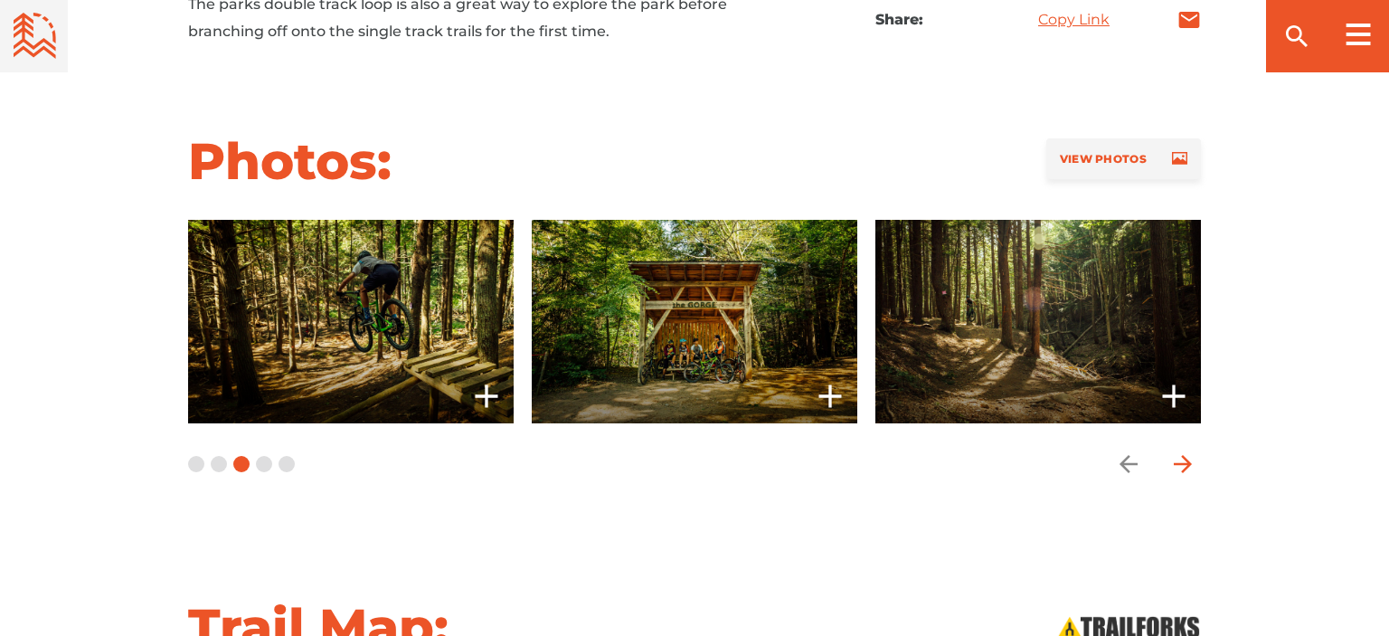
click at [1182, 458] on icon "arrow forward" at bounding box center [1182, 463] width 27 height 27
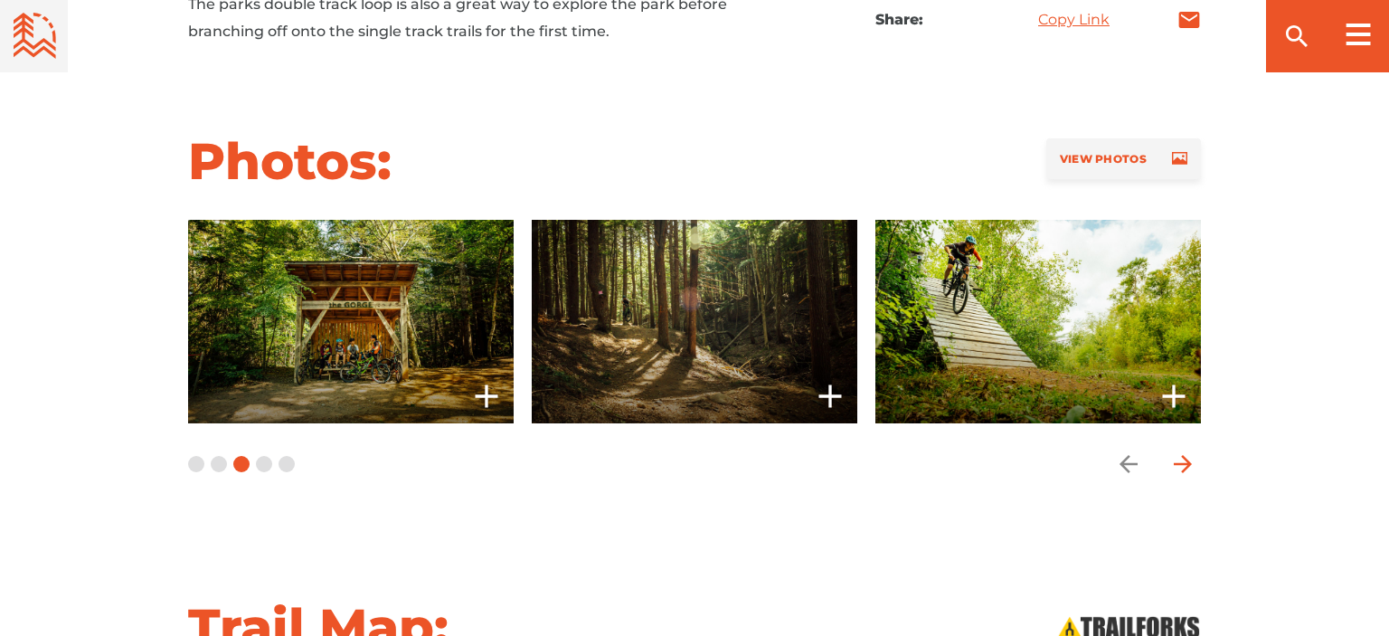
click at [1182, 458] on icon "arrow forward" at bounding box center [1182, 463] width 27 height 27
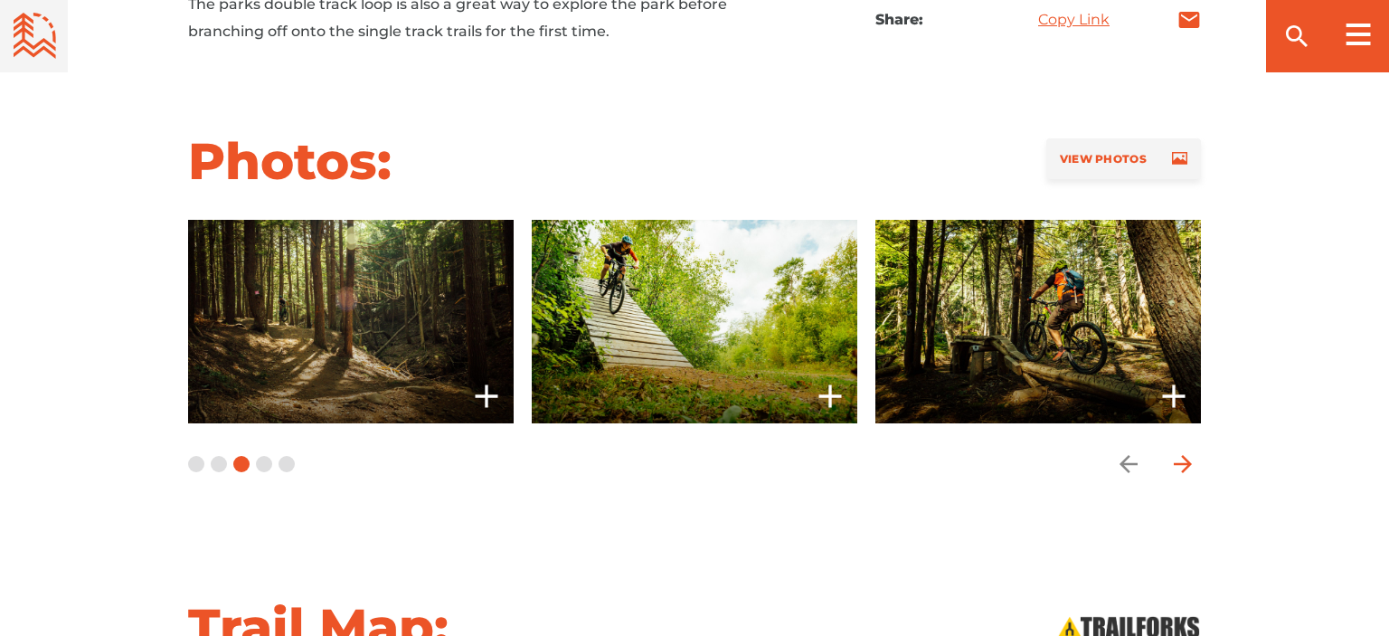
click at [1182, 458] on icon "arrow forward" at bounding box center [1182, 463] width 27 height 27
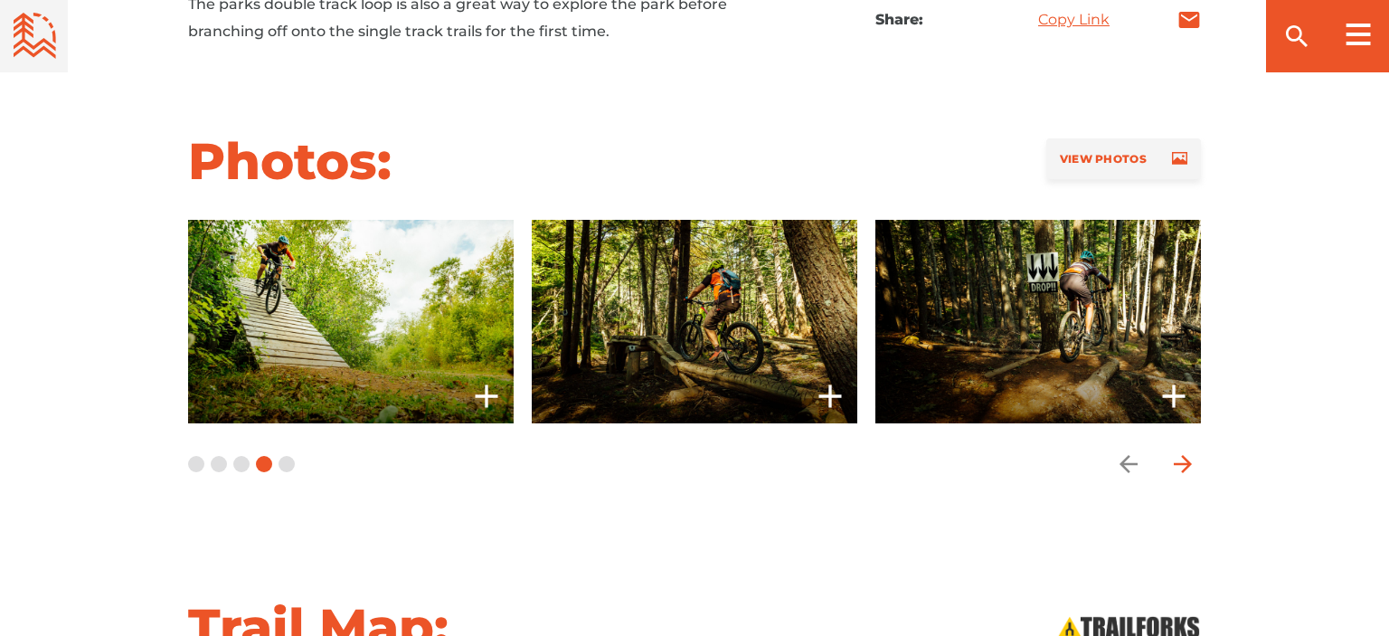
click at [1182, 458] on icon "arrow forward" at bounding box center [1182, 463] width 27 height 27
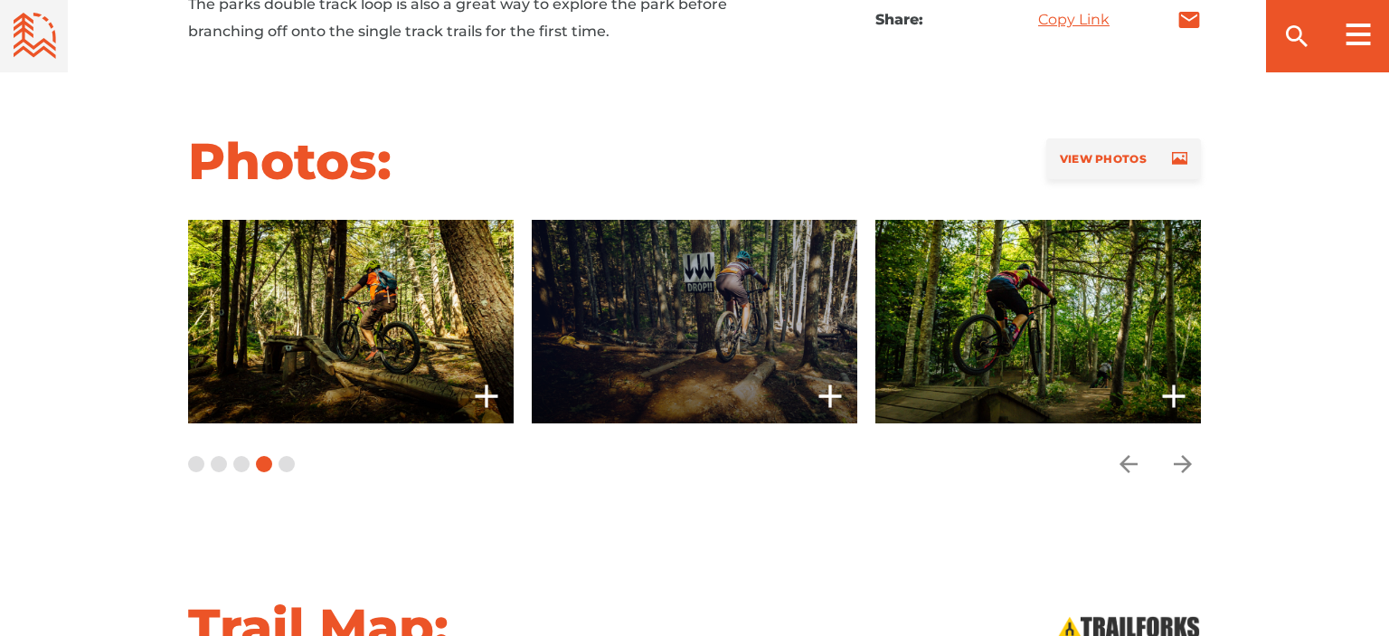
click at [670, 298] on span at bounding box center [695, 321] width 326 height 203
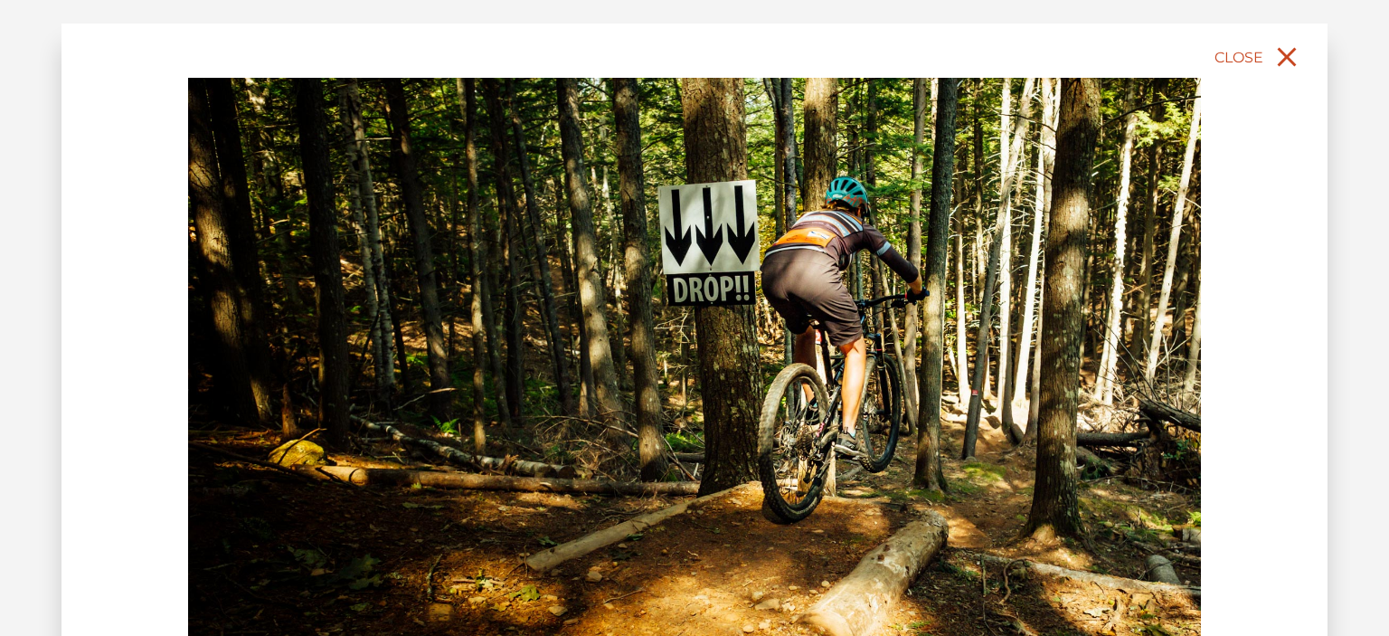
click at [1248, 55] on span "Close" at bounding box center [1238, 57] width 49 height 17
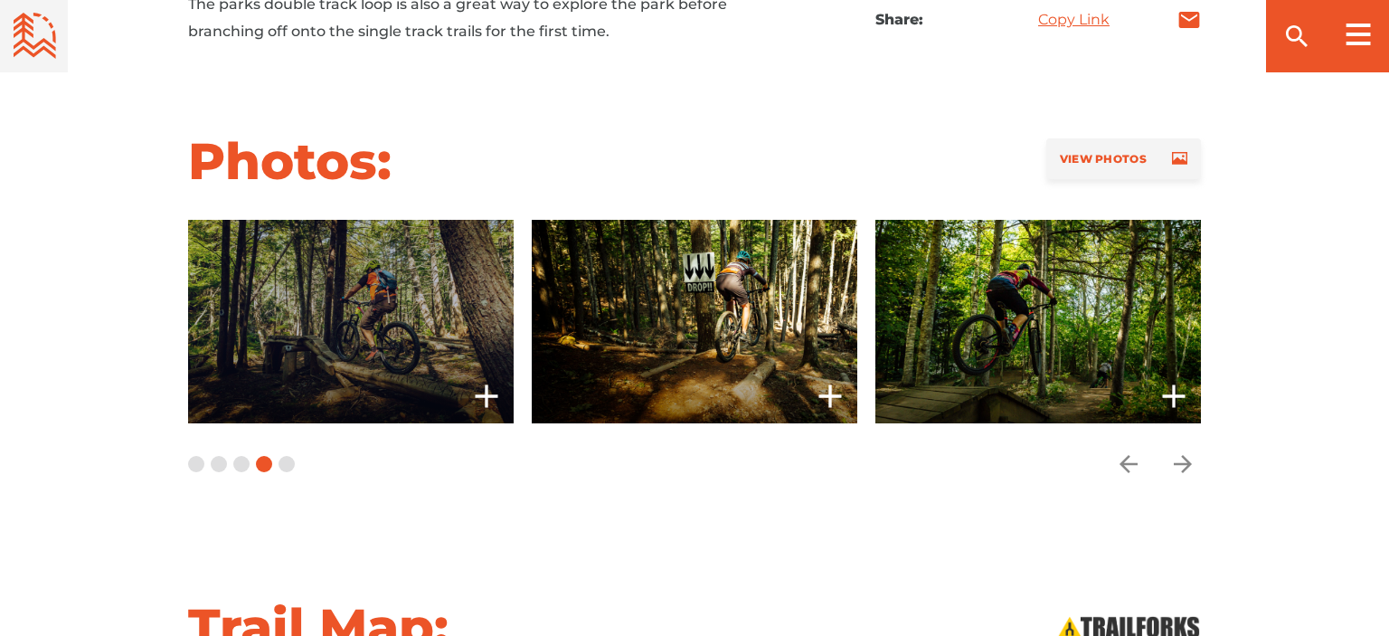
click at [362, 306] on span at bounding box center [351, 321] width 326 height 203
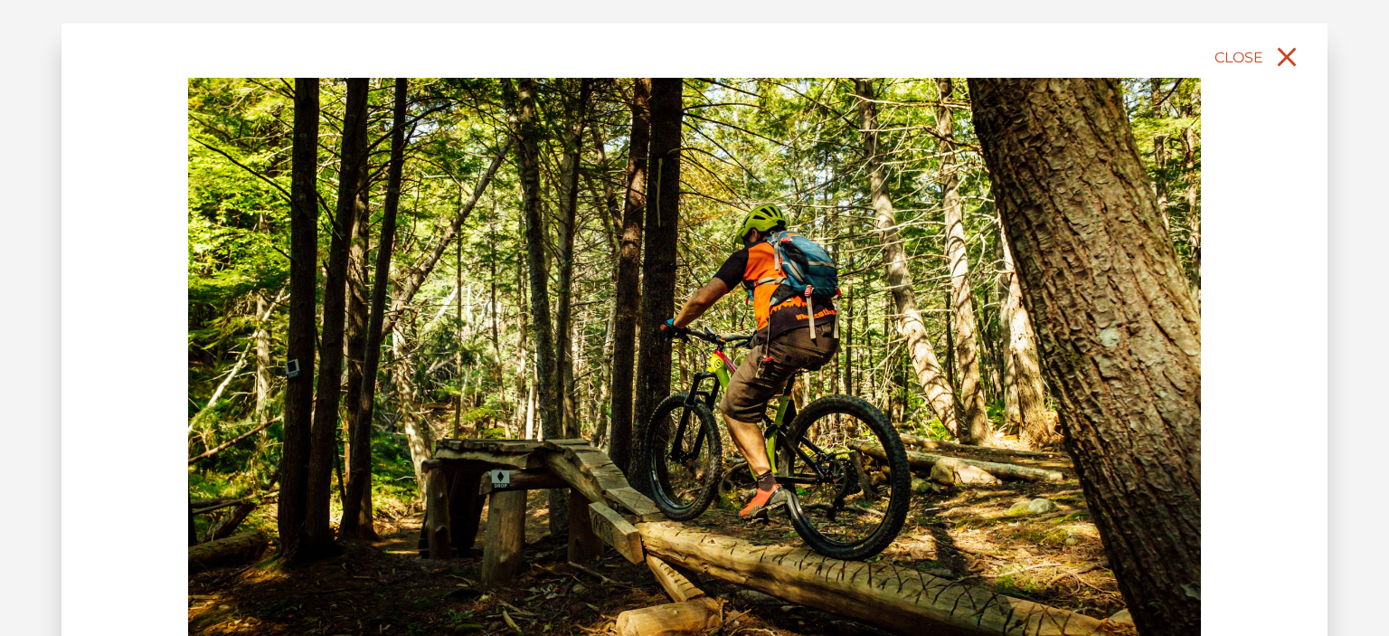
click at [1235, 54] on span "Close" at bounding box center [1238, 57] width 49 height 17
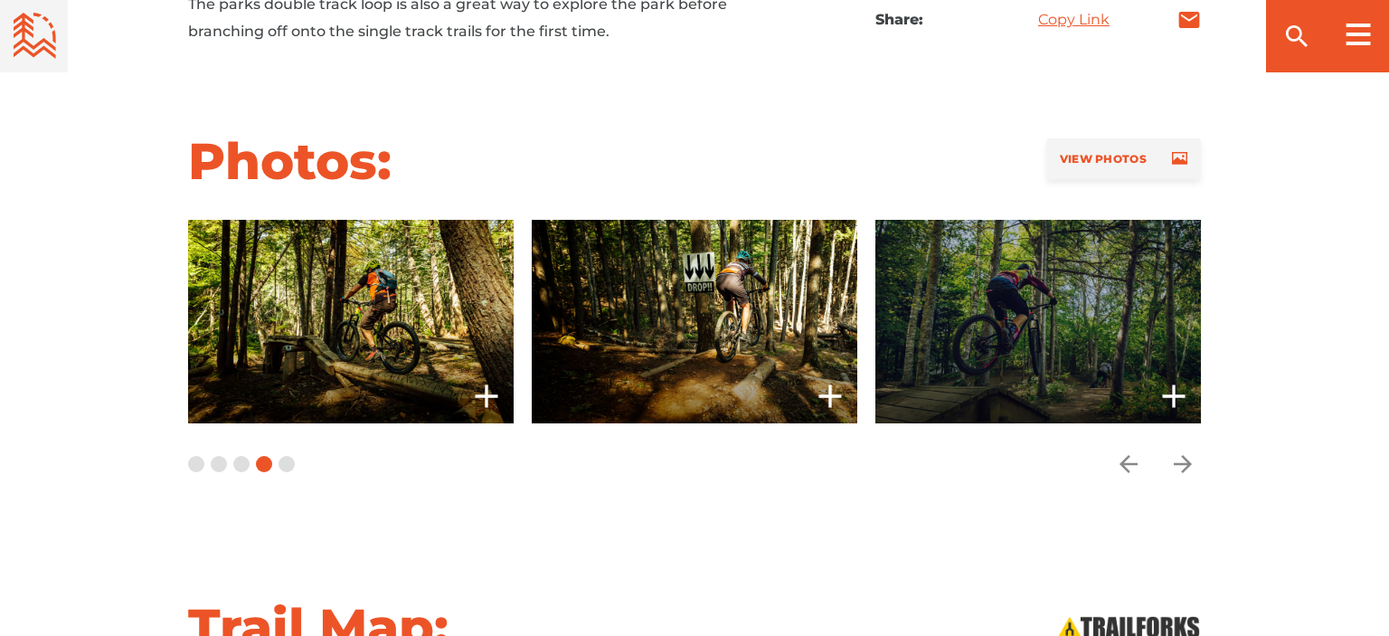
click at [1078, 332] on span at bounding box center [1038, 321] width 326 height 203
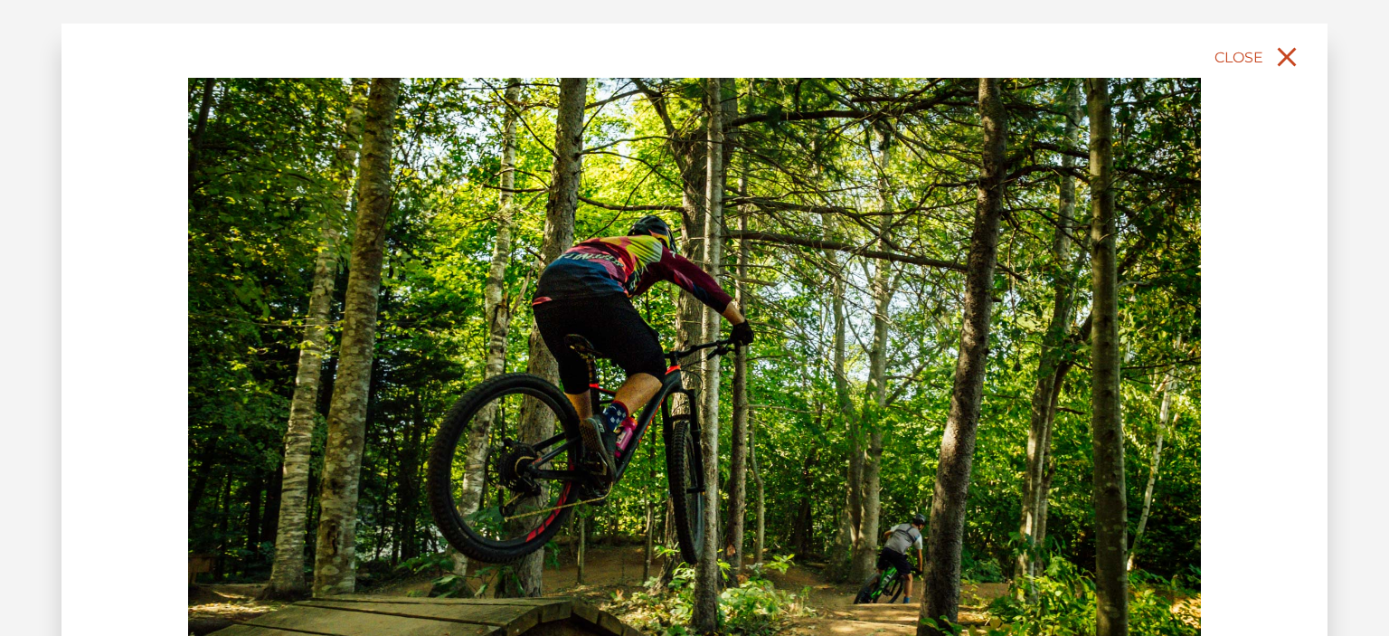
click at [1265, 61] on button "Close" at bounding box center [1259, 57] width 96 height 40
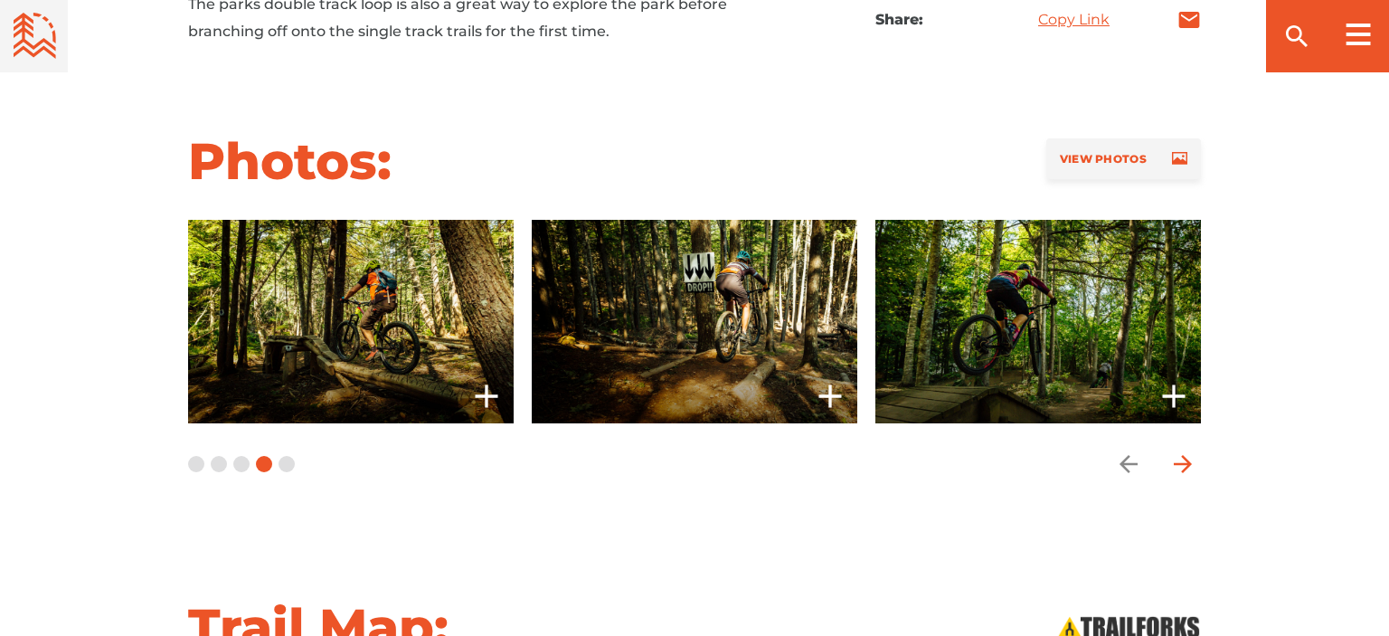
click at [1181, 455] on icon "arrow forward" at bounding box center [1183, 464] width 18 height 18
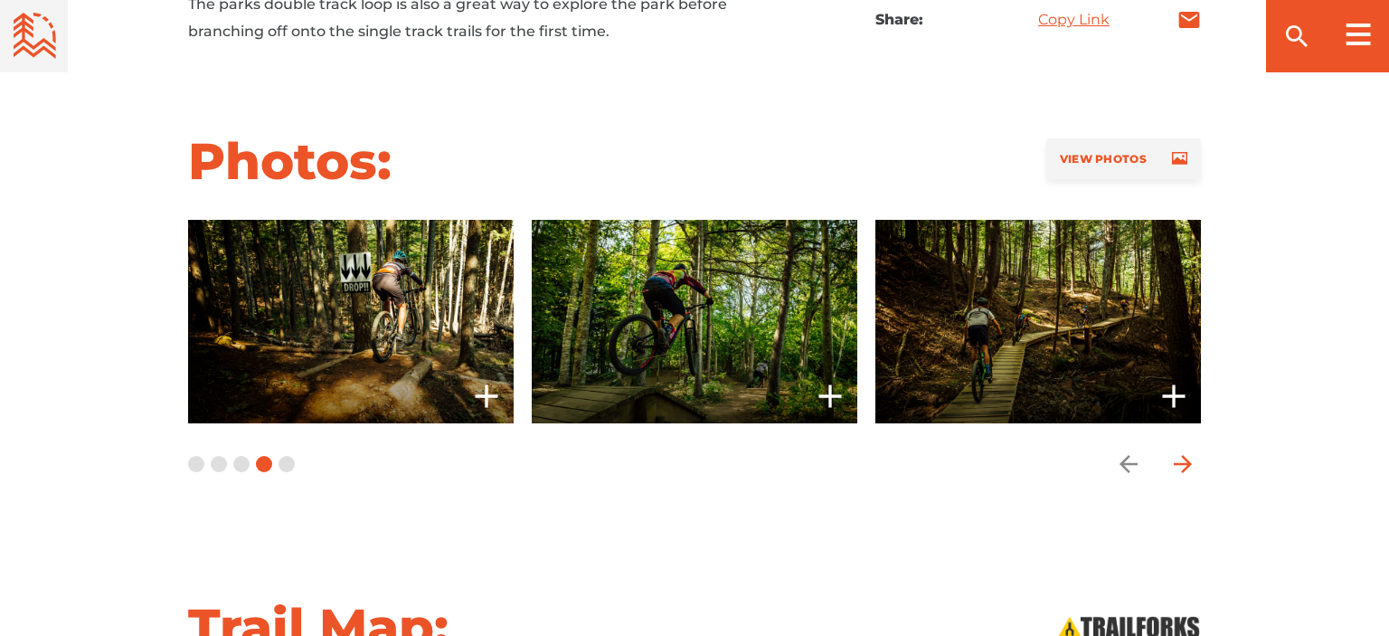
click at [1181, 455] on icon "arrow forward" at bounding box center [1183, 464] width 18 height 18
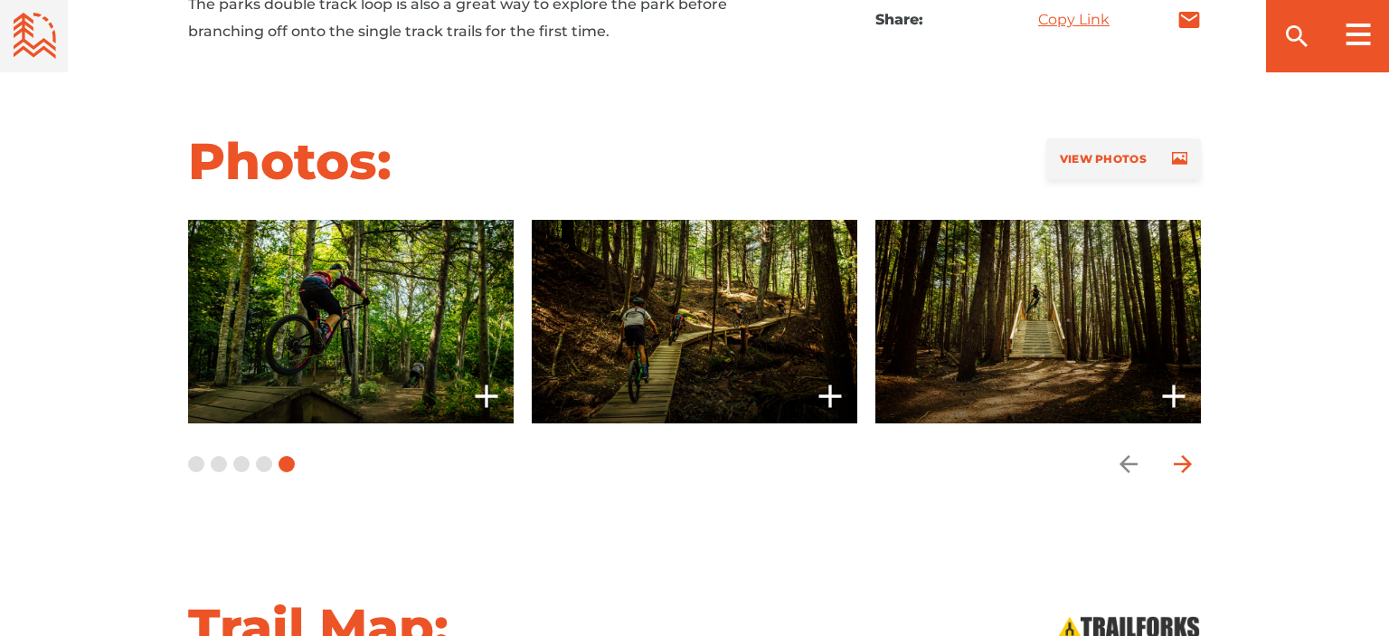
click at [1181, 455] on icon "arrow forward" at bounding box center [1183, 464] width 18 height 18
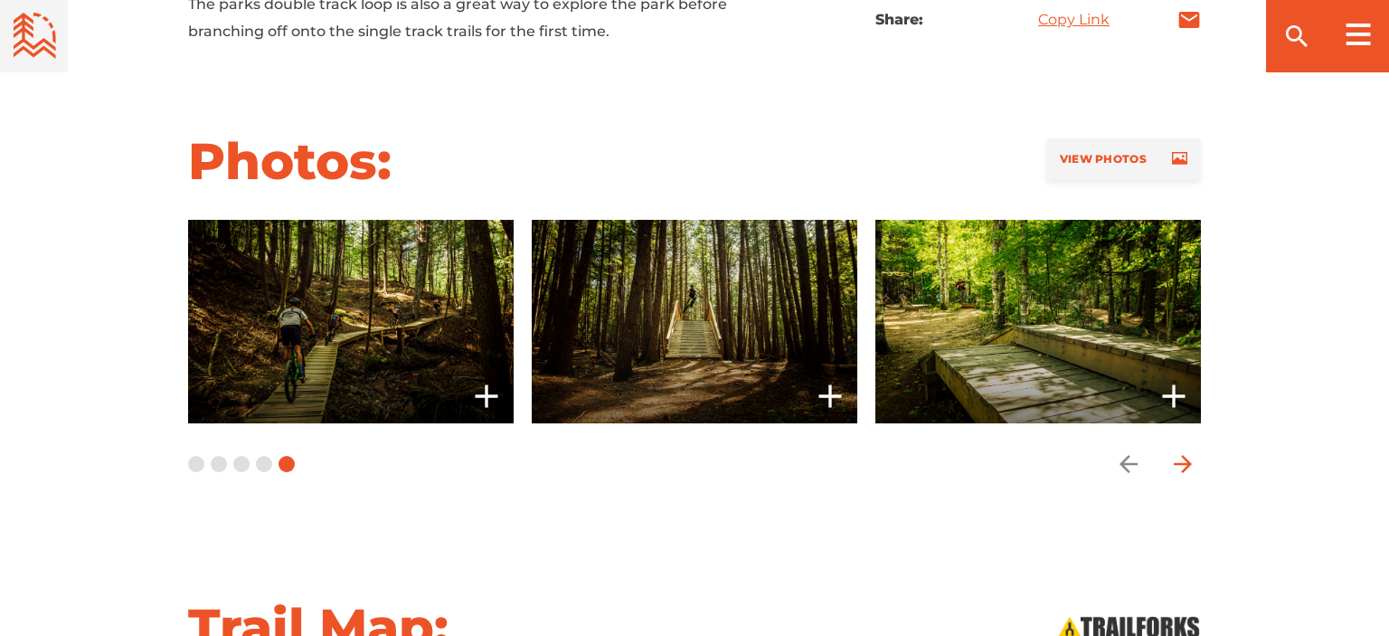
click at [1181, 455] on icon "arrow forward" at bounding box center [1183, 464] width 18 height 18
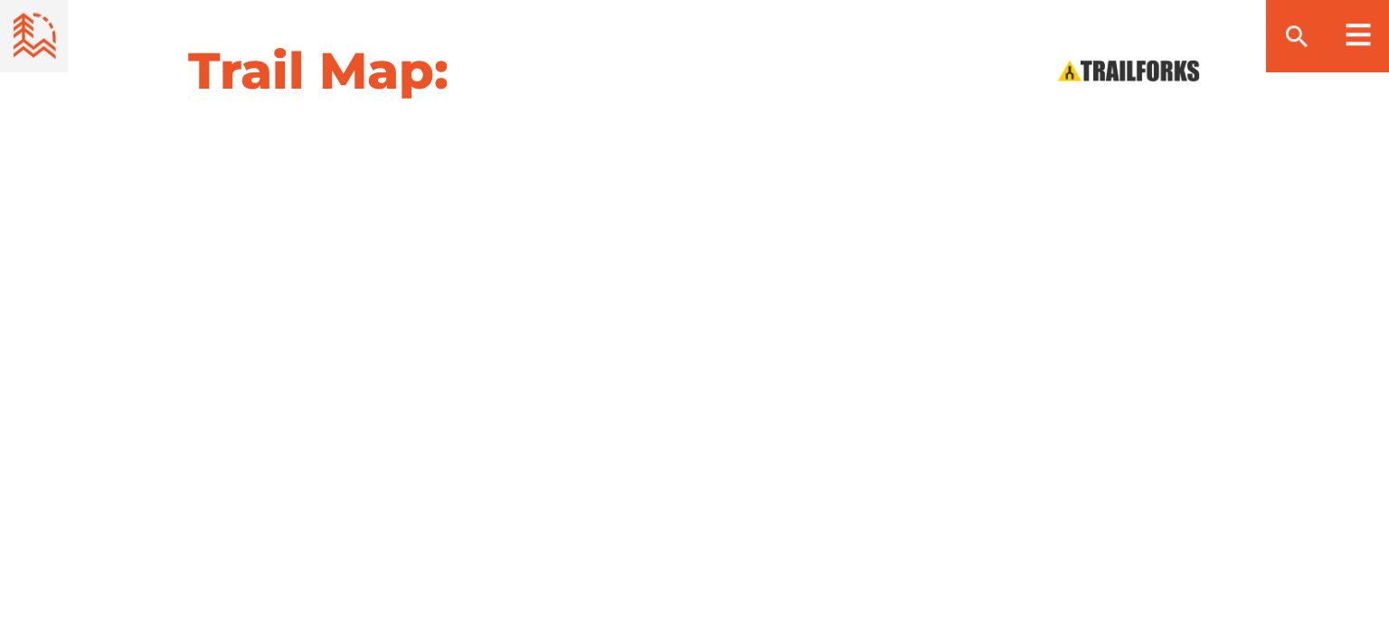
scroll to position [1900, 0]
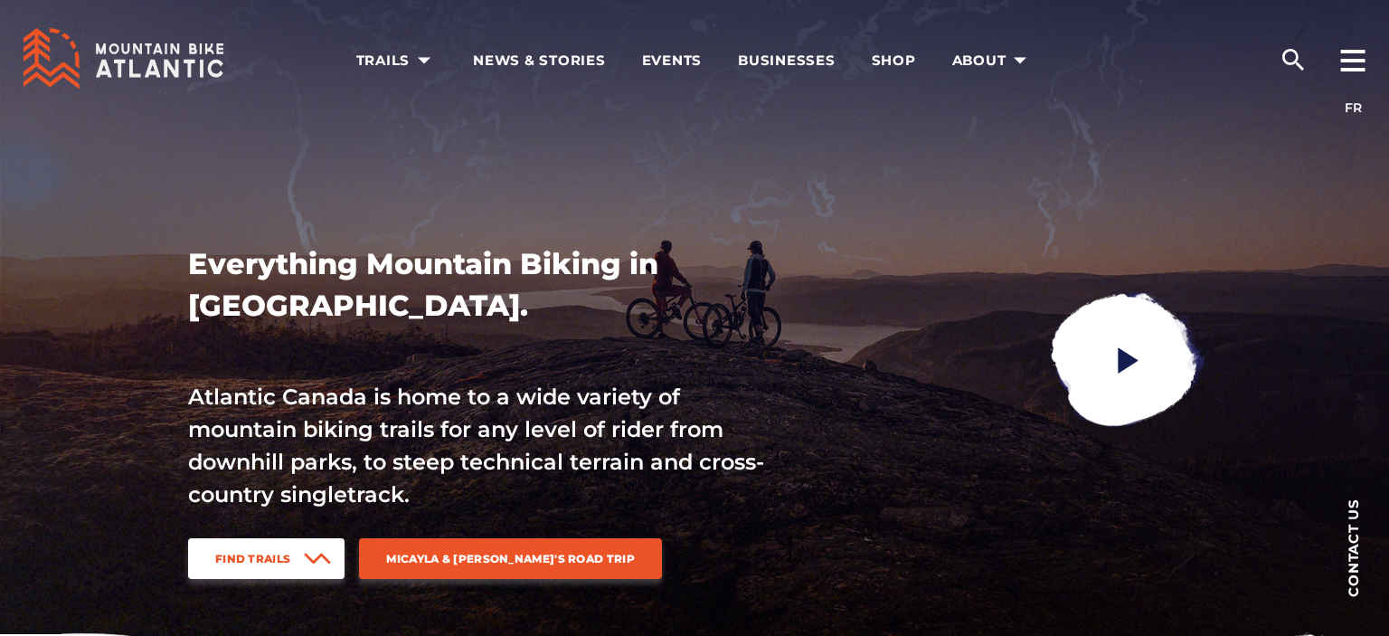
click at [287, 551] on link "Find Trails" at bounding box center [266, 558] width 156 height 41
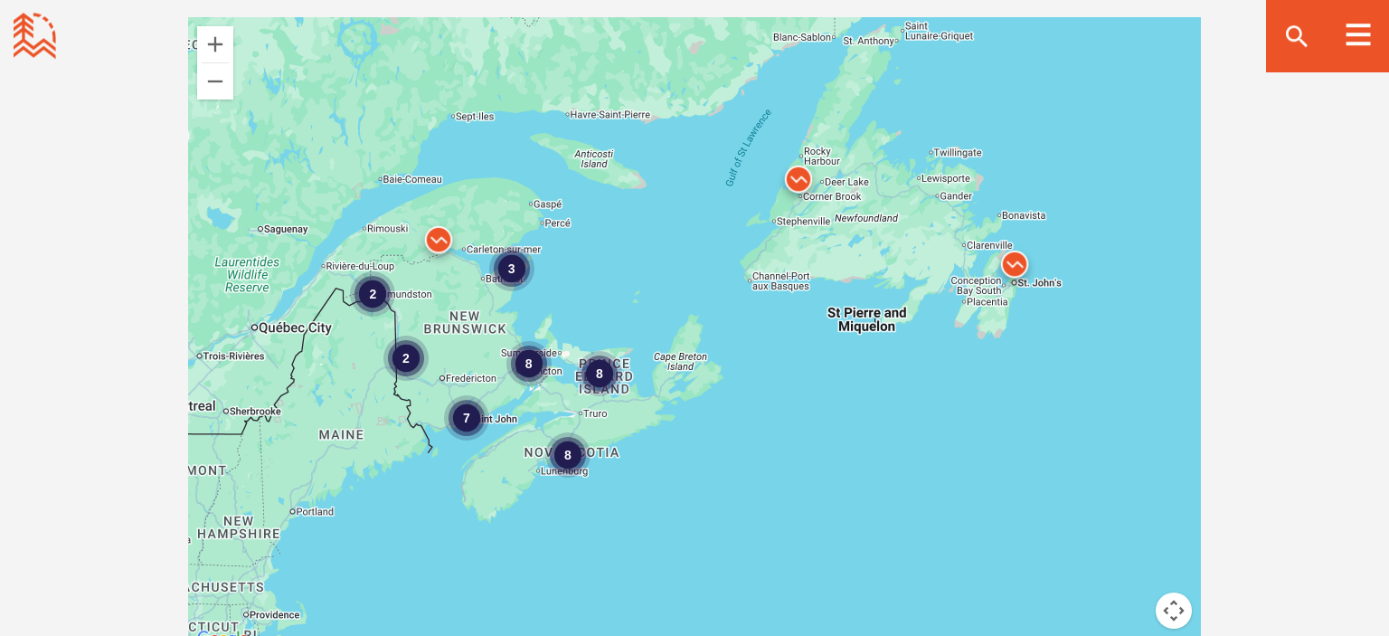
scroll to position [2542, 0]
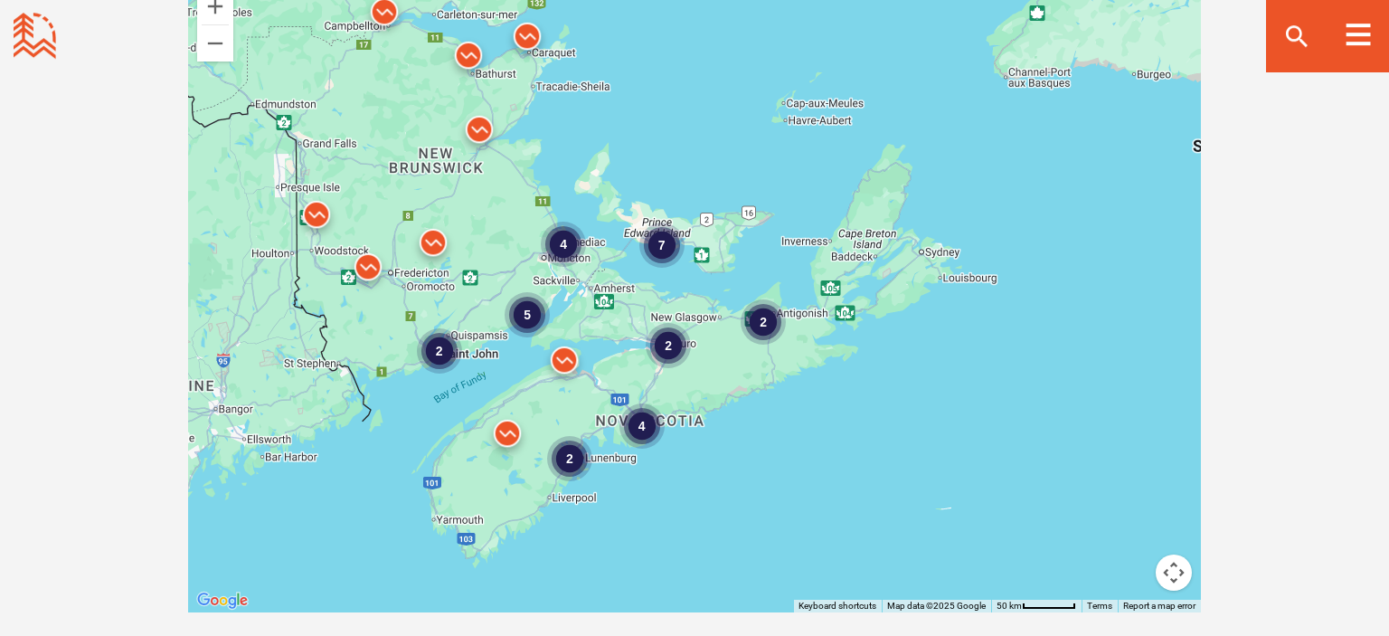
drag, startPoint x: 429, startPoint y: 322, endPoint x: 582, endPoint y: 335, distance: 154.3
click at [582, 337] on img at bounding box center [564, 364] width 54 height 54
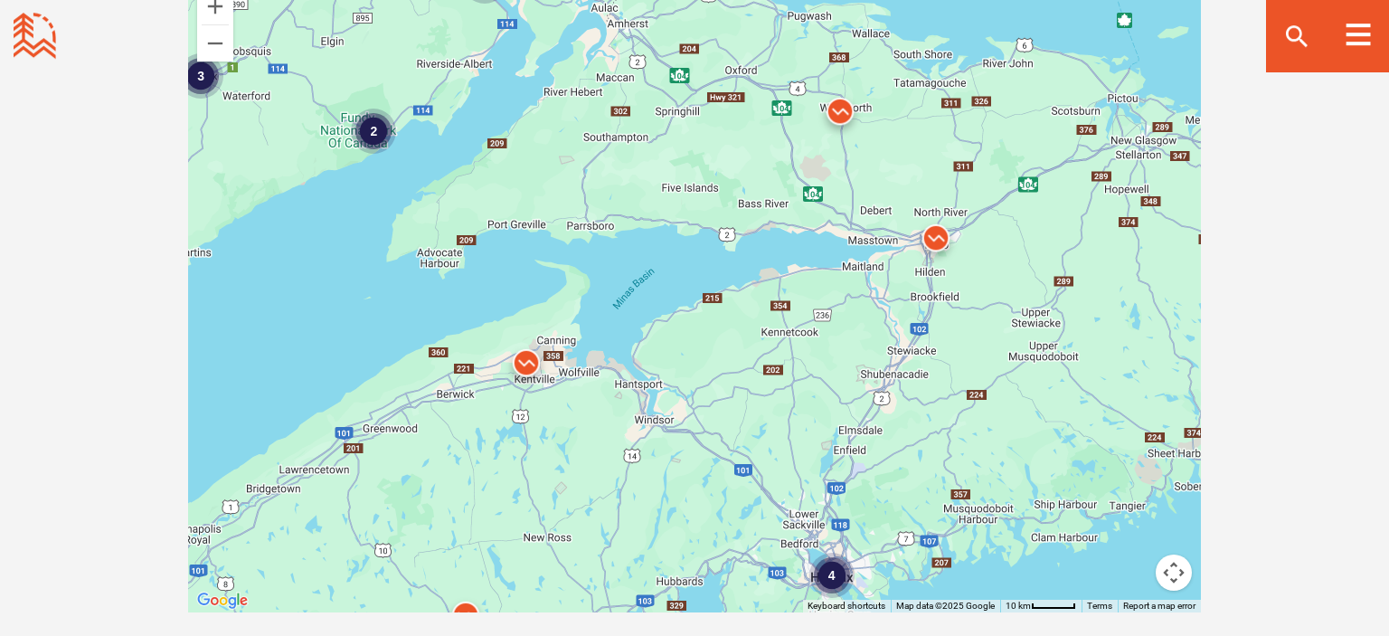
click at [939, 215] on img at bounding box center [936, 242] width 54 height 54
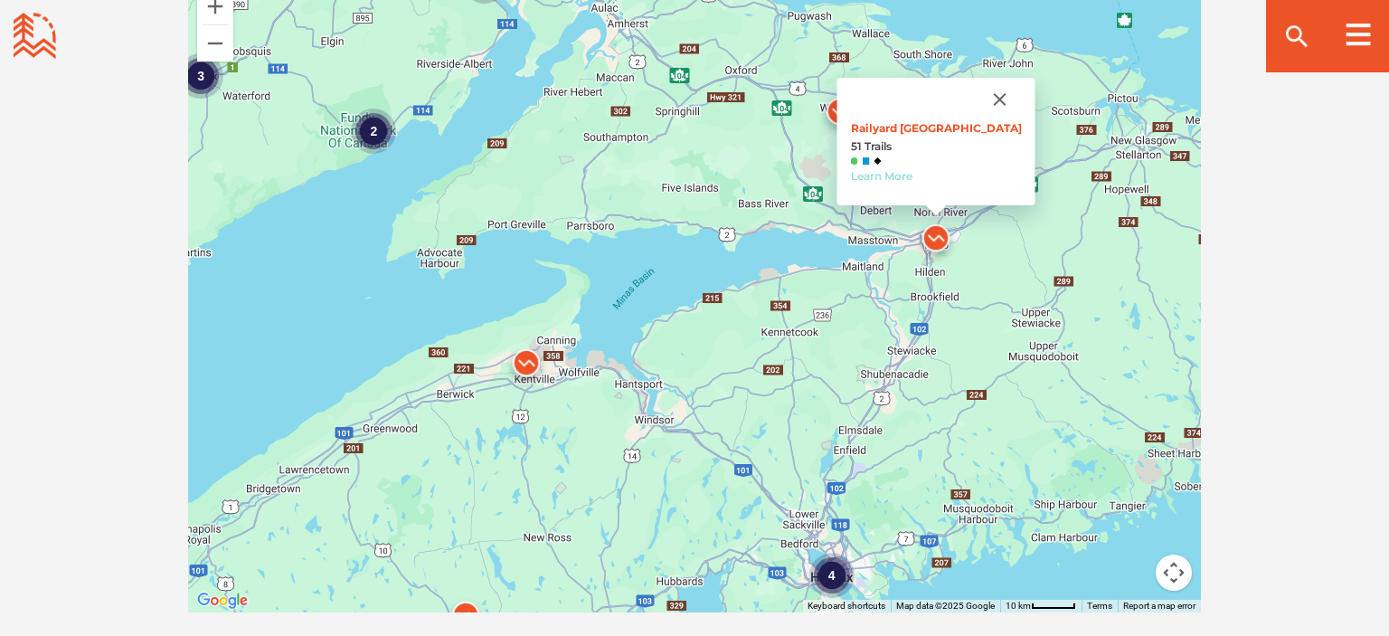
click at [900, 169] on link "Learn More" at bounding box center [881, 176] width 61 height 14
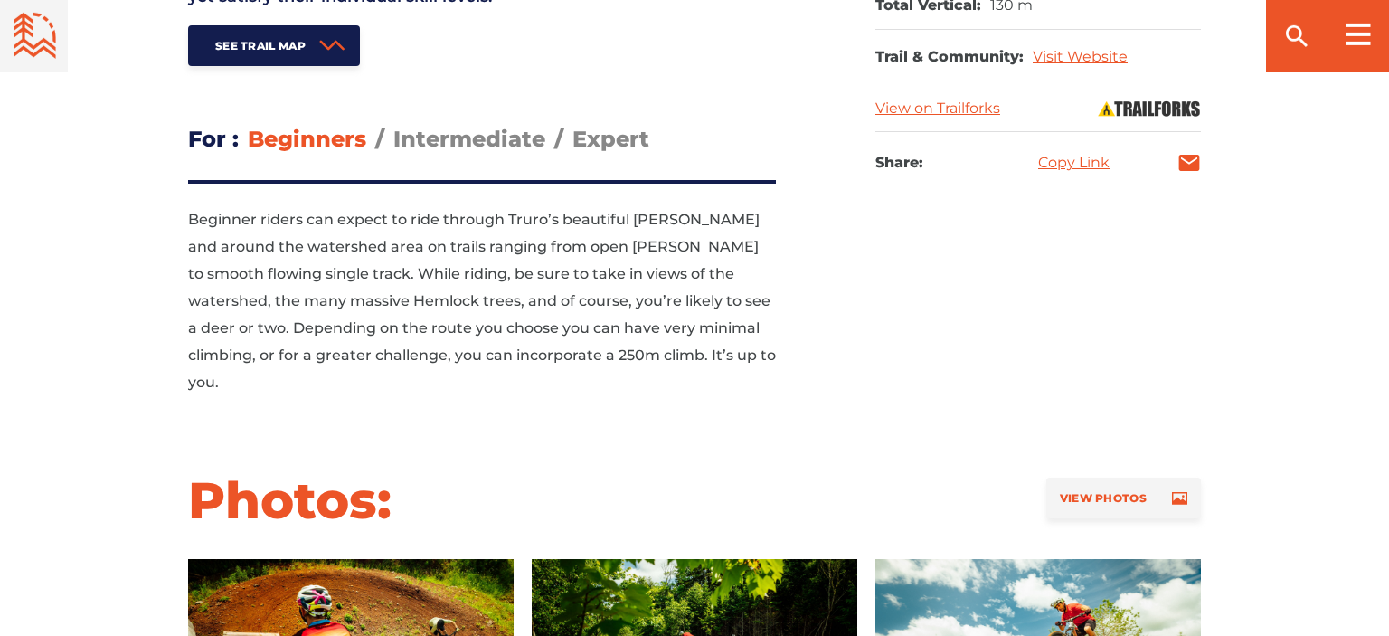
scroll to position [1186, 0]
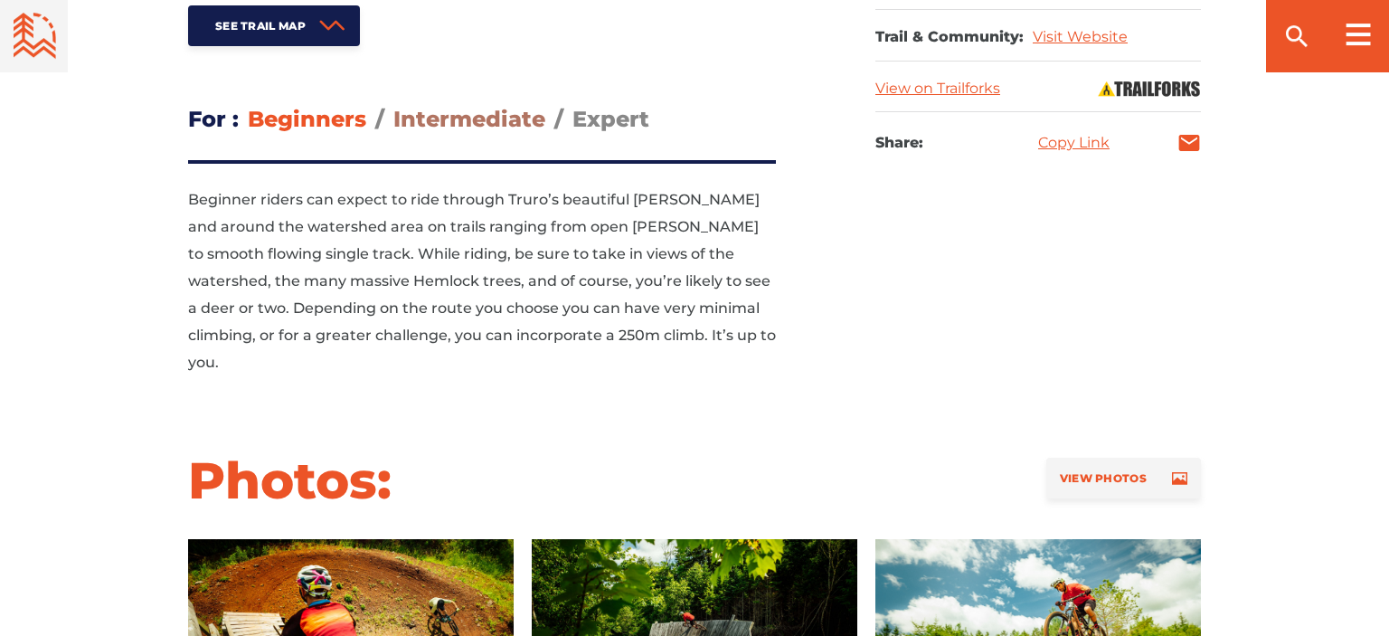
click at [490, 106] on span "Intermediate" at bounding box center [469, 119] width 152 height 26
click at [393, 105] on input "Intermediate" at bounding box center [393, 105] width 0 height 0
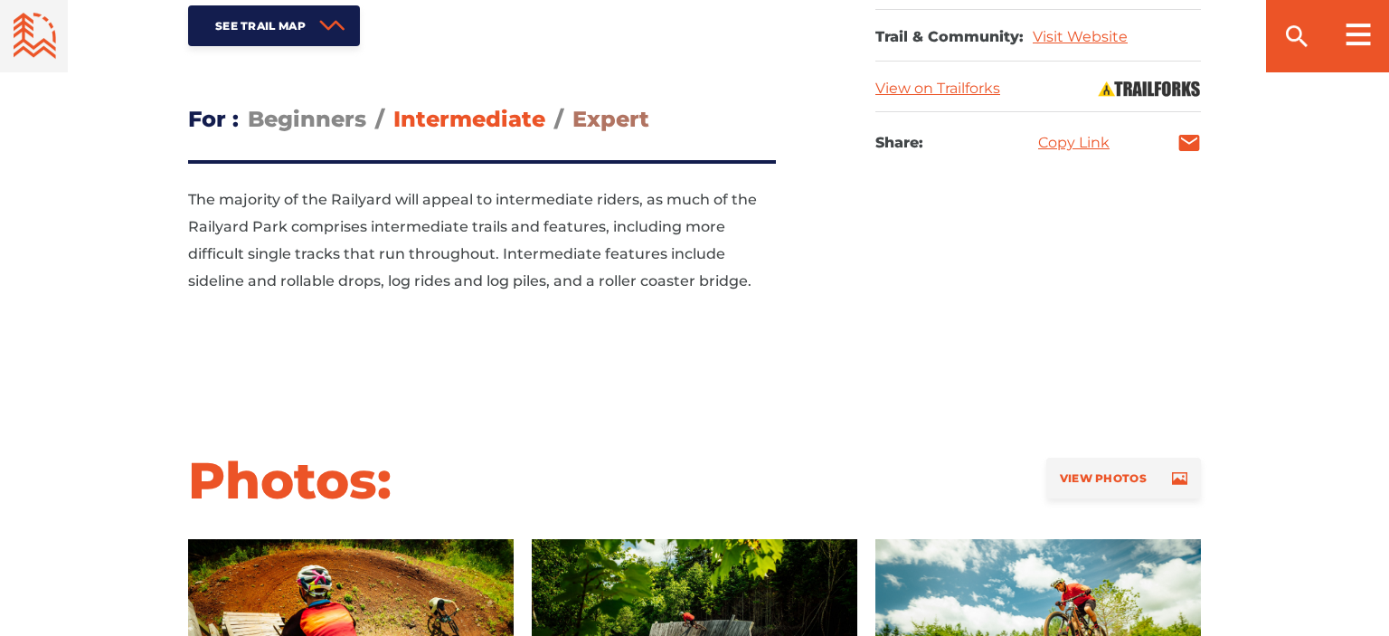
click at [635, 106] on span "Expert" at bounding box center [610, 119] width 77 height 26
click at [572, 105] on input "Expert" at bounding box center [572, 105] width 0 height 0
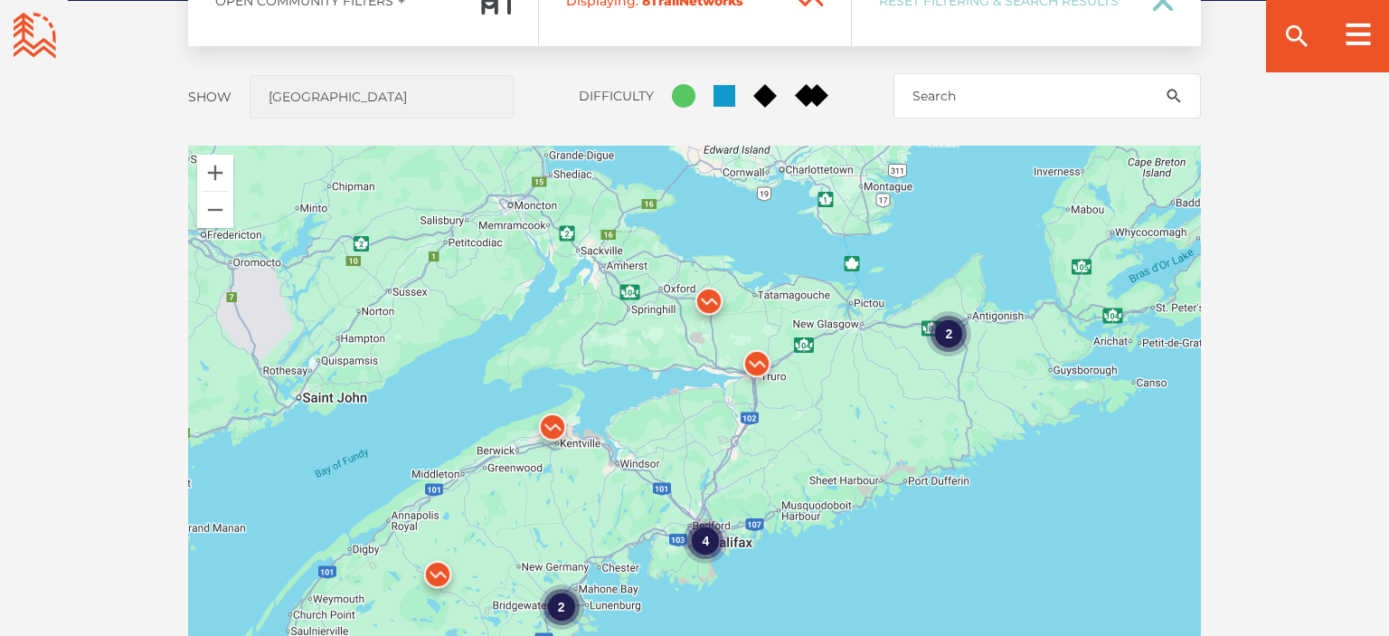
scroll to position [1517, 0]
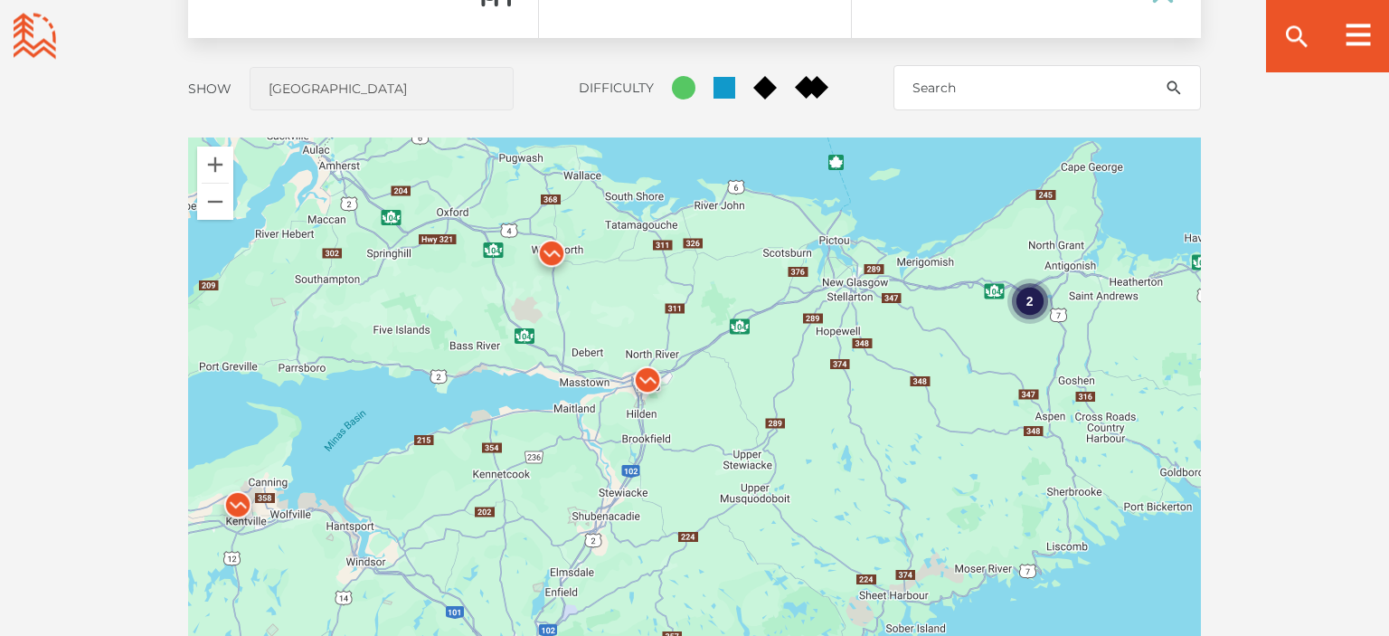
click at [551, 251] on img at bounding box center [551, 258] width 54 height 54
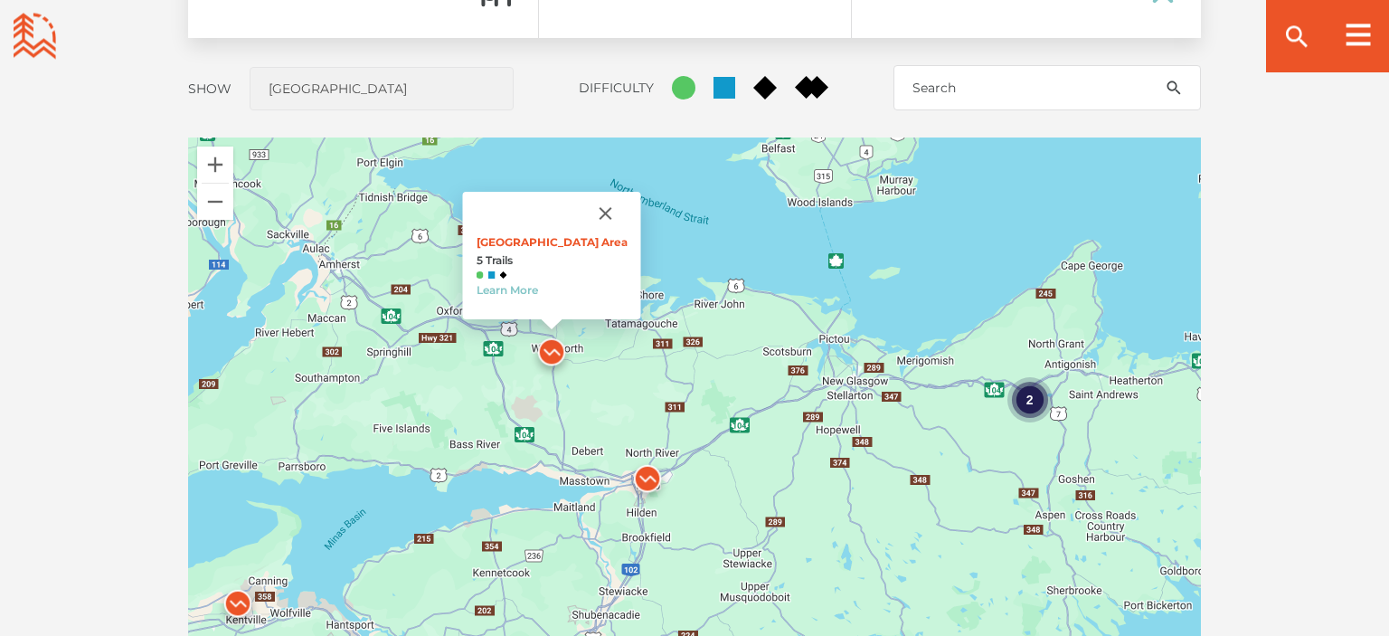
click at [639, 476] on img at bounding box center [647, 483] width 54 height 54
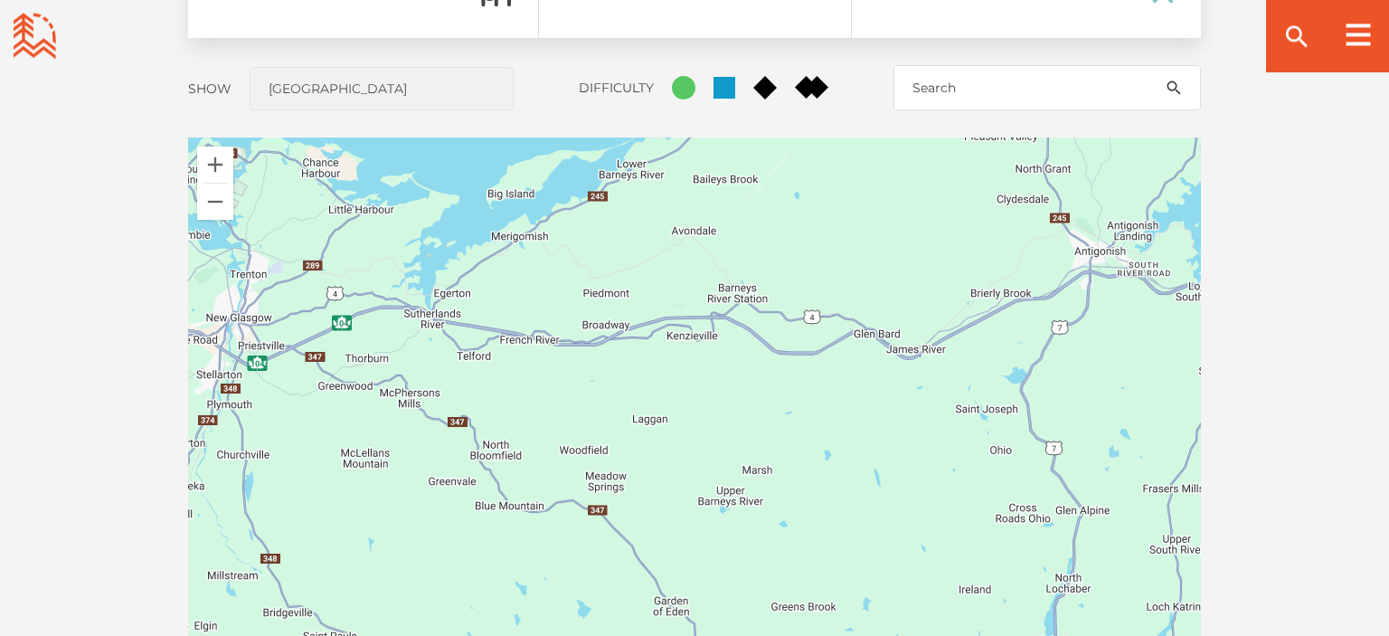
scroll to position [1514, 0]
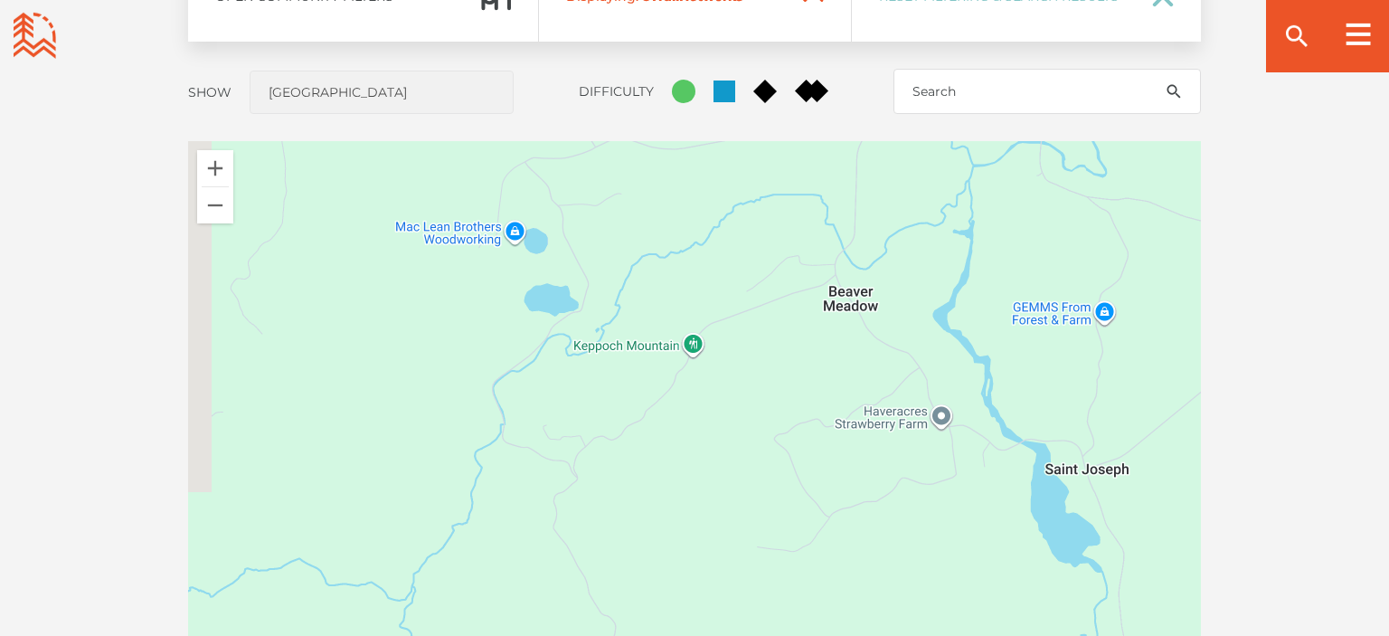
drag, startPoint x: 412, startPoint y: 440, endPoint x: 1026, endPoint y: 426, distance: 614.1
click at [1026, 426] on div "Railyard Mountain Bike Park 51 Trails Learn More" at bounding box center [694, 457] width 1013 height 633
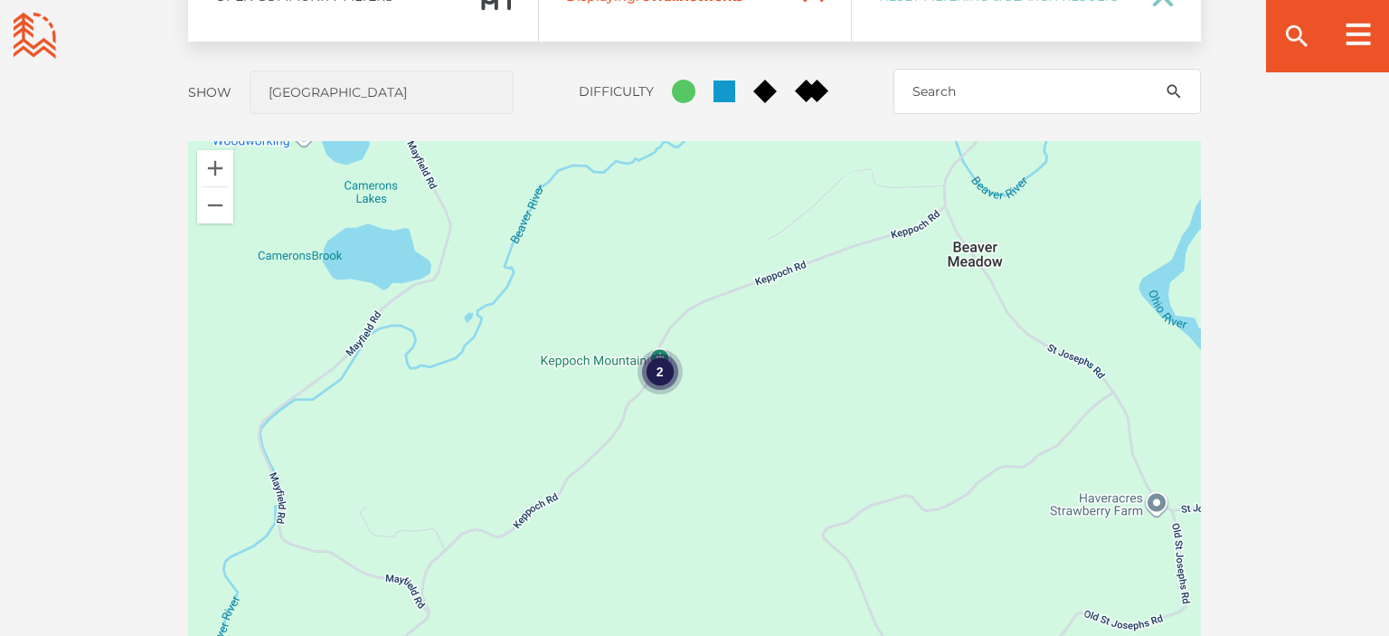
scroll to position [1512, 0]
click at [653, 380] on div "2" at bounding box center [659, 373] width 45 height 45
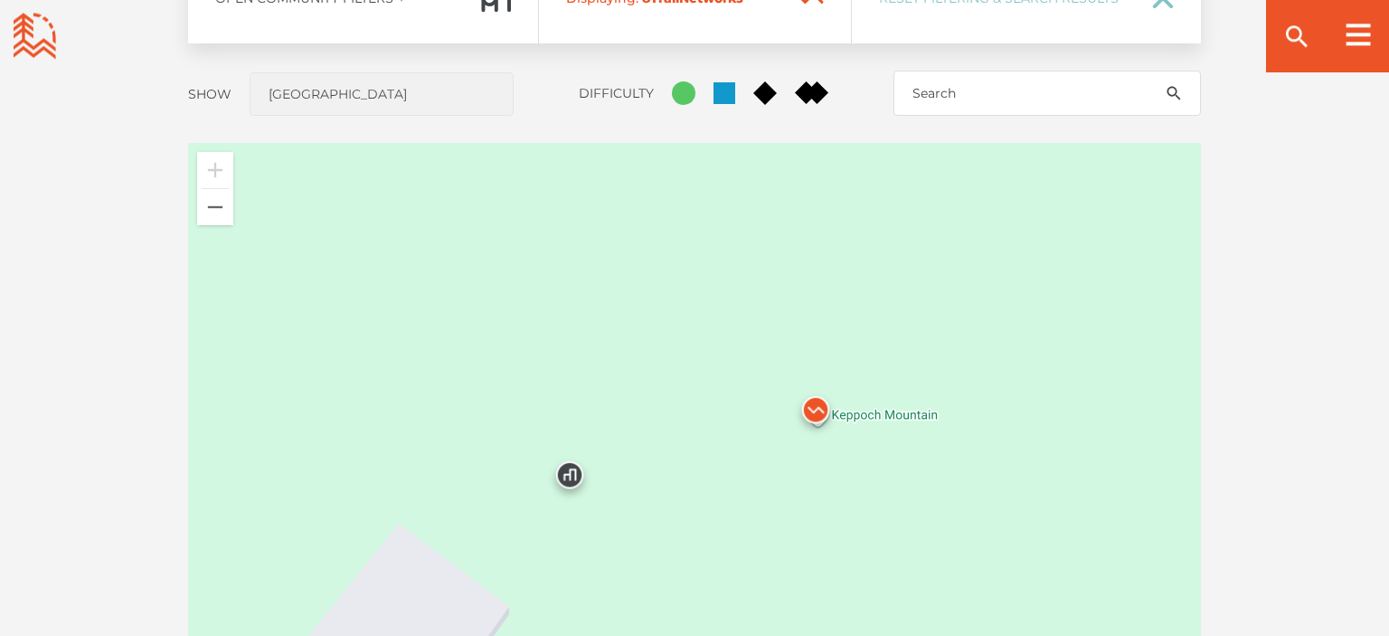
click at [815, 416] on img at bounding box center [815, 414] width 54 height 54
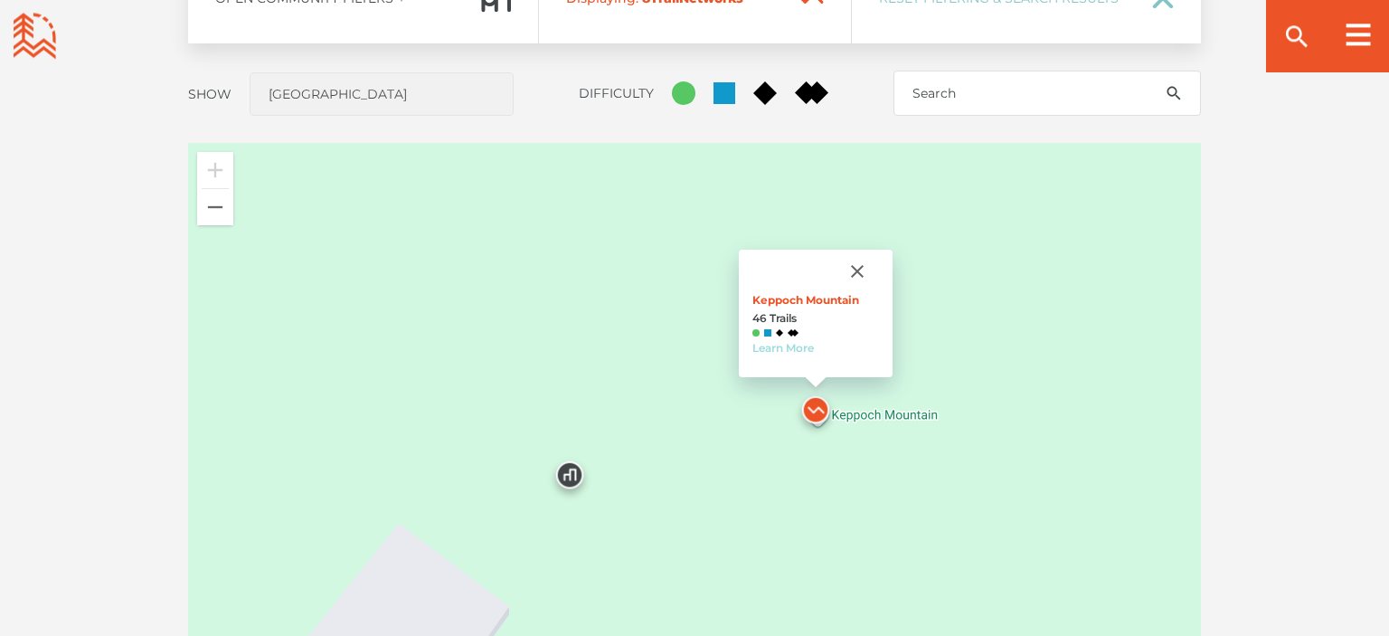
click at [779, 347] on link "Learn More" at bounding box center [782, 348] width 61 height 14
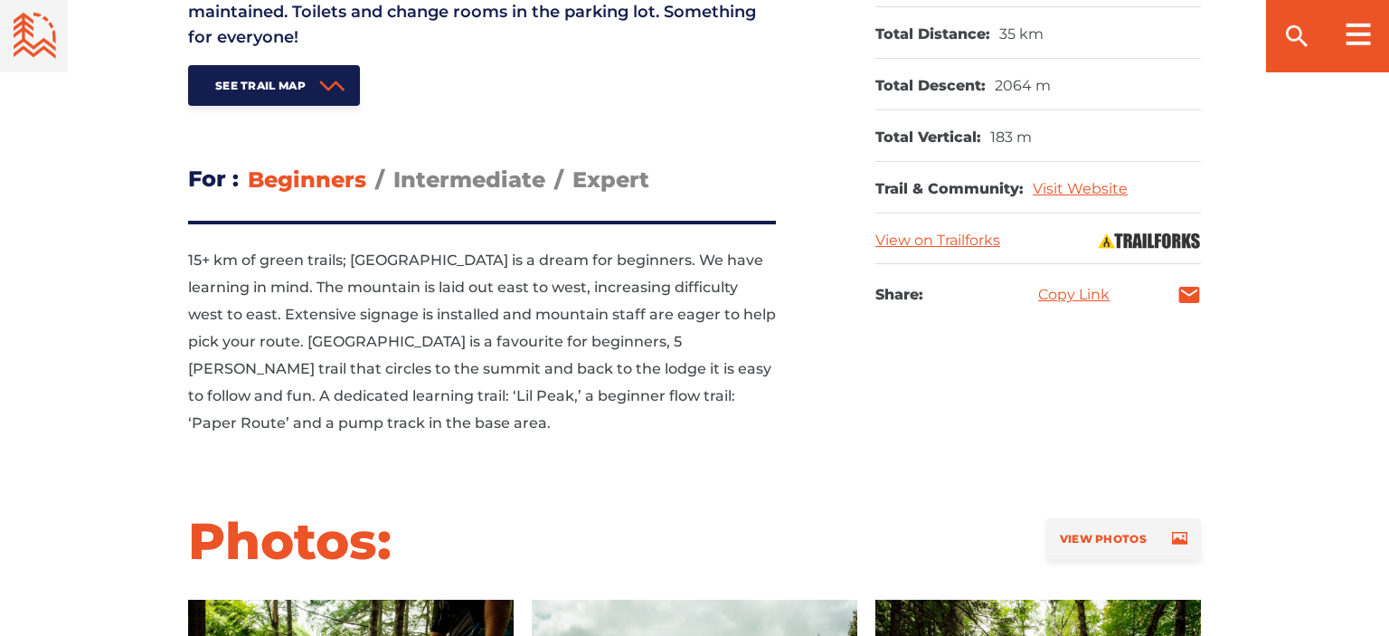
scroll to position [1025, 0]
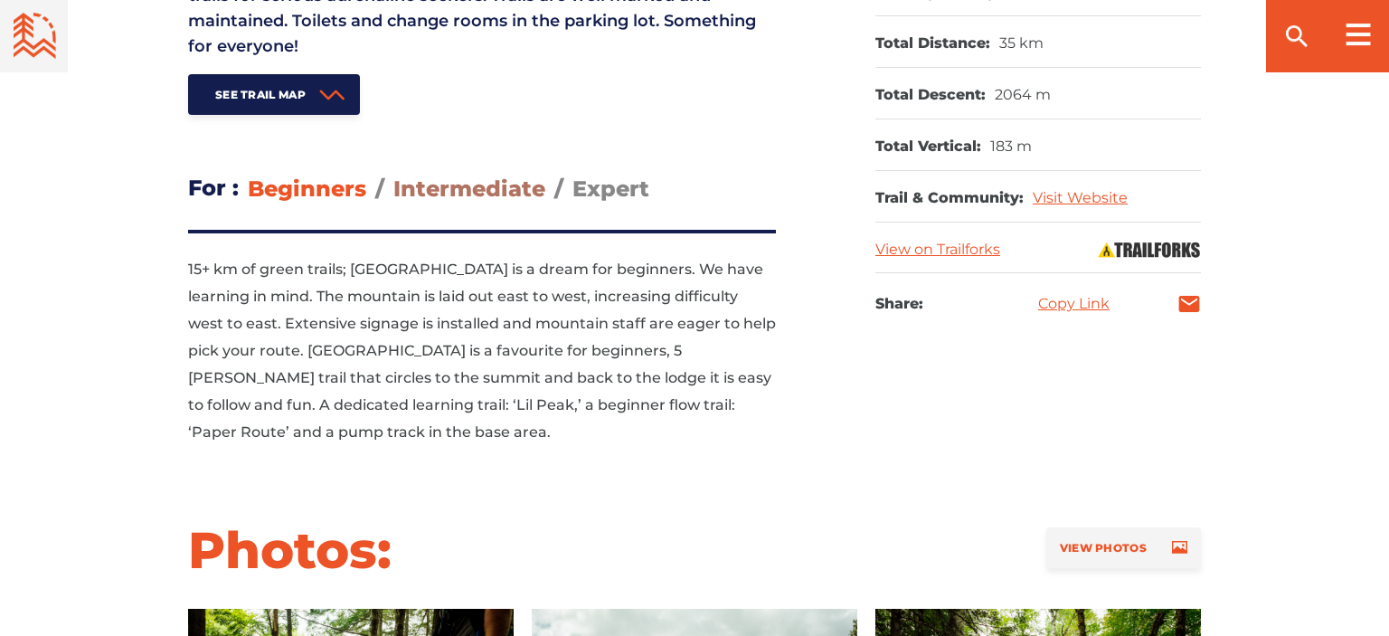
click at [461, 175] on span "Intermediate" at bounding box center [469, 188] width 152 height 26
click at [393, 175] on input "Intermediate" at bounding box center [393, 175] width 0 height 0
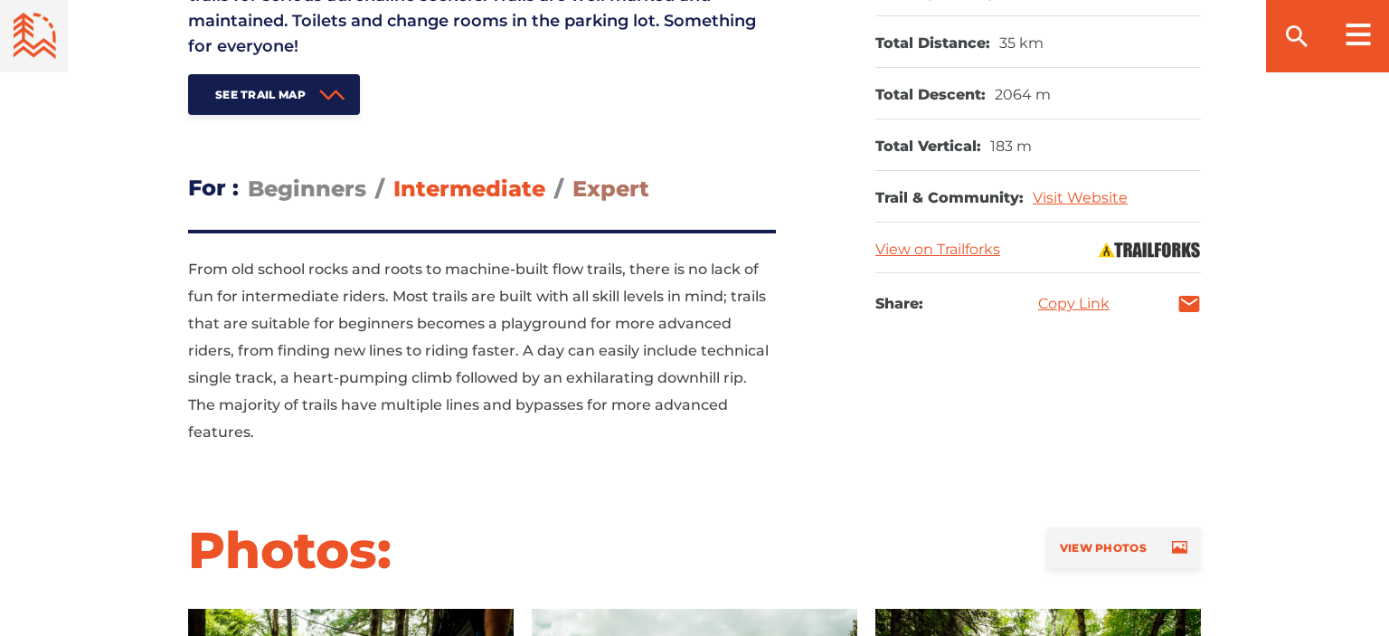
click at [584, 175] on span "Expert" at bounding box center [610, 188] width 77 height 26
click at [572, 175] on input "Expert" at bounding box center [572, 175] width 0 height 0
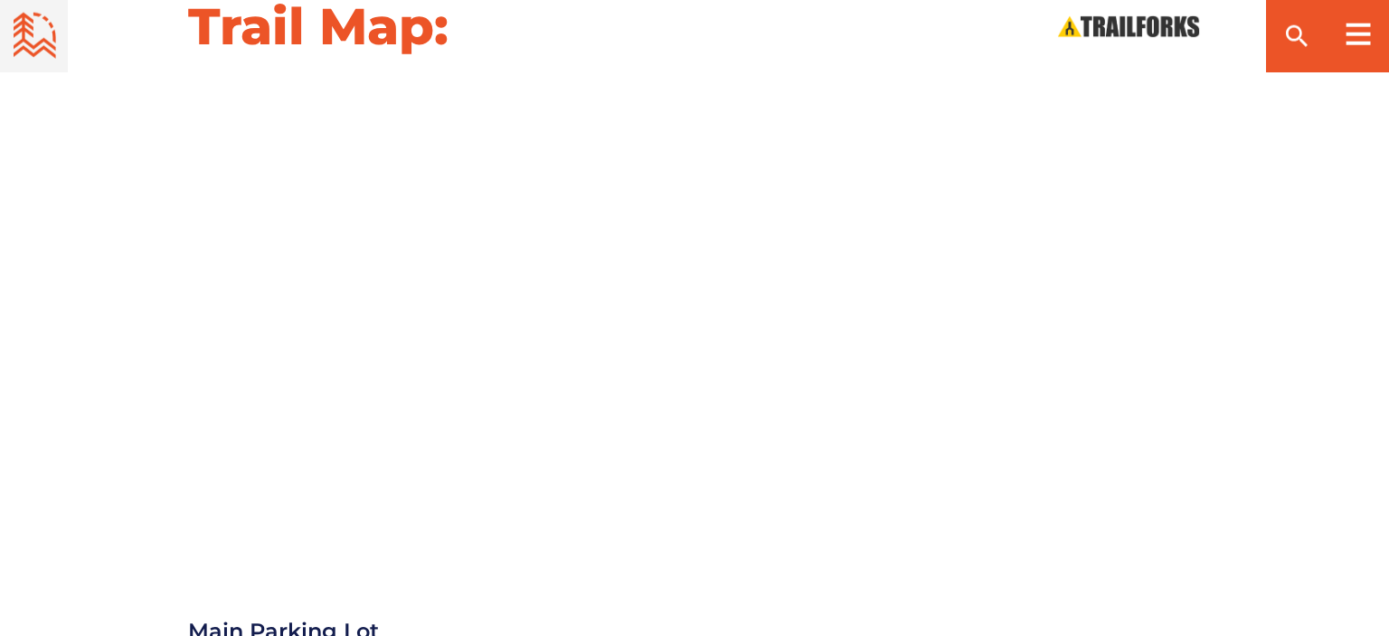
scroll to position [2025, 0]
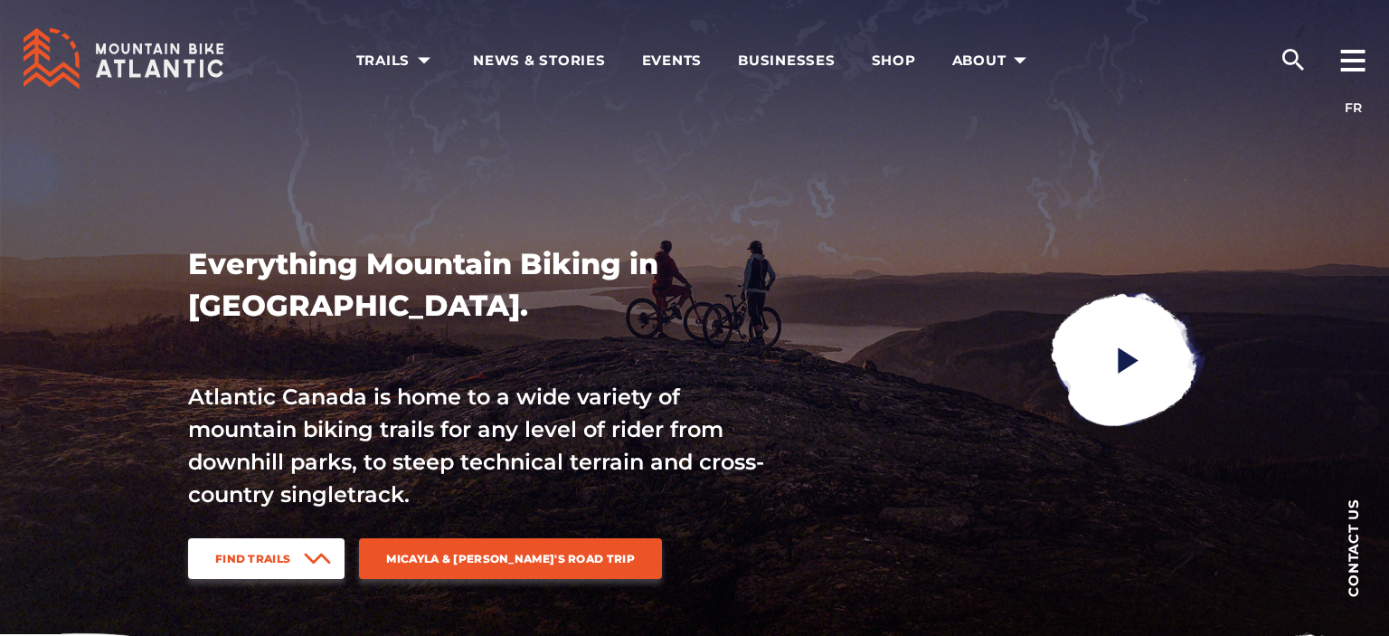
click at [251, 565] on span "Find Trails" at bounding box center [252, 559] width 75 height 14
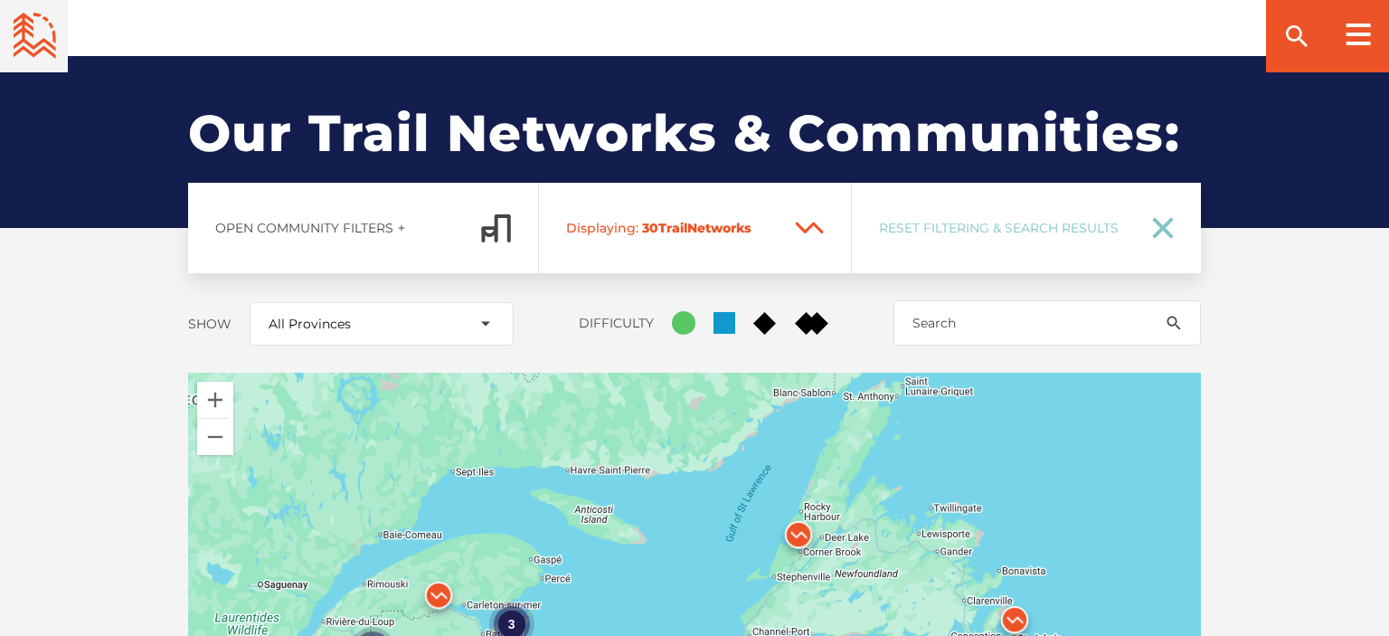
scroll to position [2163, 0]
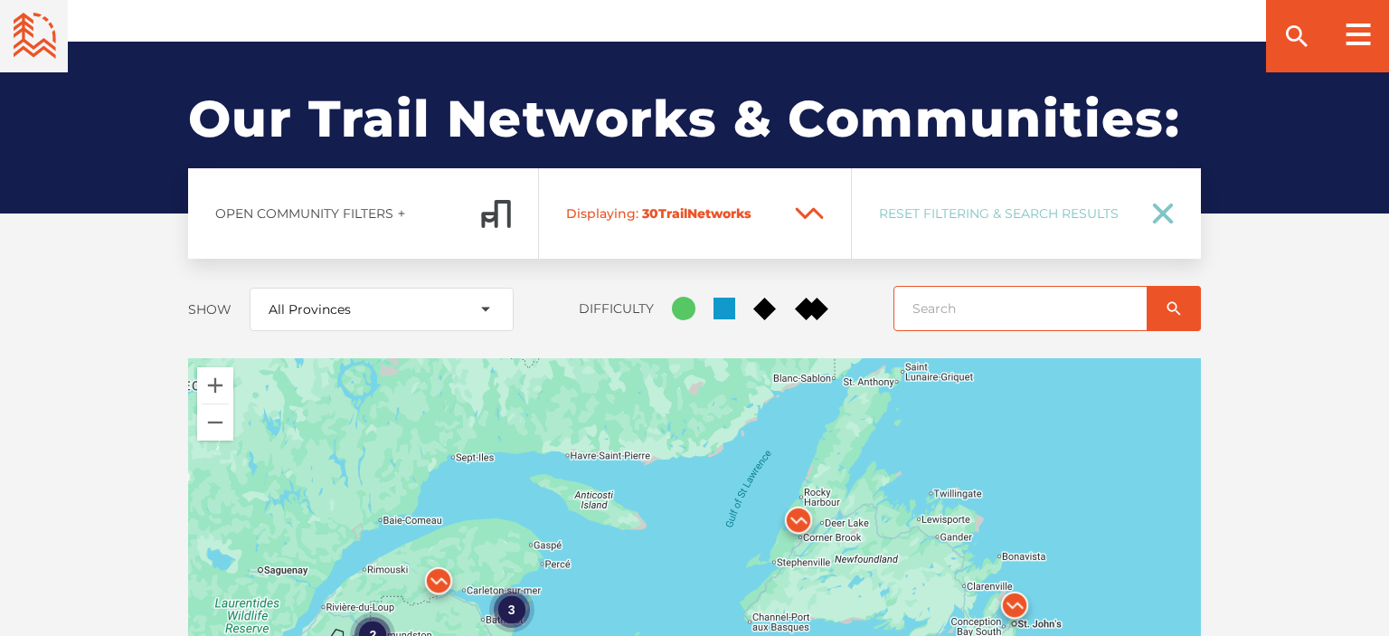
click at [950, 286] on input "search" at bounding box center [1046, 308] width 307 height 45
type input "wentworth"
click at [1147, 286] on button at bounding box center [1174, 308] width 54 height 45
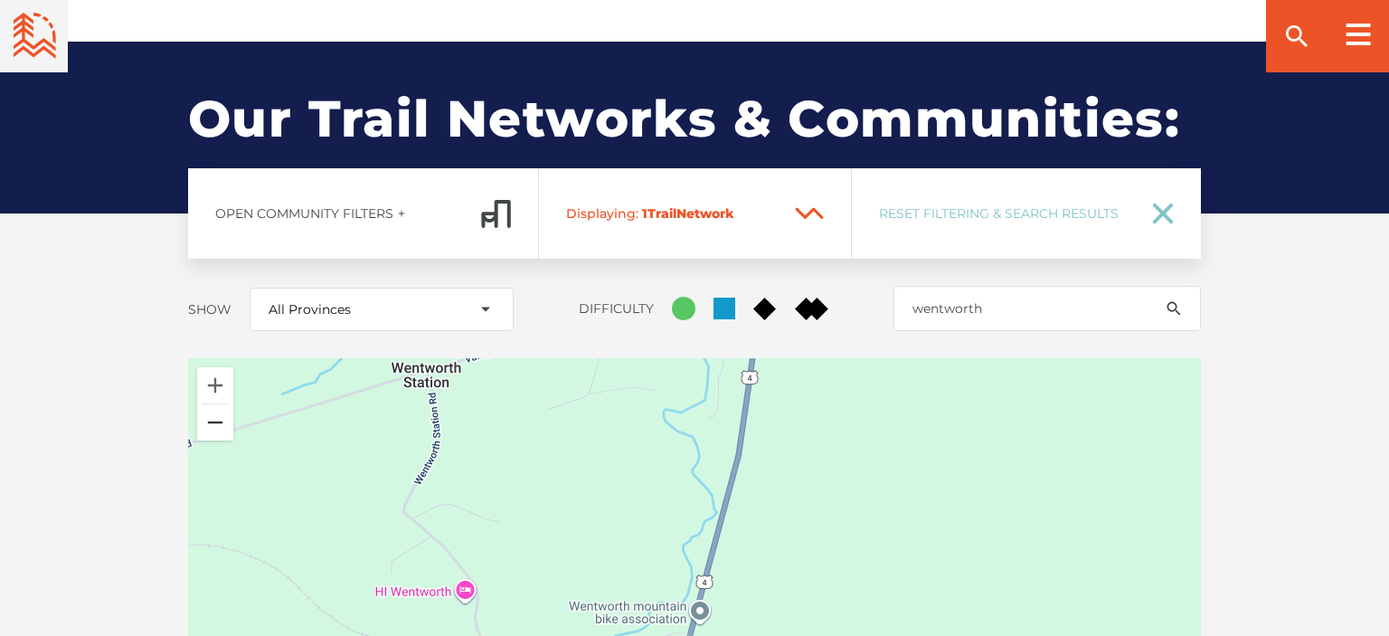
click at [212, 404] on button "Zoom out" at bounding box center [215, 422] width 36 height 36
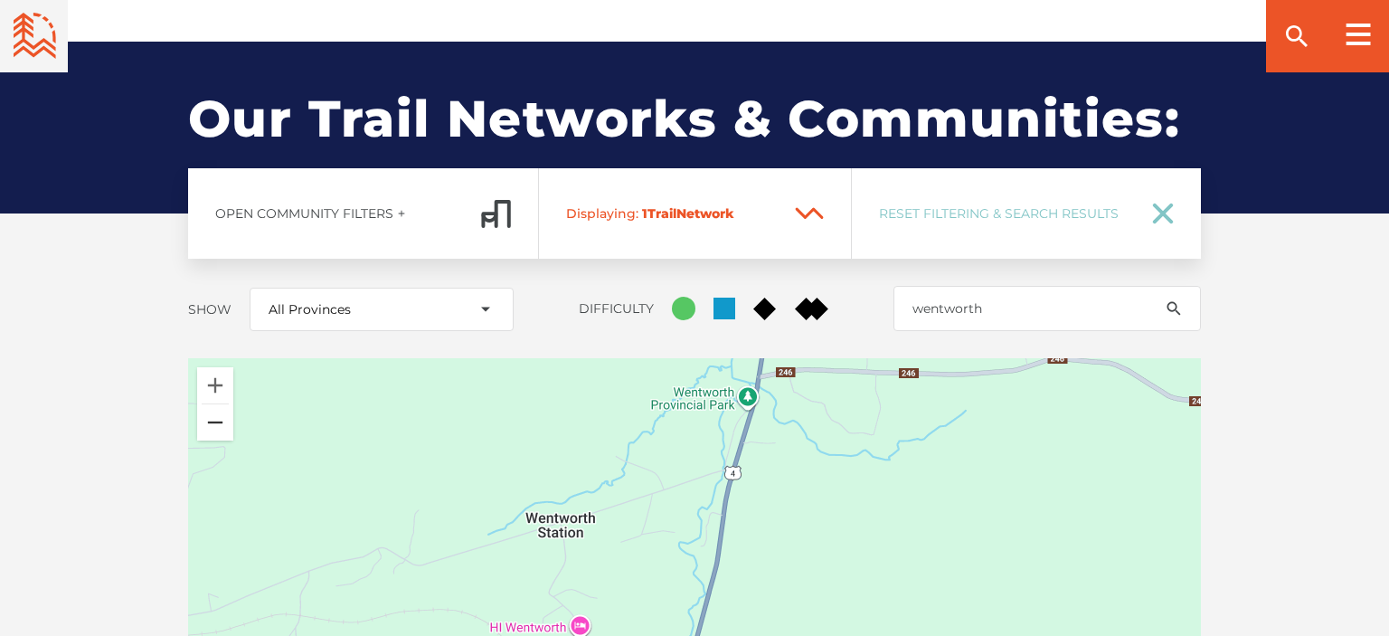
click at [212, 404] on button "Zoom out" at bounding box center [215, 422] width 36 height 36
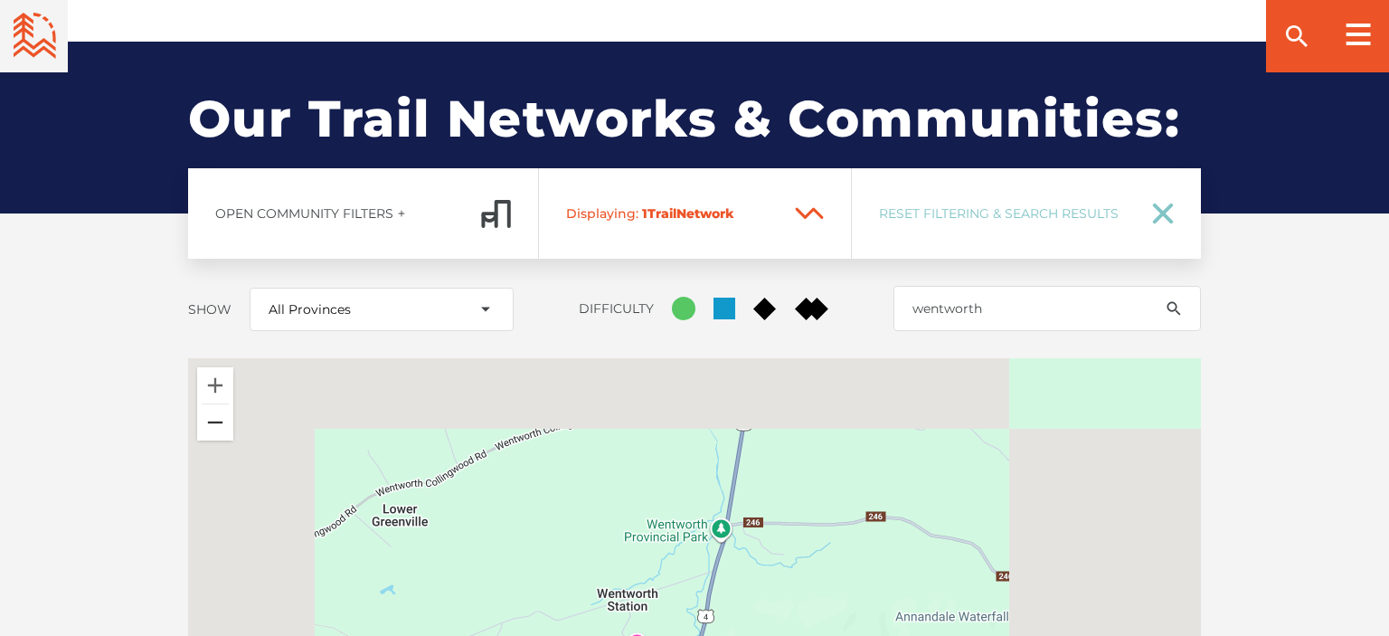
click at [212, 404] on button "Zoom out" at bounding box center [215, 422] width 36 height 36
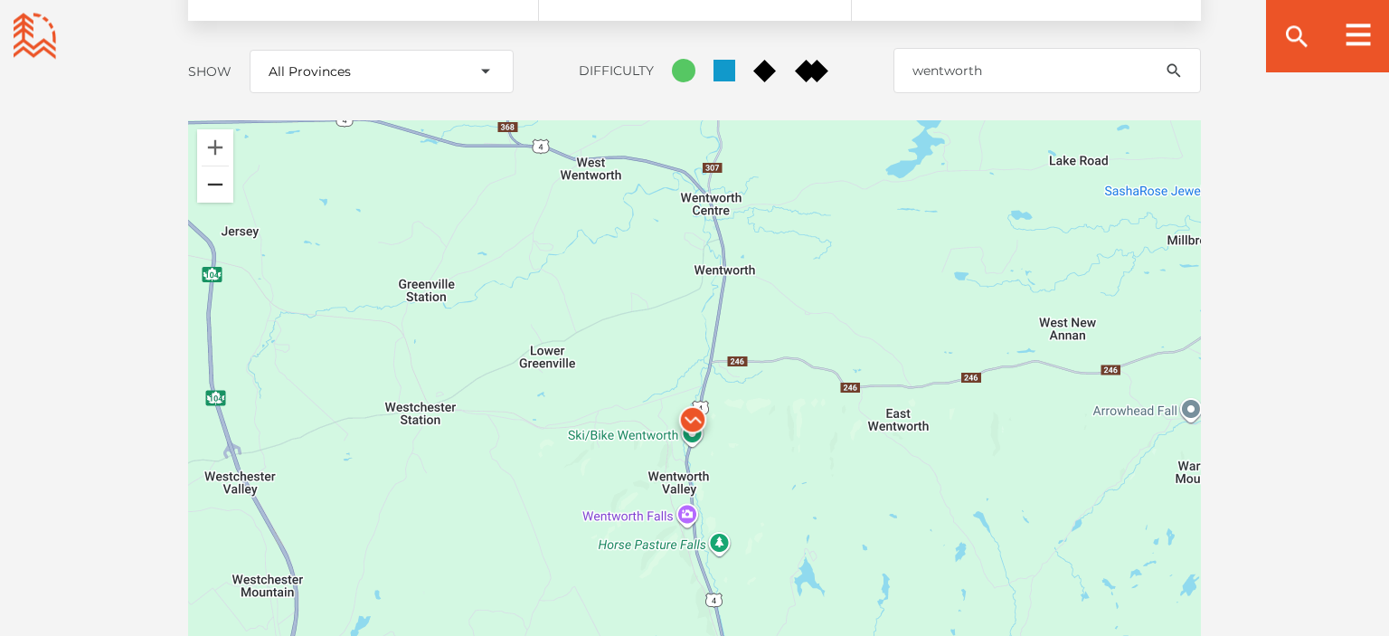
scroll to position [2420, 0]
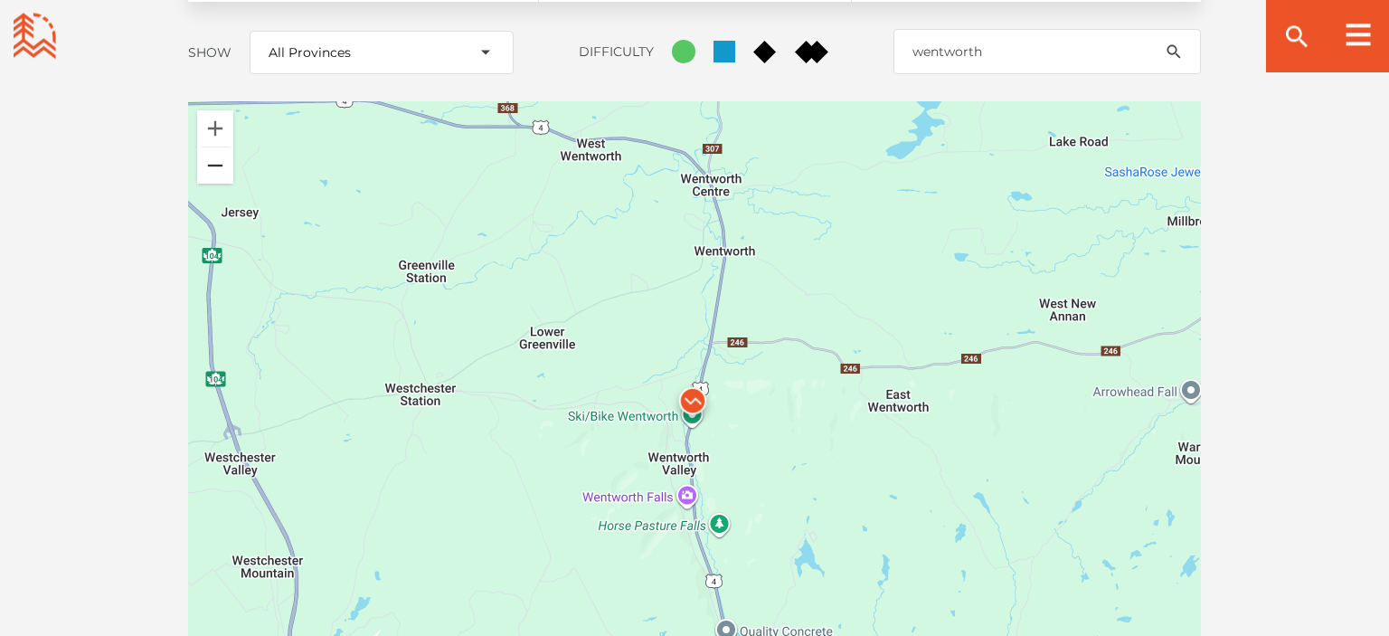
click at [209, 147] on button "Zoom out" at bounding box center [215, 165] width 36 height 36
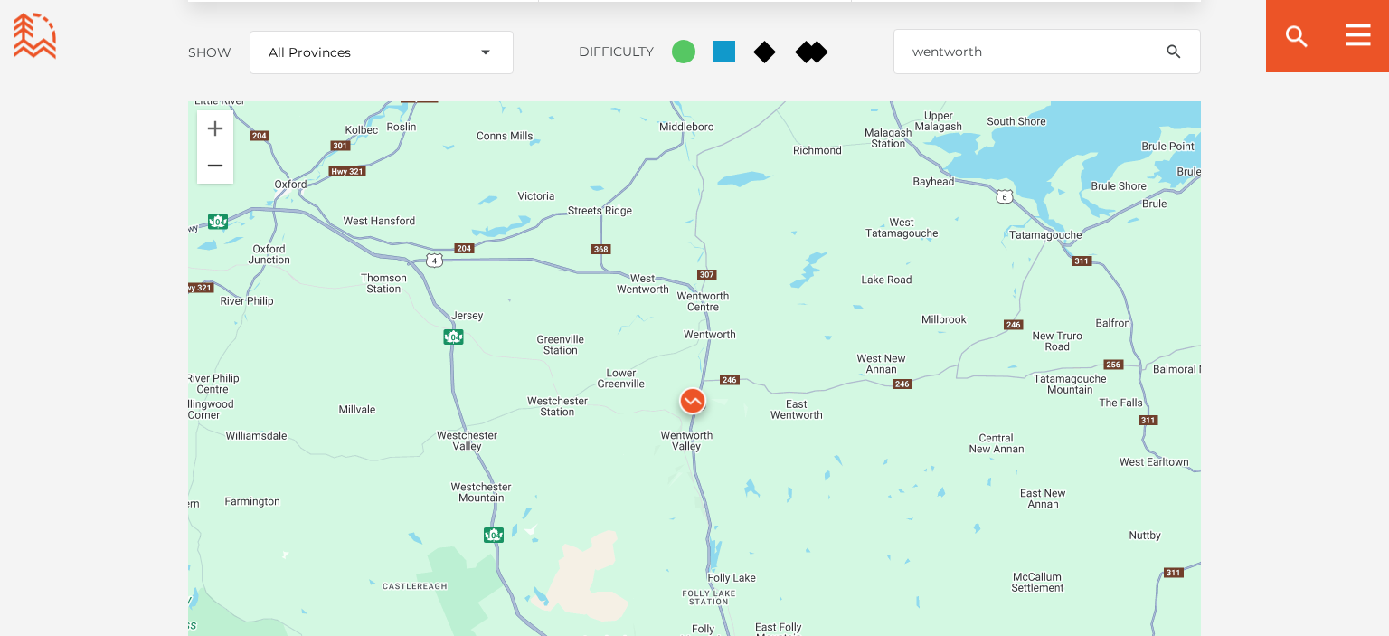
click at [209, 147] on button "Zoom out" at bounding box center [215, 165] width 36 height 36
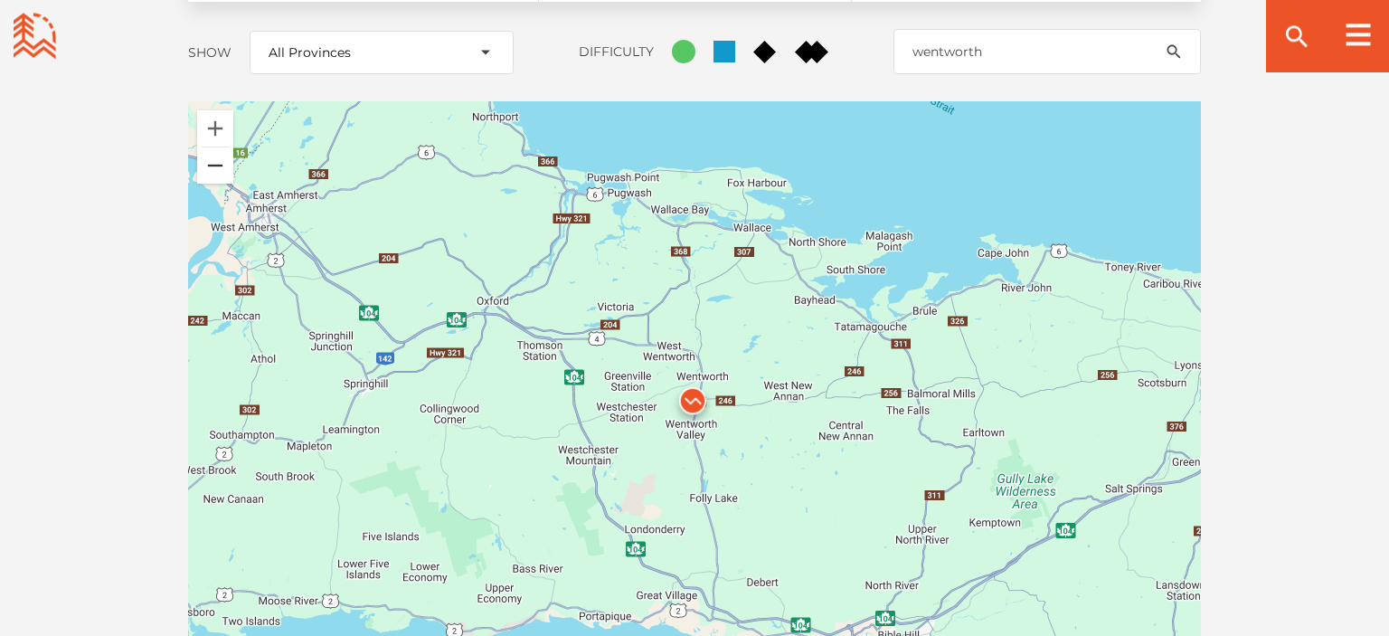
click at [209, 147] on button "Zoom out" at bounding box center [215, 165] width 36 height 36
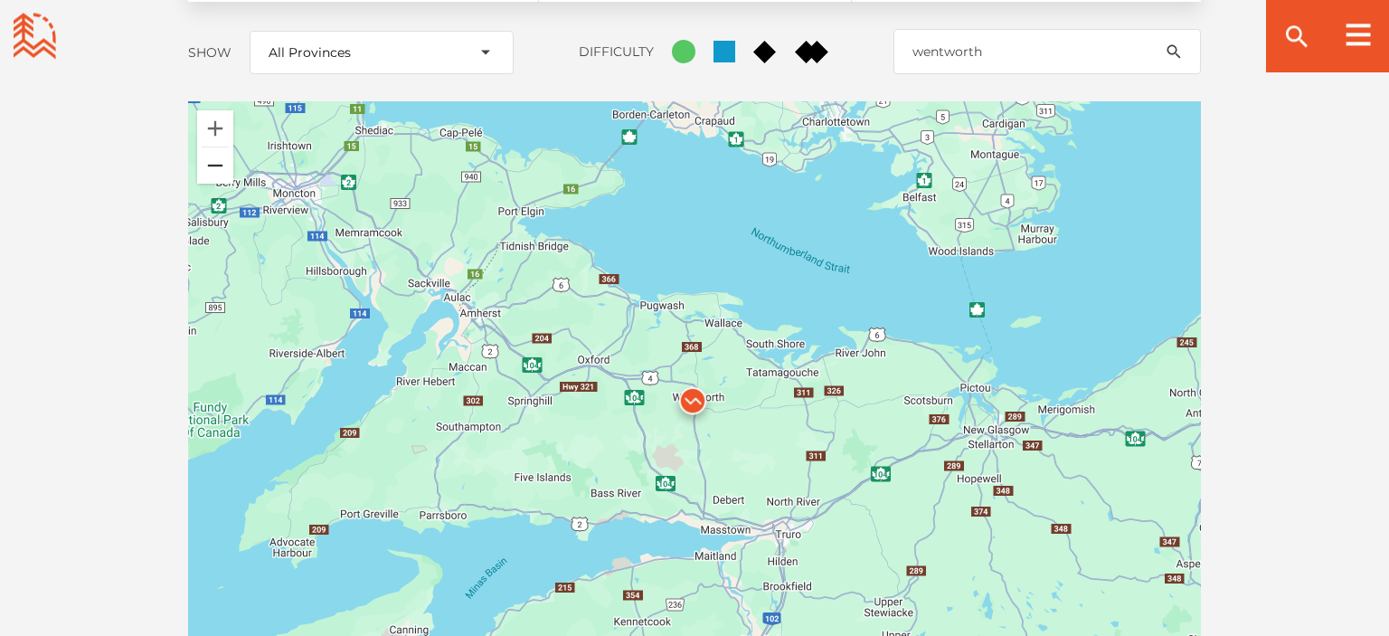
click at [209, 147] on button "Zoom out" at bounding box center [215, 165] width 36 height 36
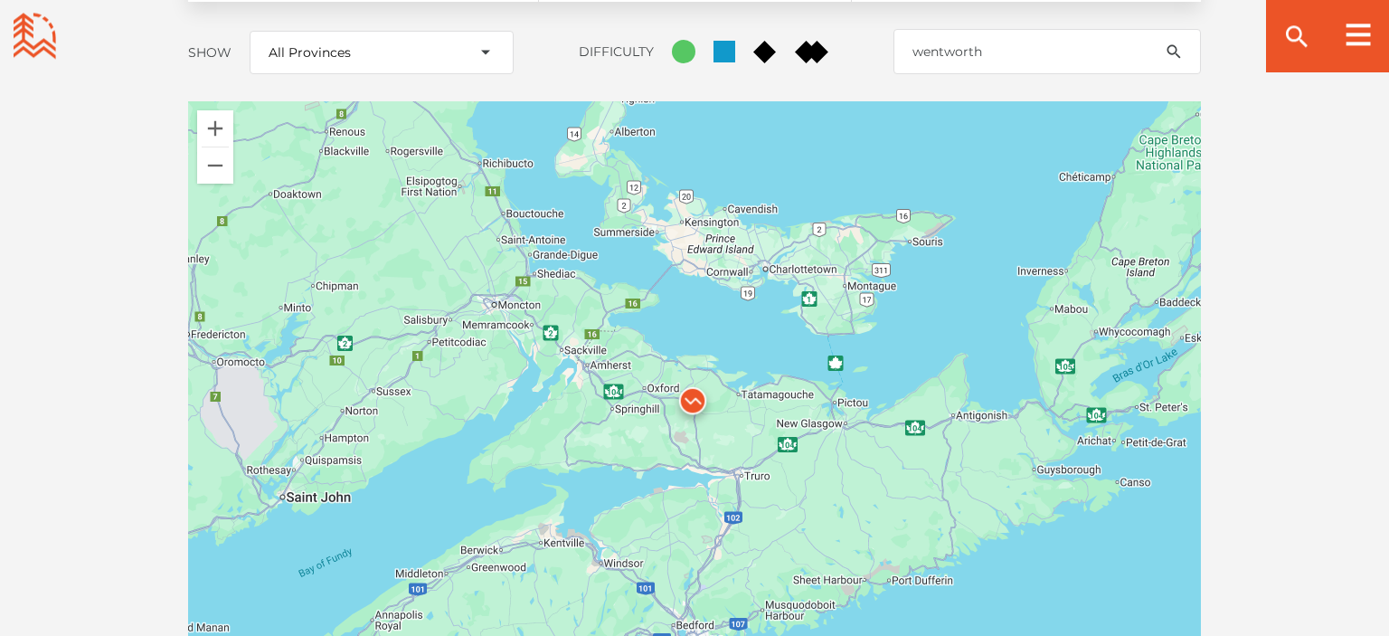
click at [694, 378] on img at bounding box center [693, 405] width 54 height 54
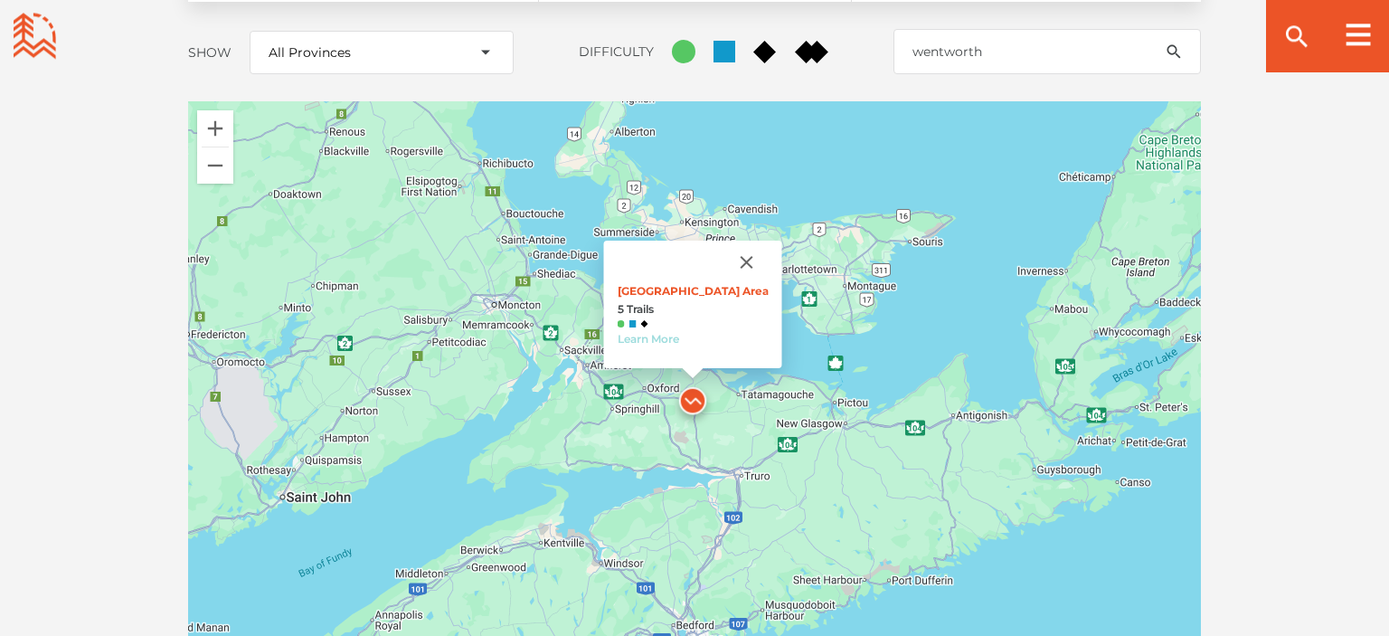
click at [660, 332] on link "Learn More" at bounding box center [648, 339] width 61 height 14
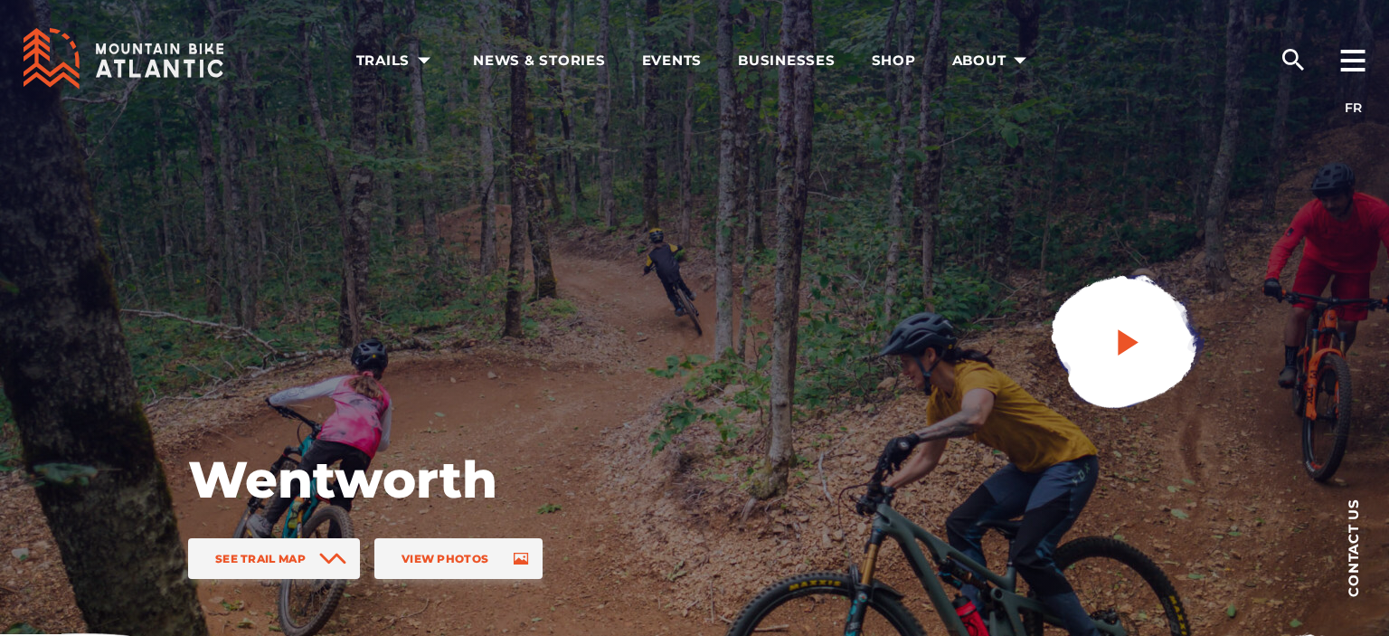
click at [1123, 350] on icon "play" at bounding box center [1128, 342] width 21 height 26
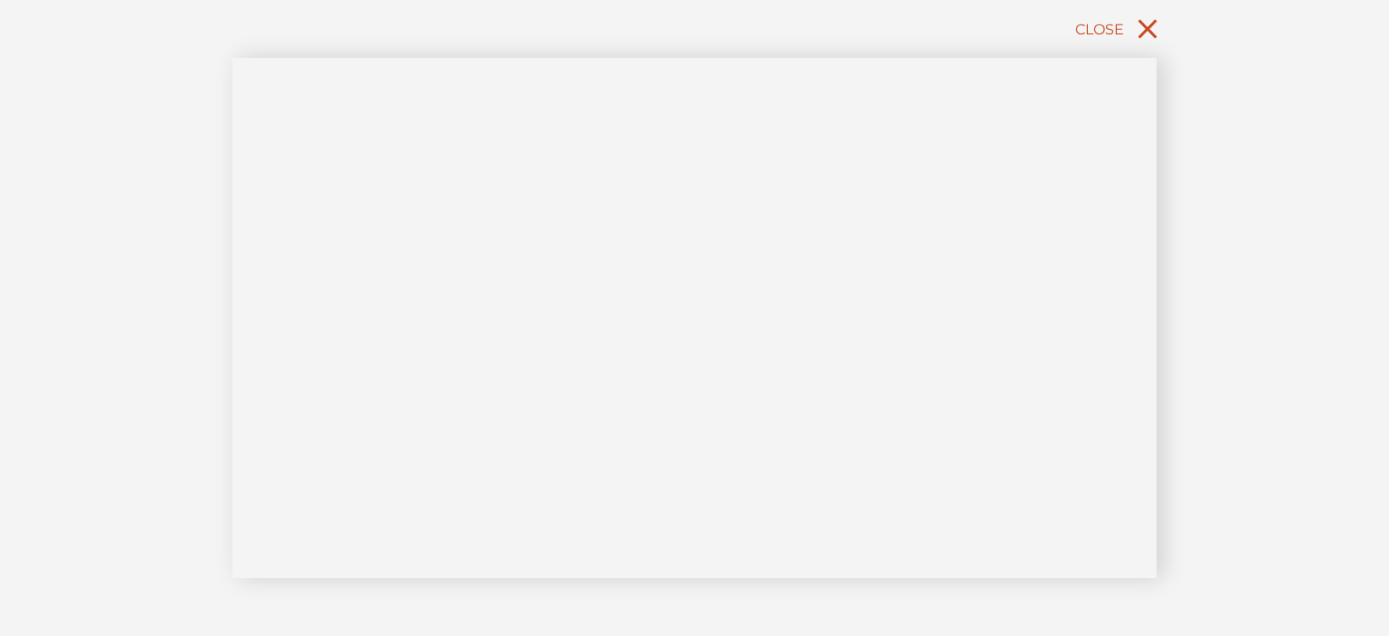
click at [1144, 23] on icon "close" at bounding box center [1147, 29] width 33 height 33
click at [1149, 30] on icon "close" at bounding box center [1147, 29] width 19 height 19
